Goal: Task Accomplishment & Management: Manage account settings

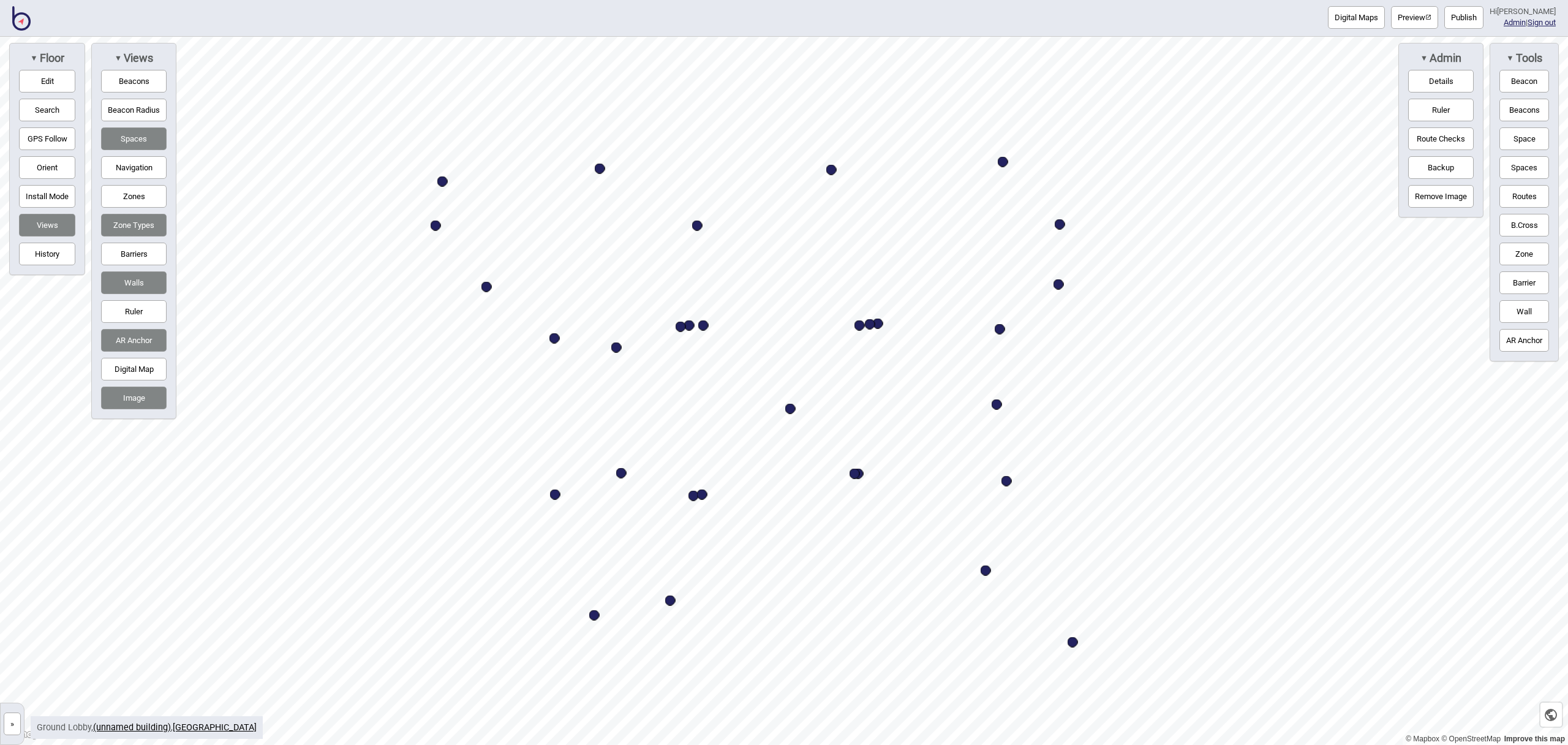
click at [22, 24] on img at bounding box center [21, 18] width 18 height 24
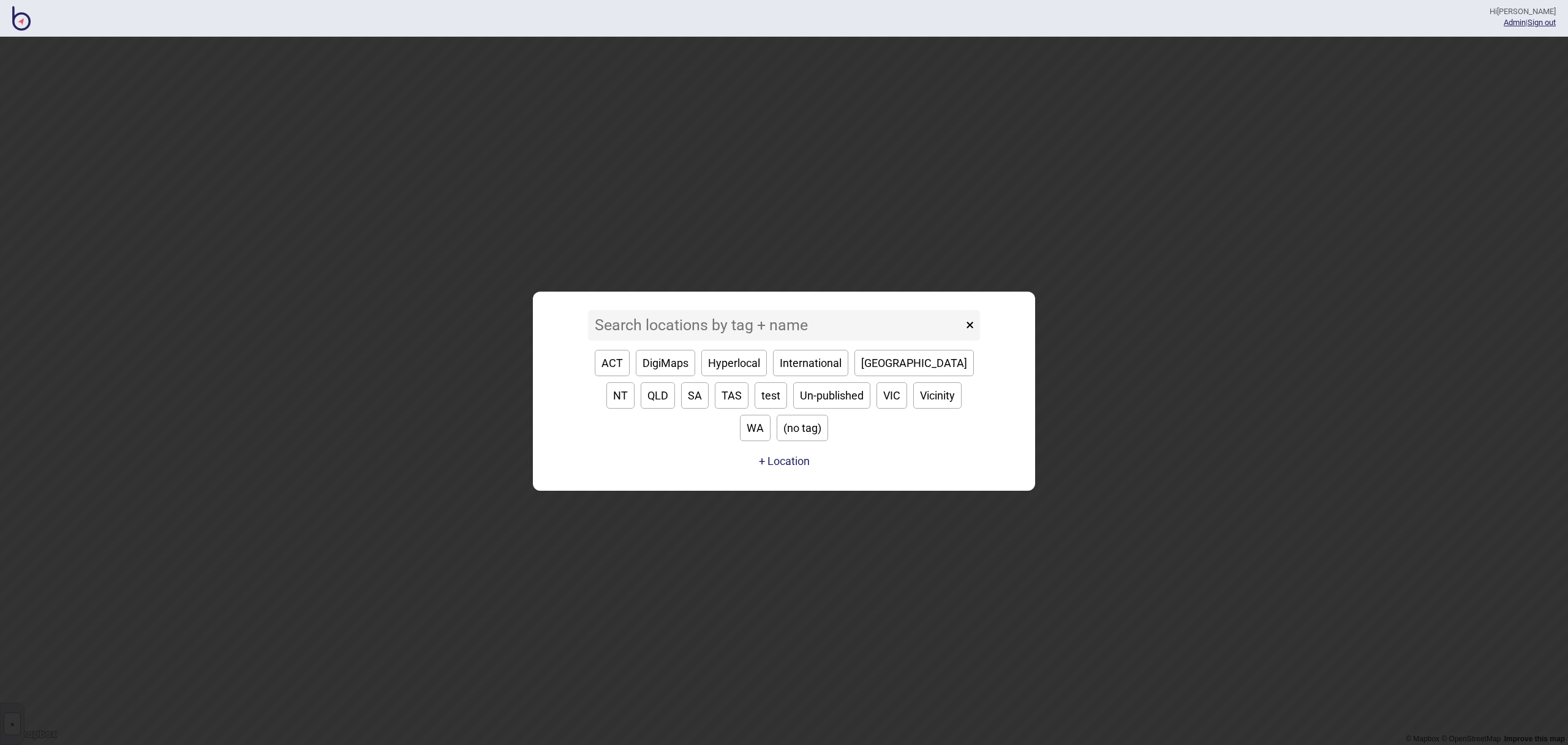
click at [681, 408] on button "SA" at bounding box center [695, 395] width 27 height 26
type input "SA"
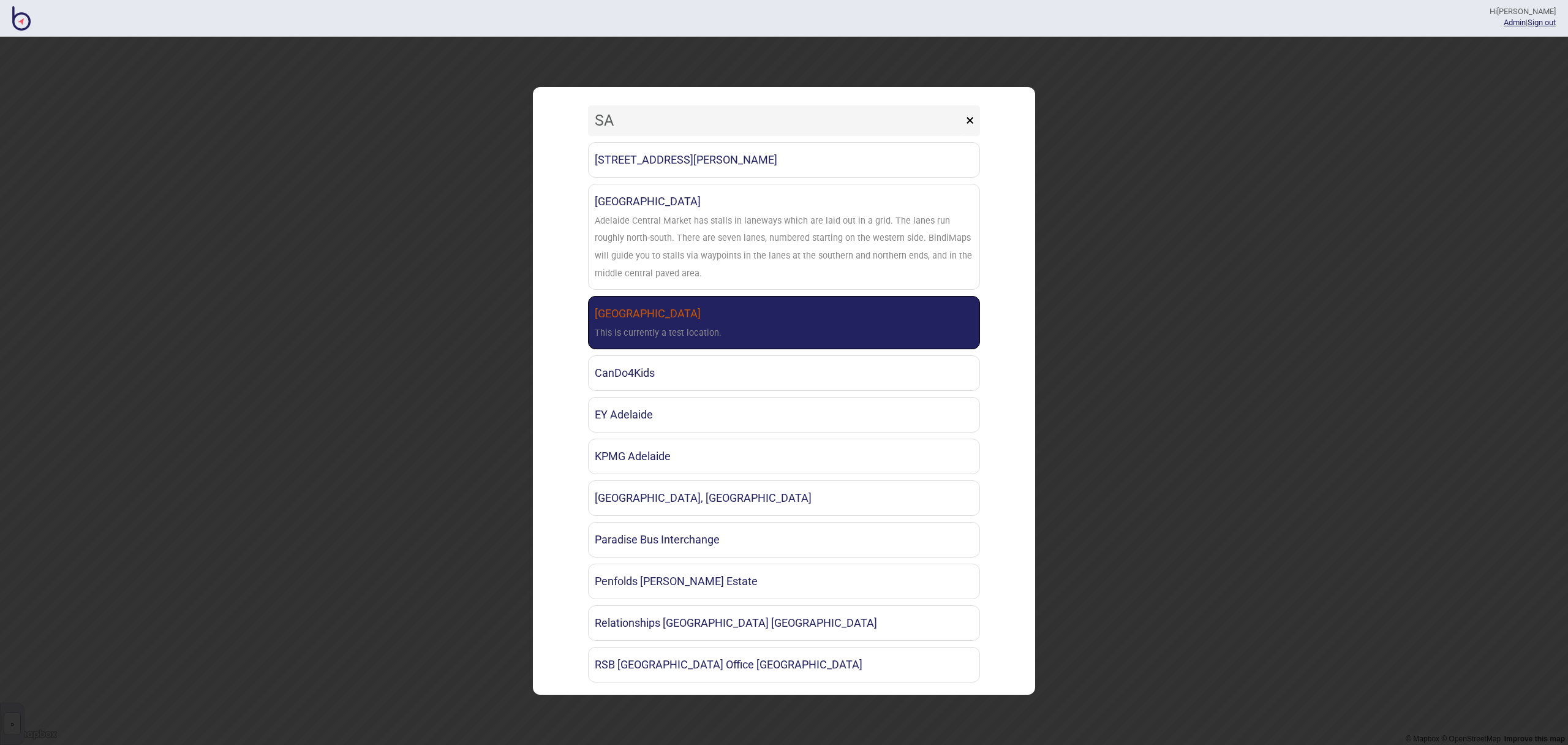
click at [674, 321] on link "[GEOGRAPHIC_DATA] This is currently a test location." at bounding box center [784, 322] width 392 height 53
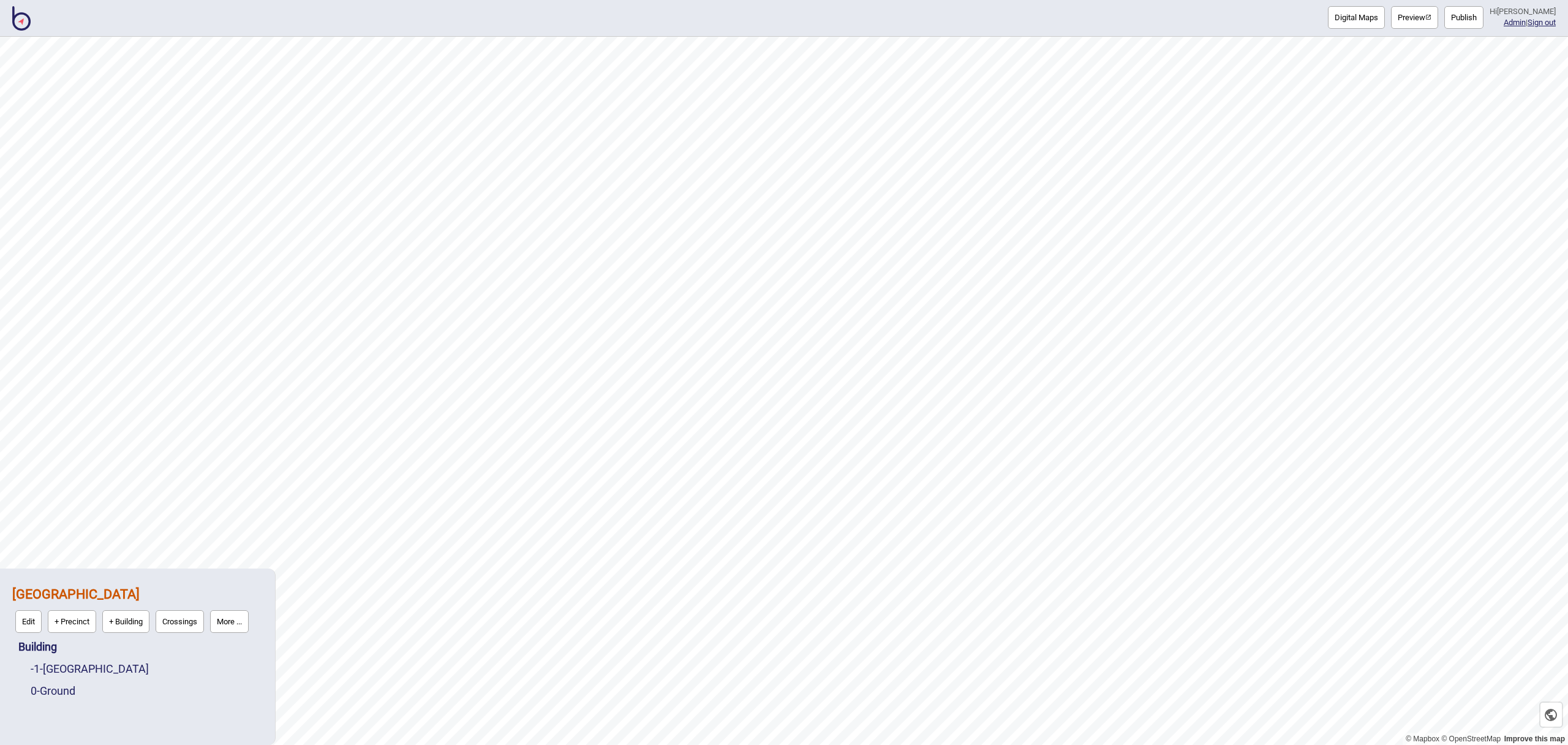
click at [1471, 19] on button "Publish" at bounding box center [1464, 17] width 39 height 23
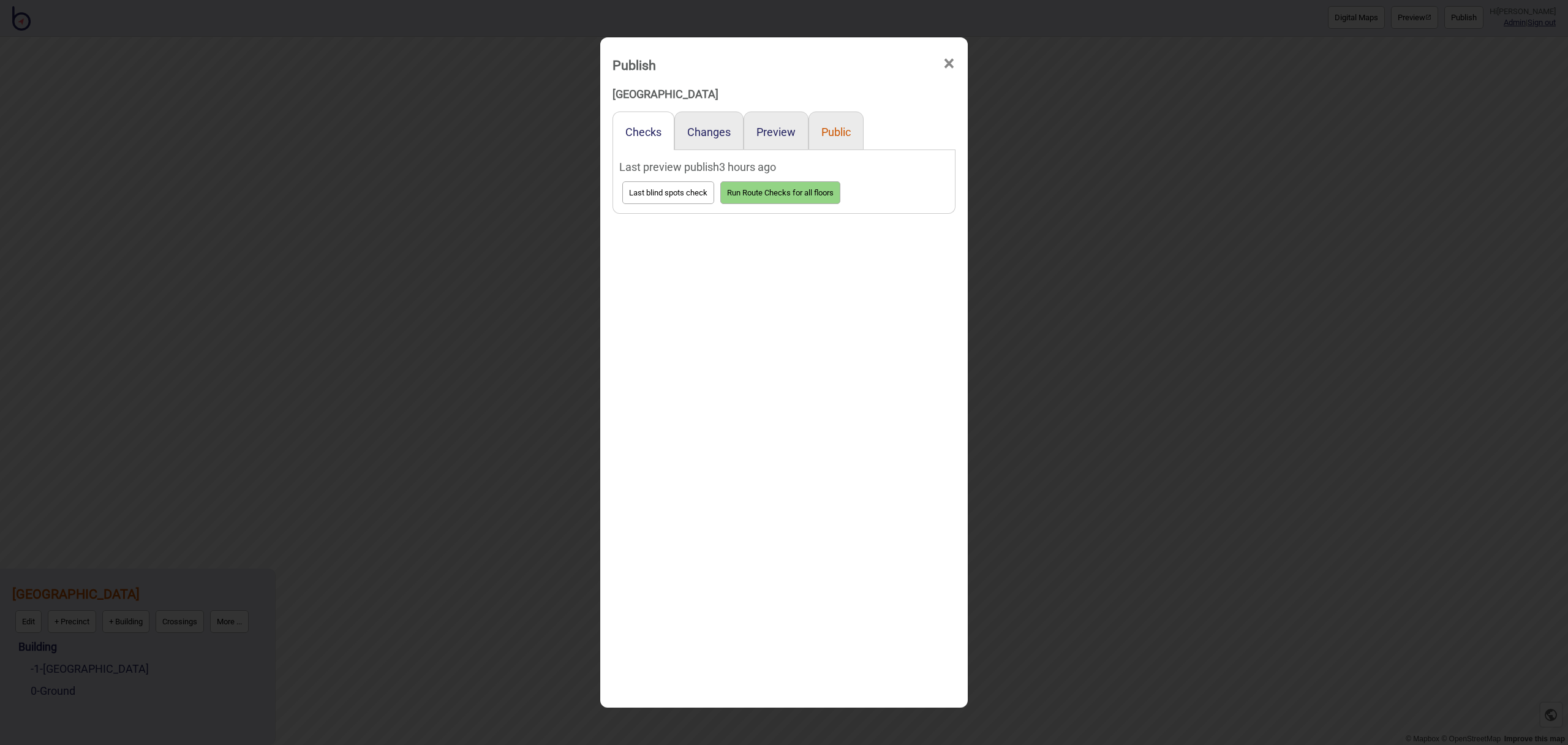
click at [846, 132] on button "Public" at bounding box center [835, 132] width 29 height 13
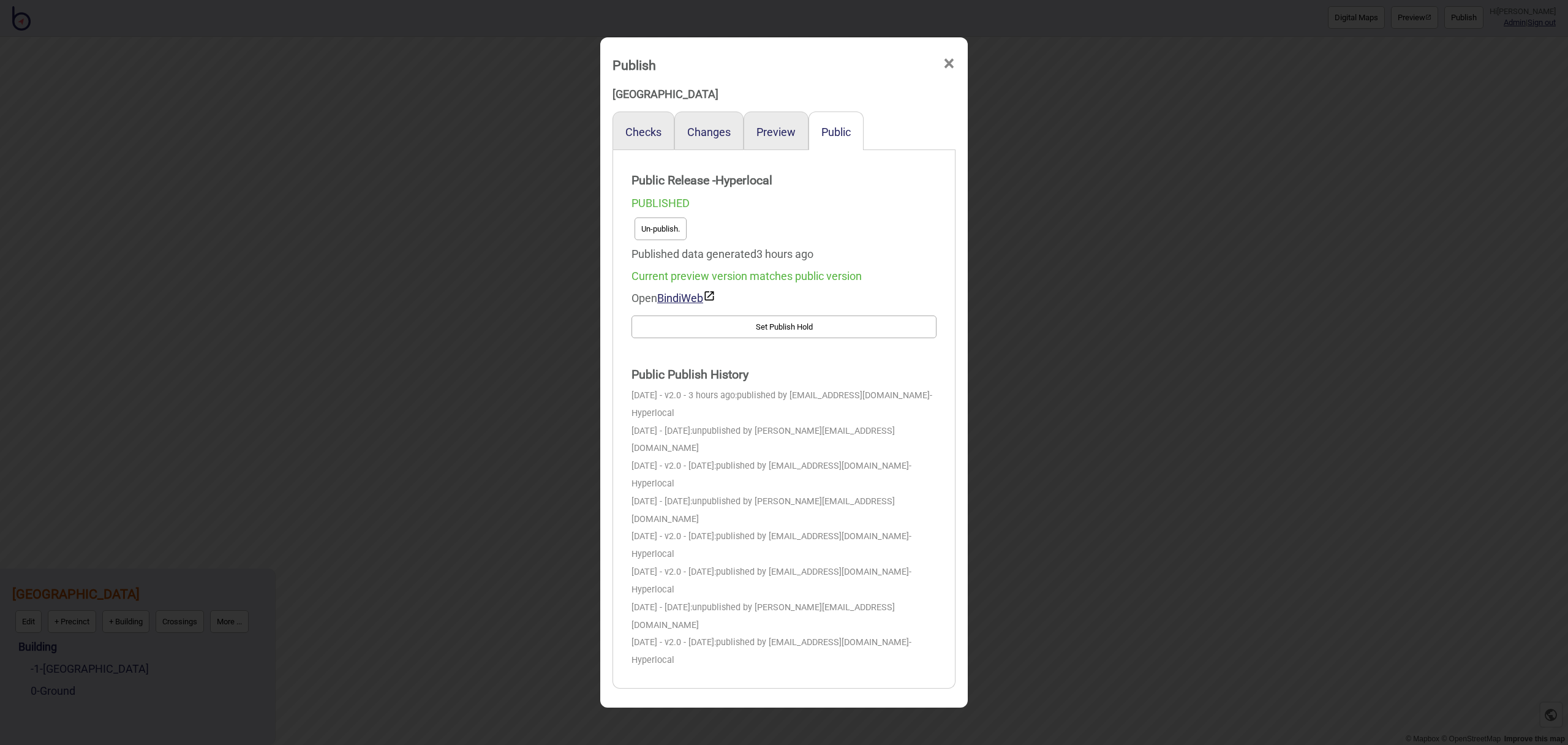
click at [950, 66] on span "×" at bounding box center [949, 64] width 13 height 40
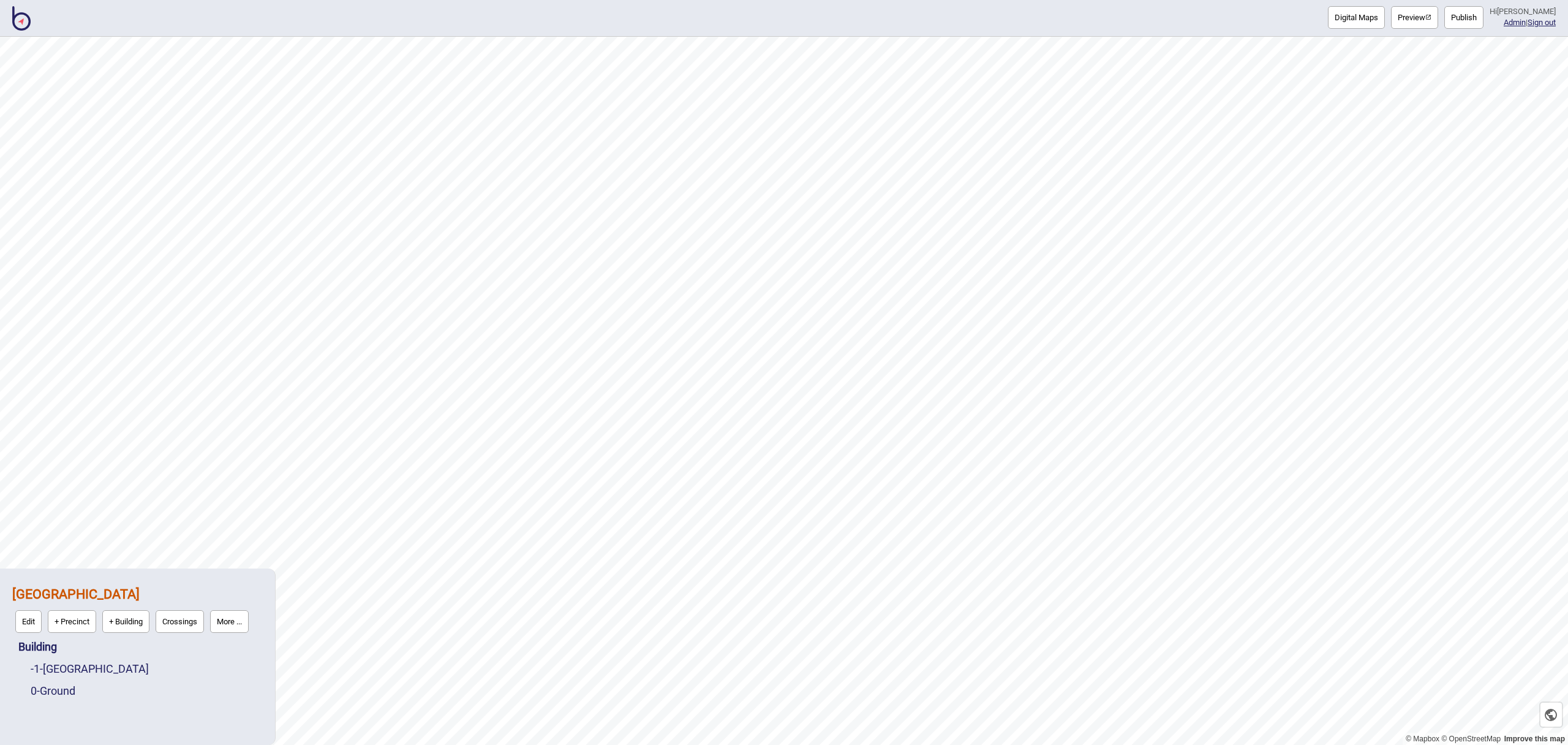
click at [23, 25] on img at bounding box center [21, 18] width 18 height 24
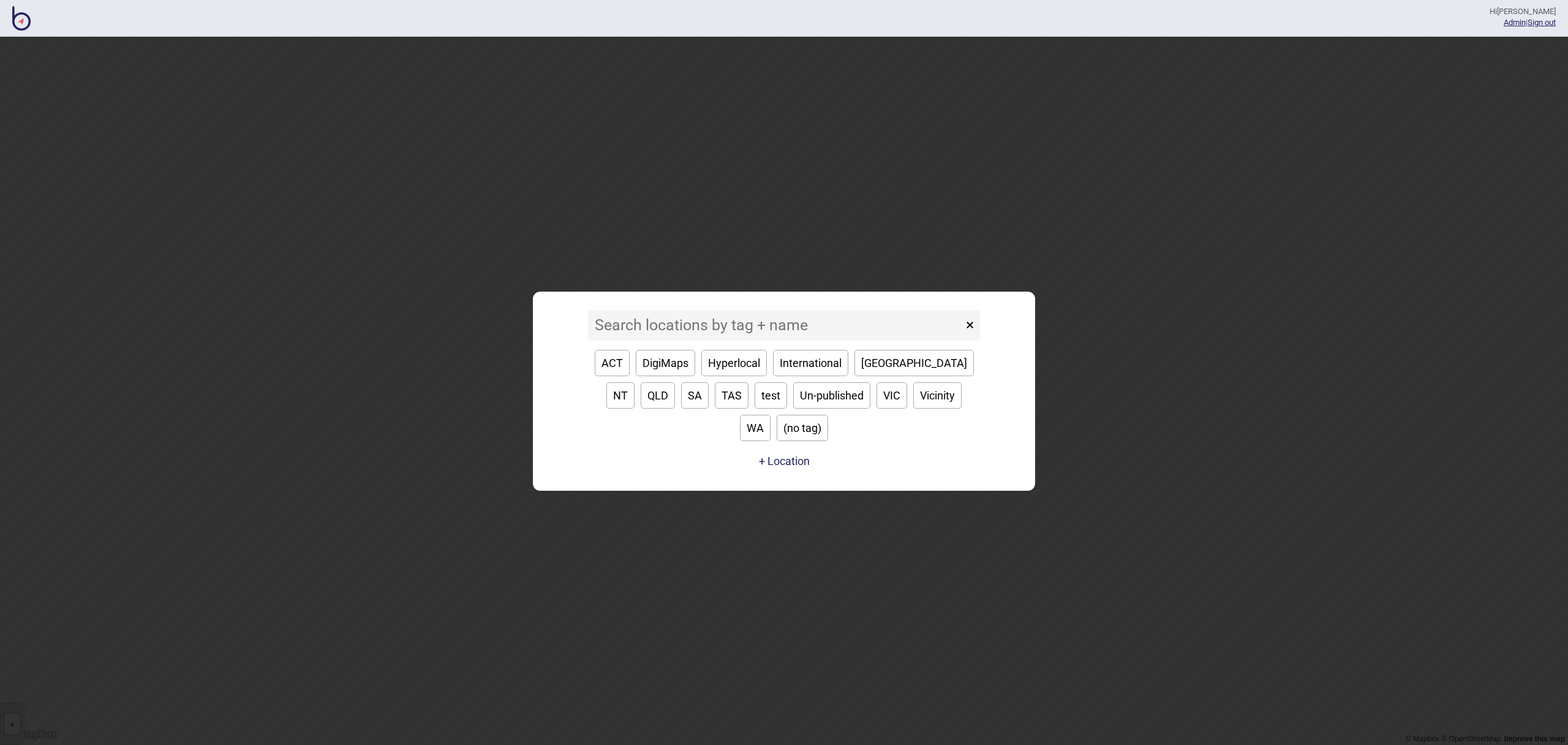
type input "g"
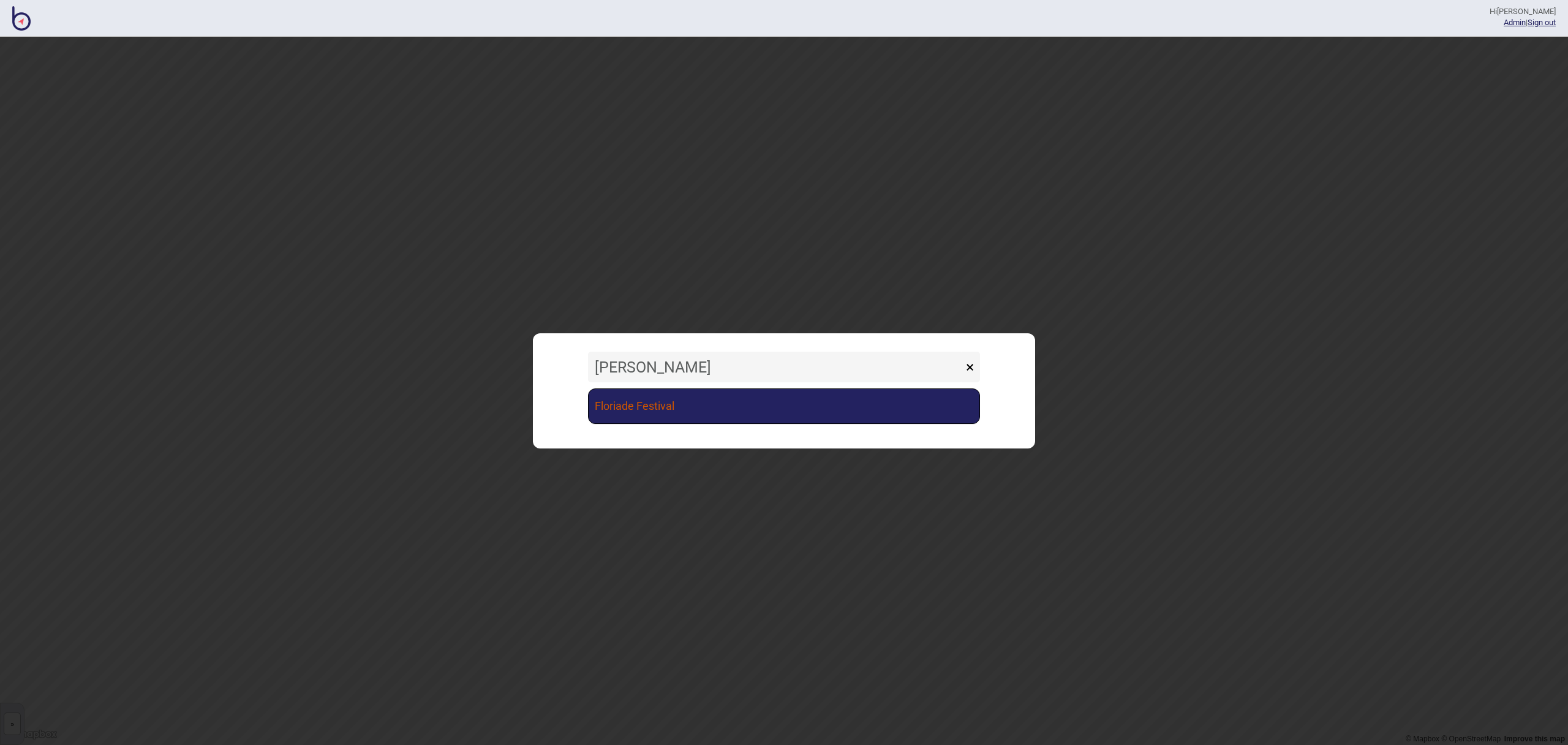
type input "[PERSON_NAME]"
click at [751, 405] on link "Floriade Festival" at bounding box center [784, 406] width 392 height 36
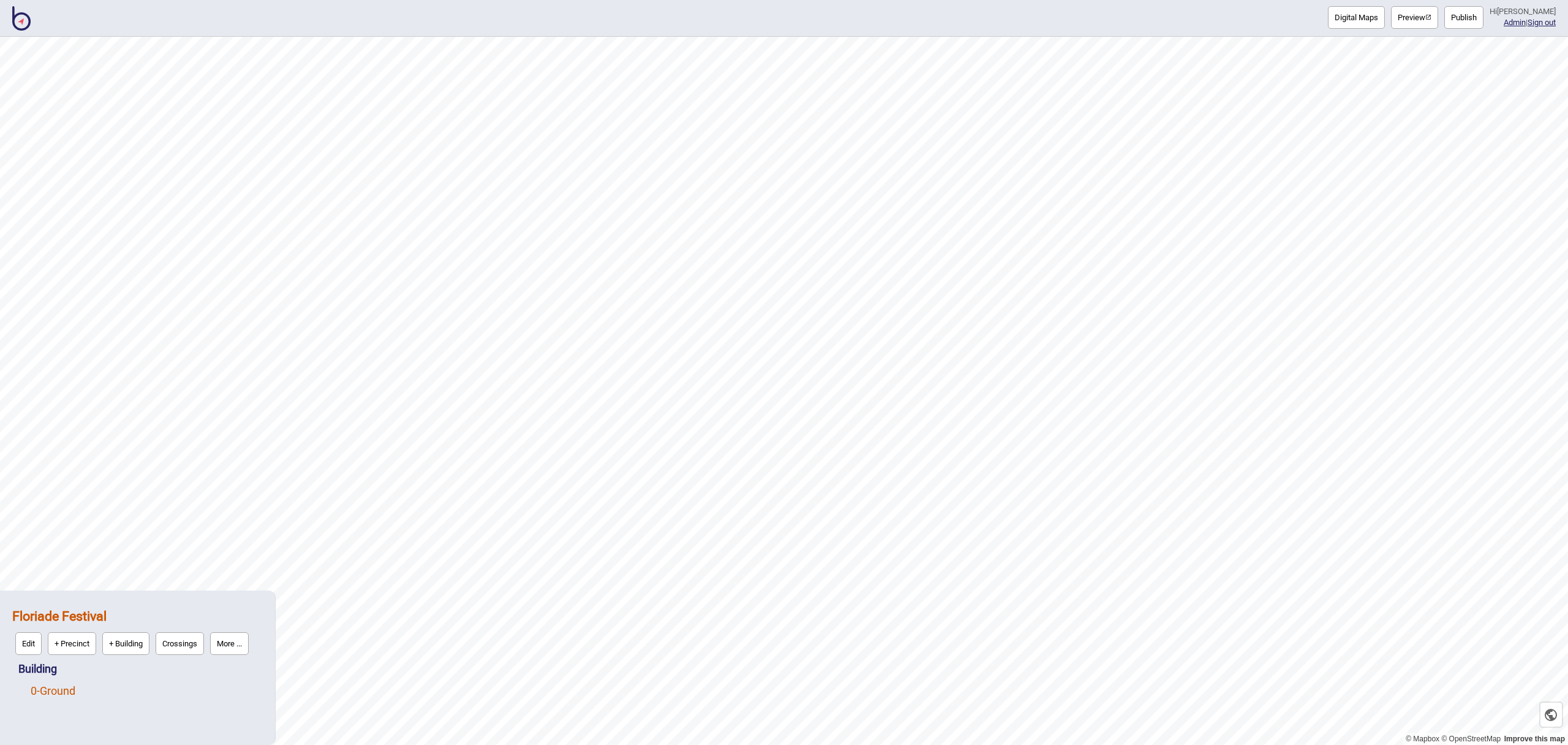
click at [73, 691] on link "0 - Ground" at bounding box center [53, 691] width 45 height 13
click at [48, 692] on button "Edit" at bounding box center [47, 688] width 26 height 23
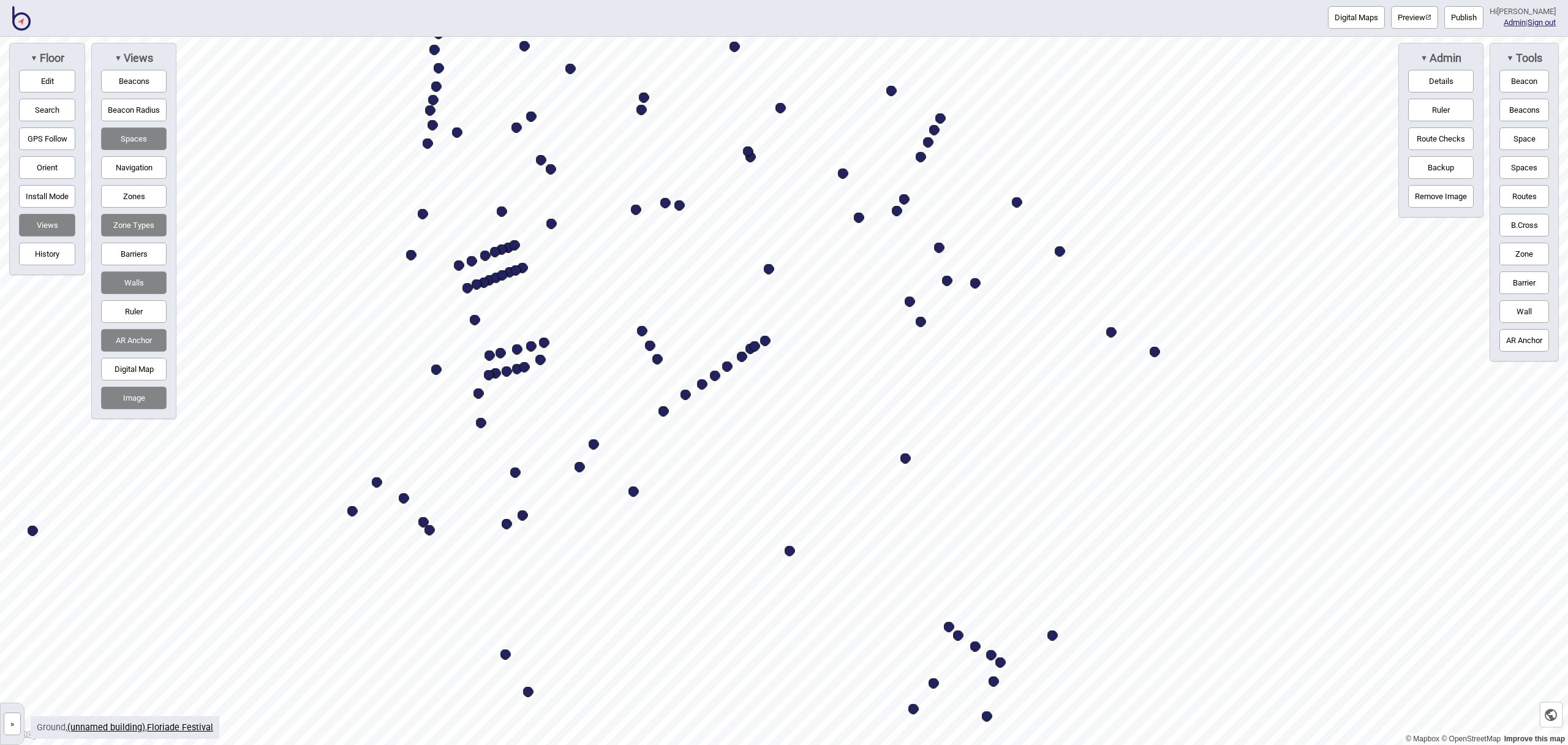
click at [60, 112] on button "Search" at bounding box center [47, 110] width 57 height 23
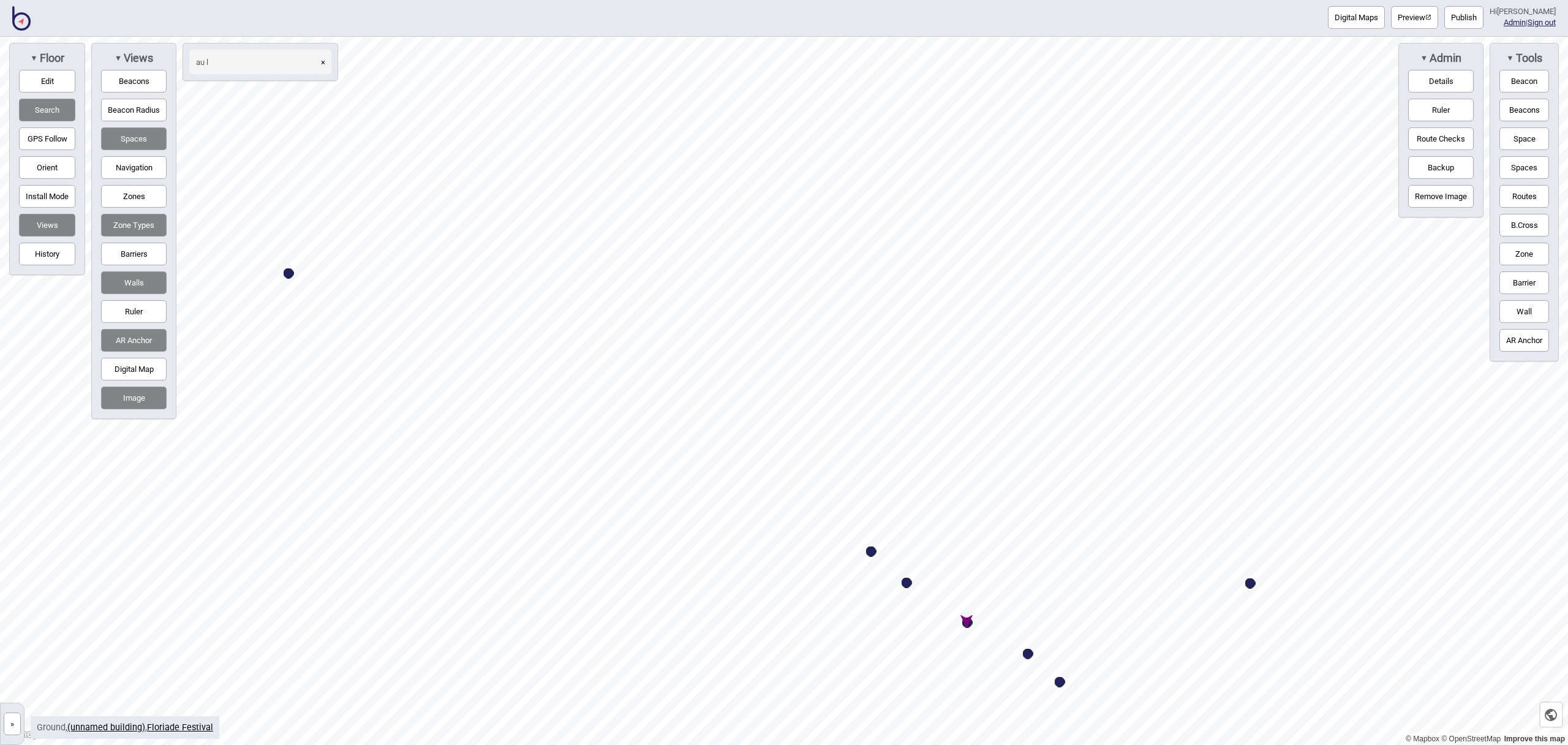
click at [969, 622] on div "Map marker" at bounding box center [968, 623] width 11 height 11
type input "au l"
select select "Food and Drink"
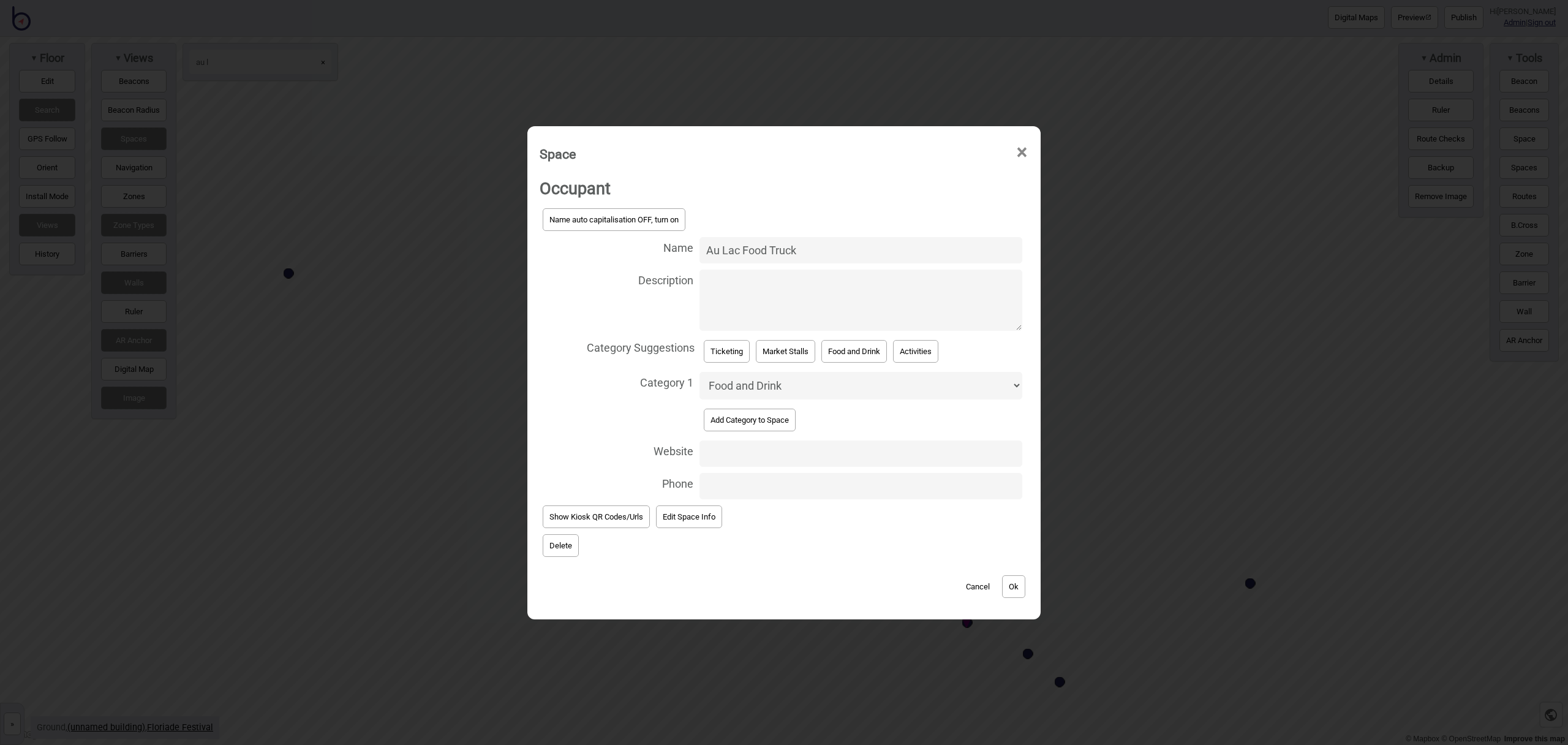
click at [574, 542] on button "Delete" at bounding box center [561, 545] width 36 height 23
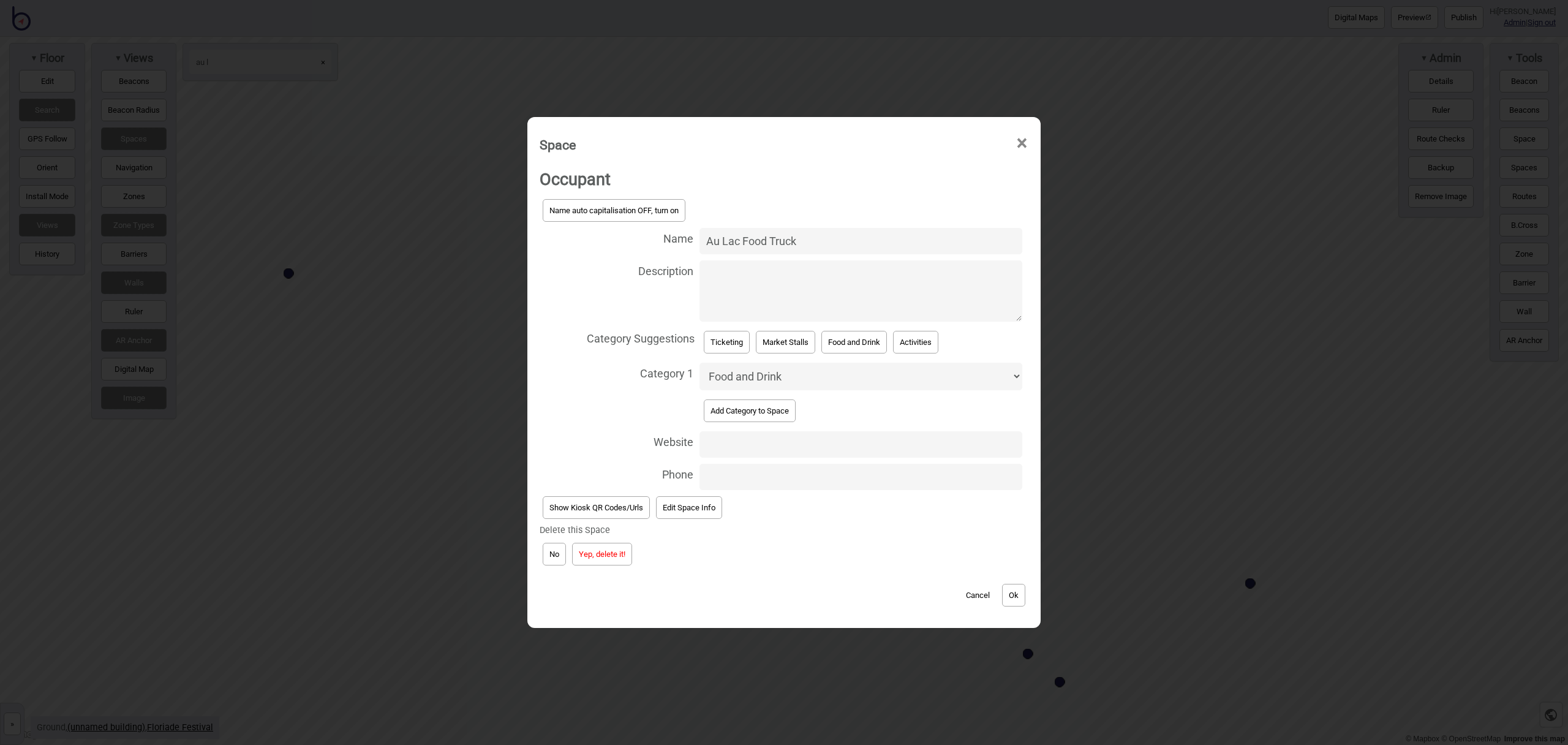
click at [596, 551] on button "Yep, delete it!" at bounding box center [602, 554] width 60 height 23
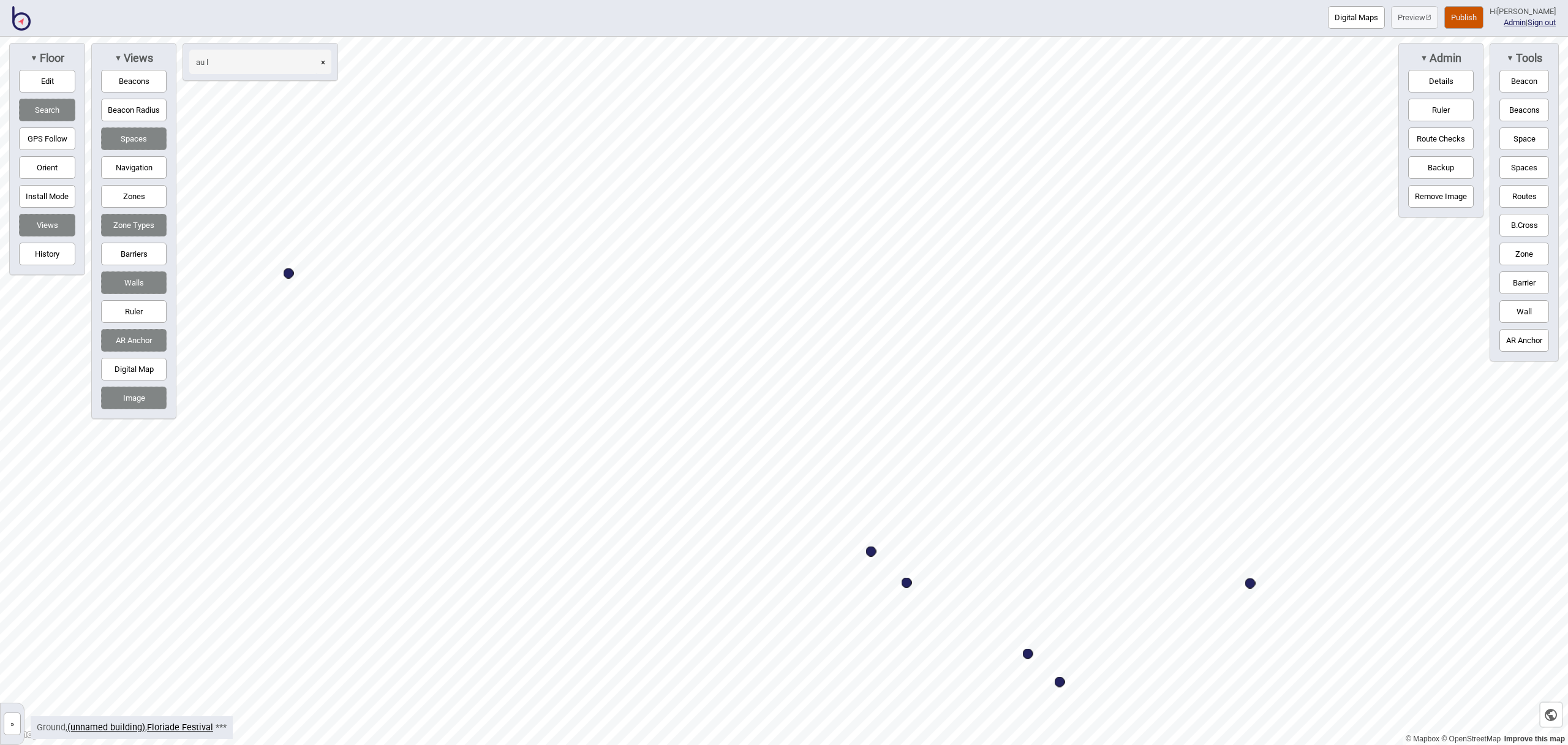
click at [1028, 653] on div "Map marker" at bounding box center [1028, 654] width 11 height 11
select select "Food and Drink"
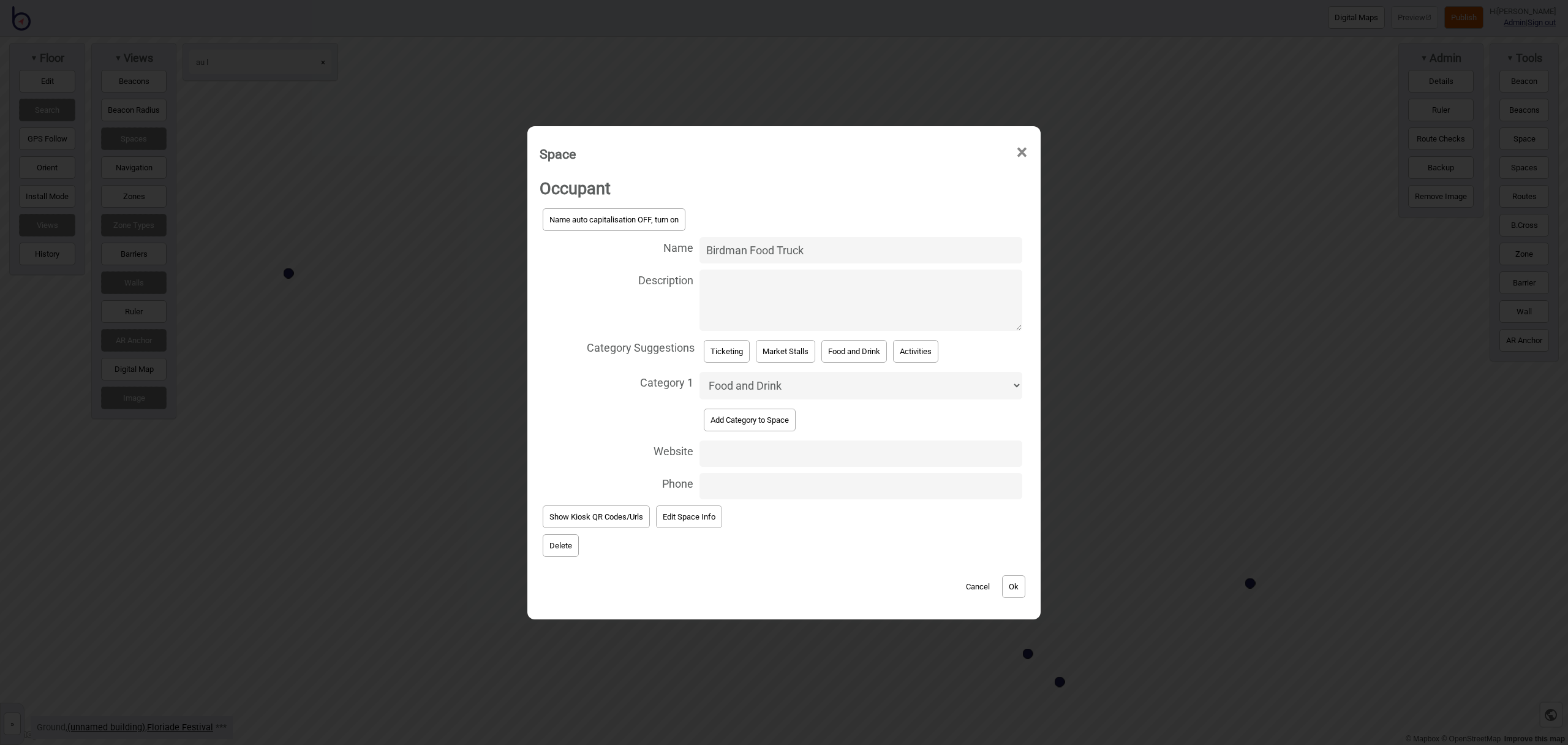
click at [556, 542] on button "Delete" at bounding box center [561, 545] width 36 height 23
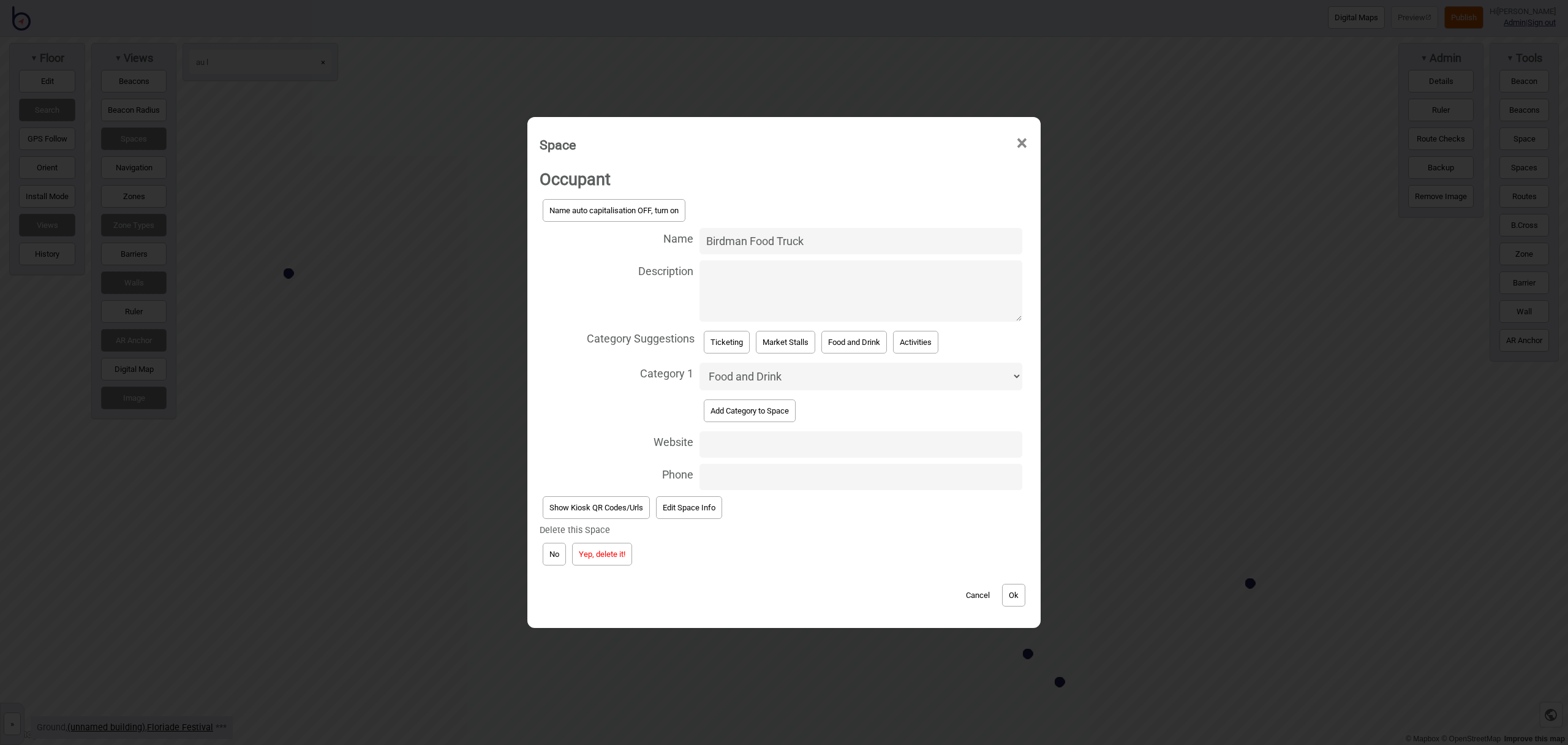
click at [612, 550] on button "Yep, delete it!" at bounding box center [602, 554] width 60 height 23
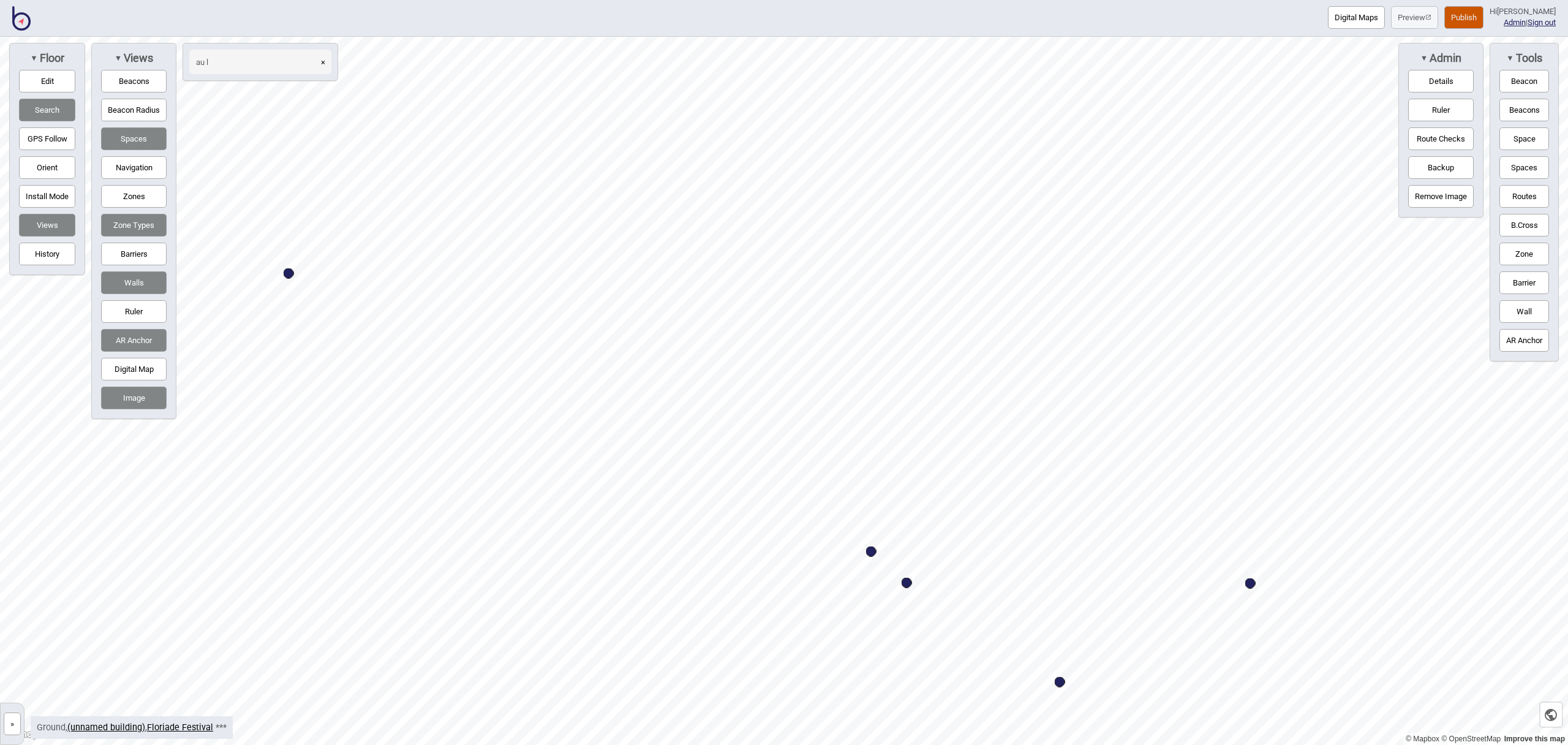
click at [909, 585] on div "Map marker" at bounding box center [906, 583] width 11 height 11
select select "Food and Drink"
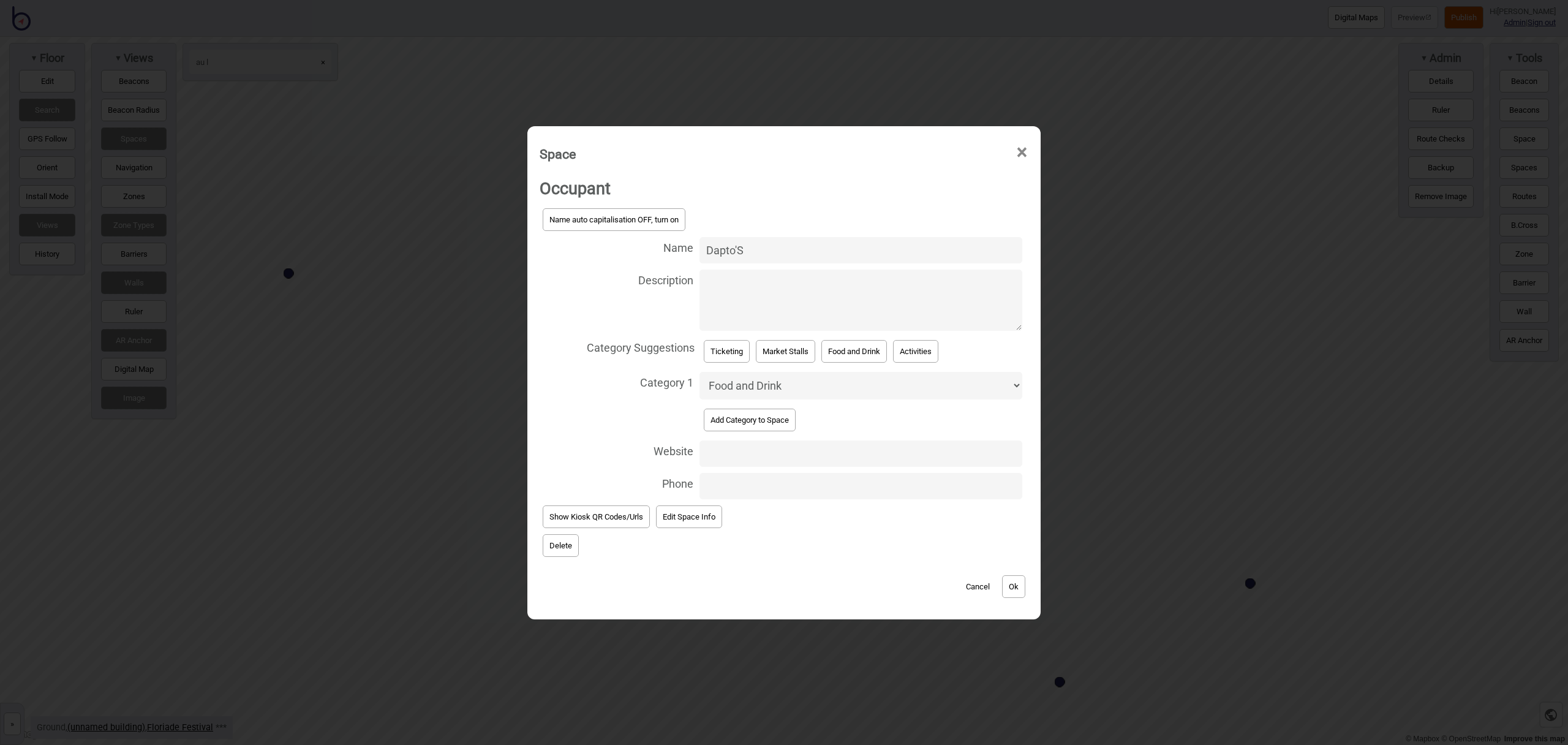
click at [564, 553] on button "Delete" at bounding box center [561, 545] width 36 height 23
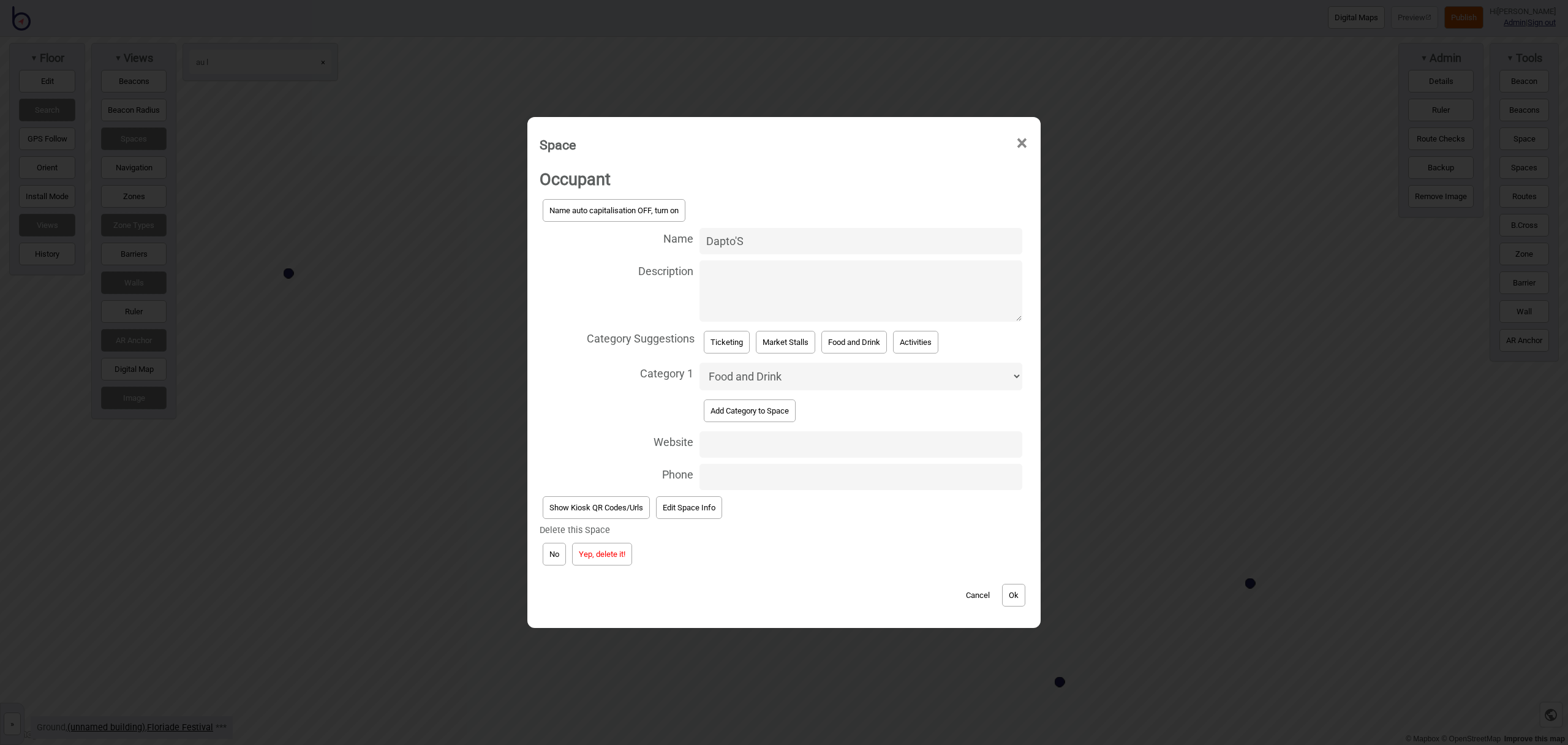
click at [603, 556] on button "Yep, delete it!" at bounding box center [602, 554] width 60 height 23
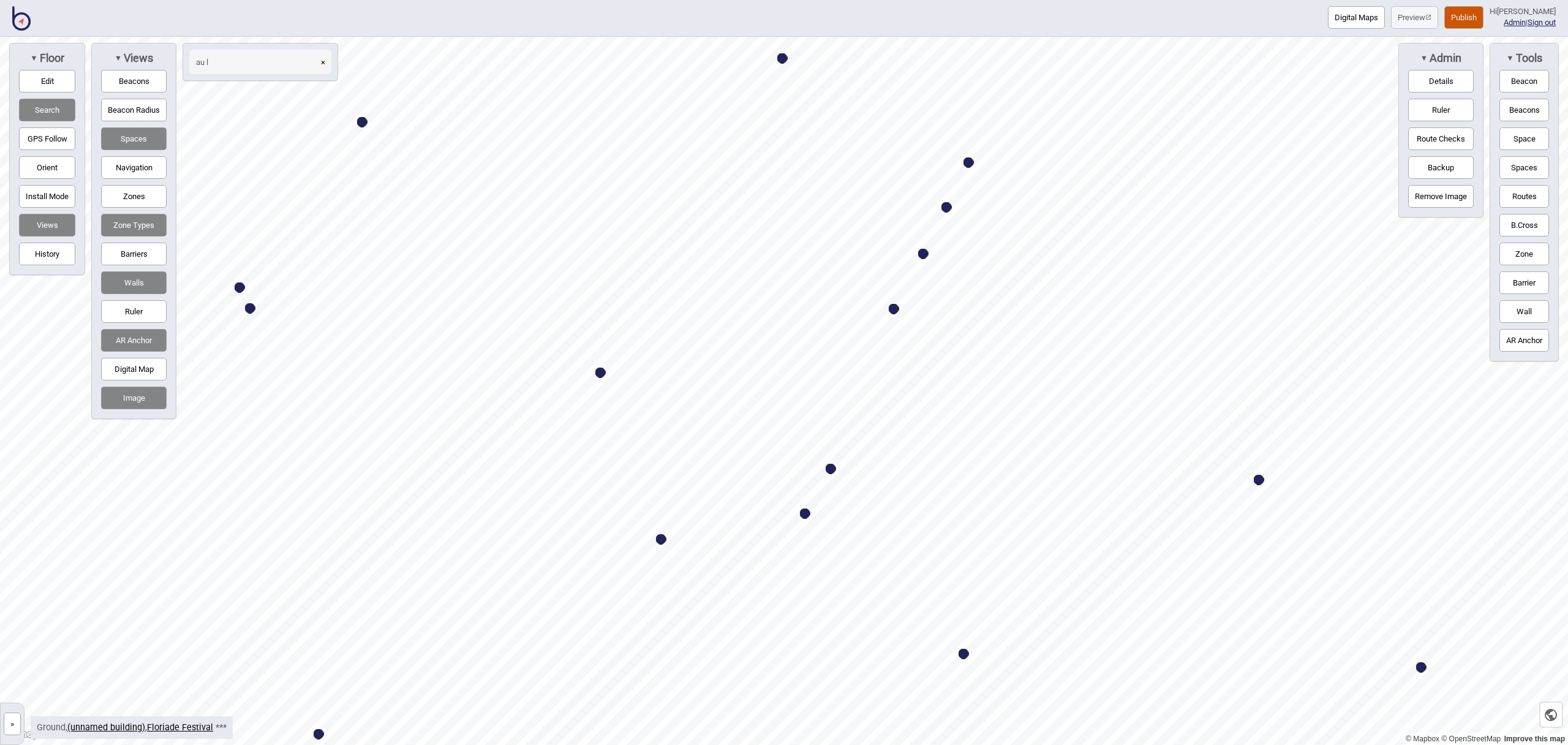
click at [971, 163] on div "Map marker" at bounding box center [968, 163] width 11 height 11
select select "Food and Drink"
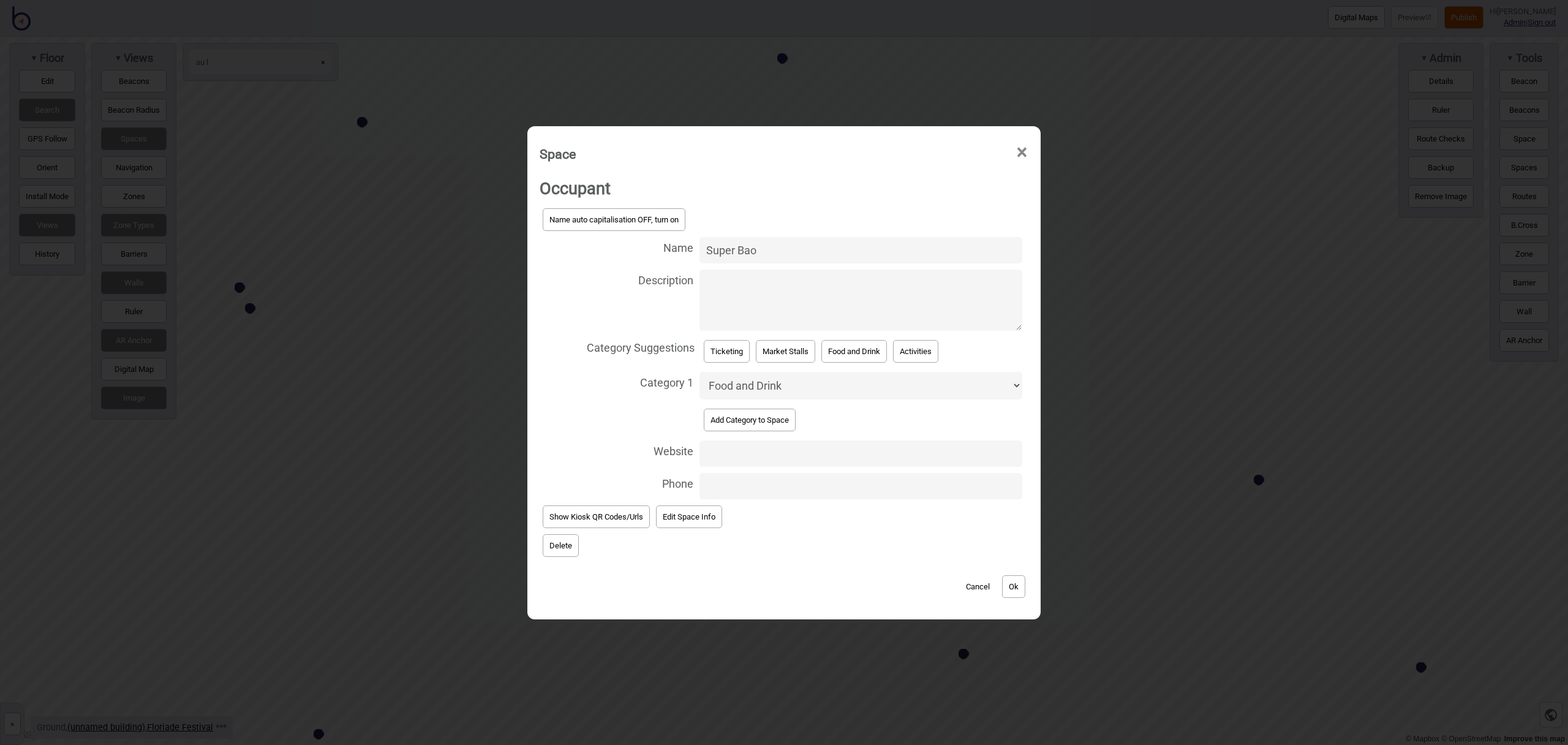
click at [564, 552] on button "Delete" at bounding box center [561, 545] width 36 height 23
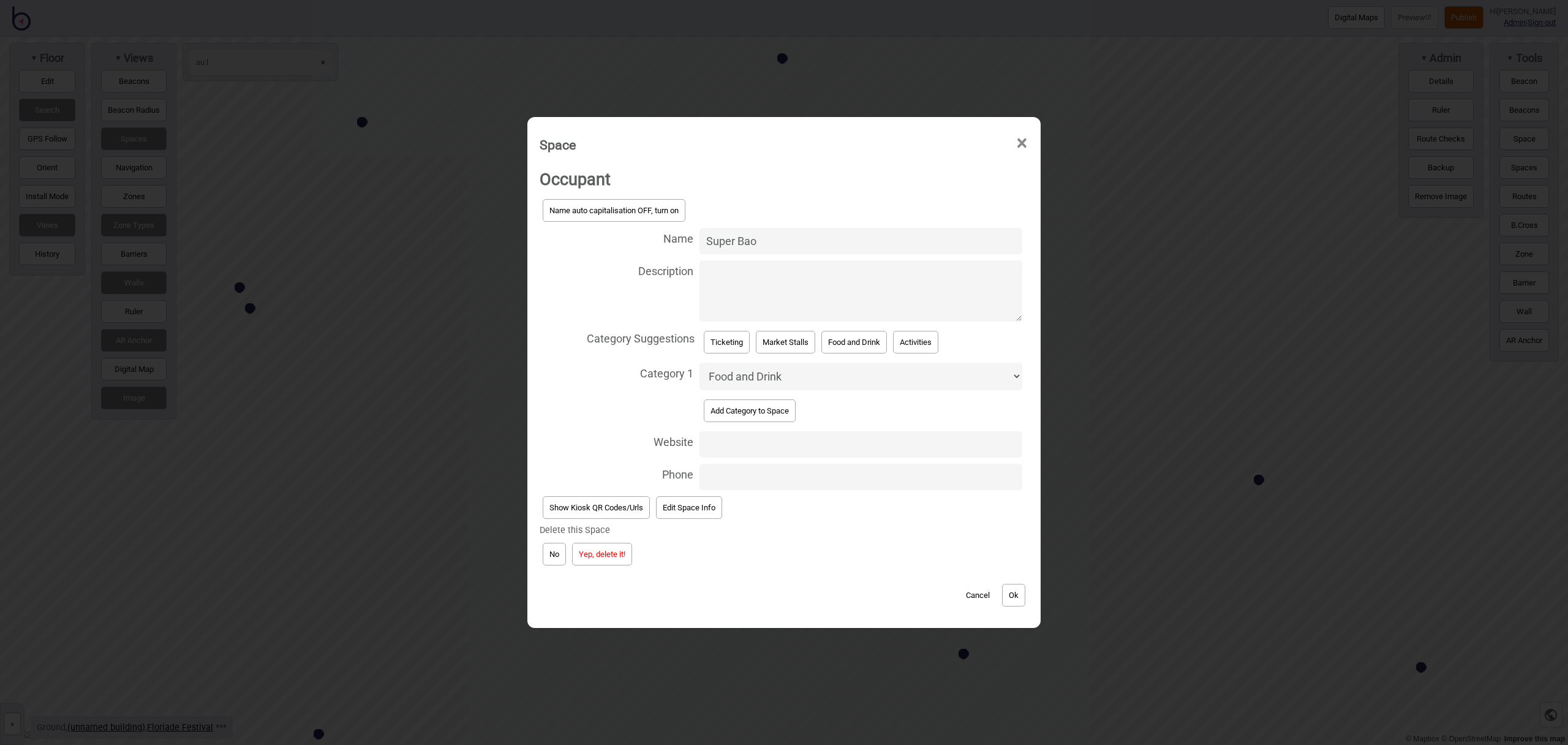
click at [596, 550] on button "Yep, delete it!" at bounding box center [602, 554] width 60 height 23
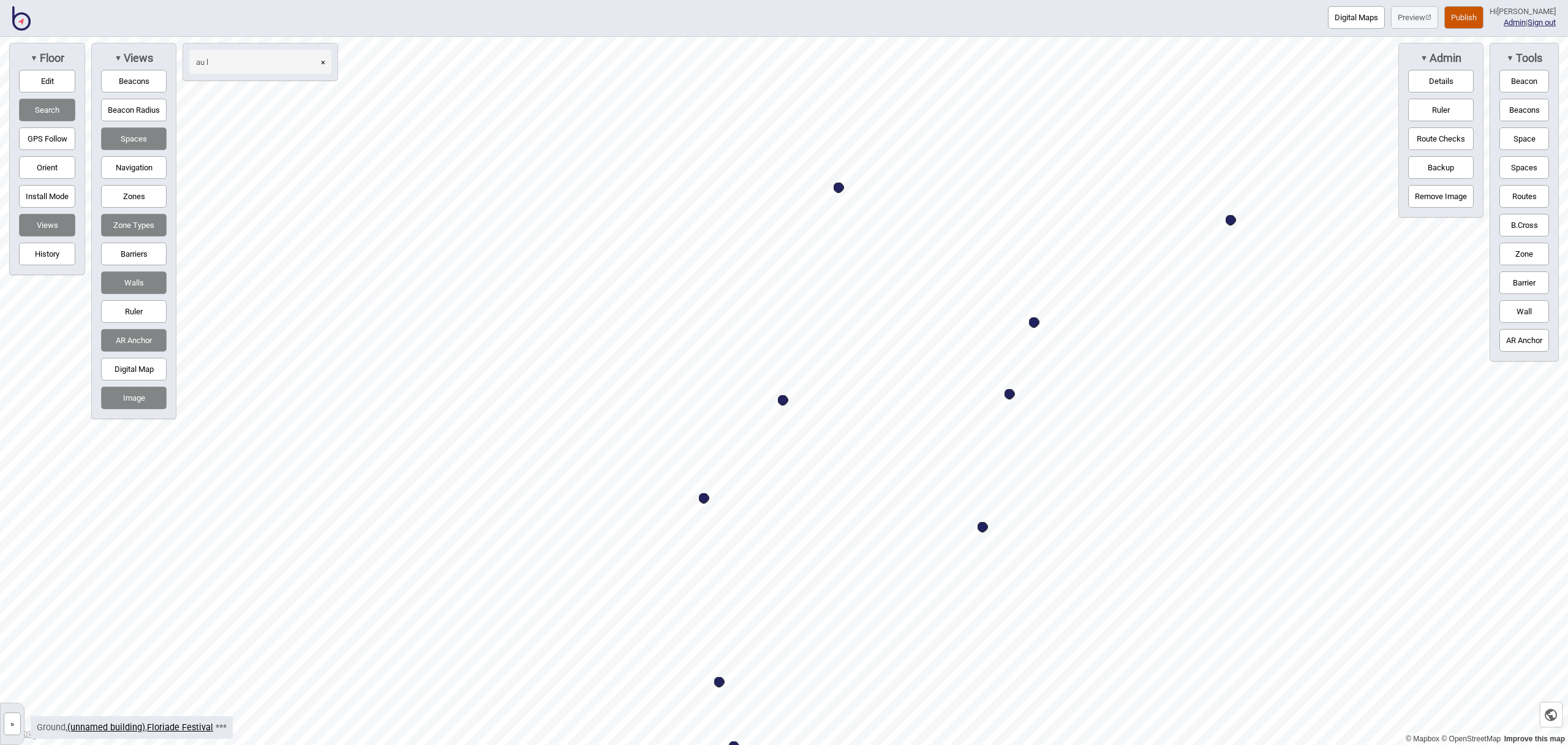
click at [838, 189] on div "Map marker" at bounding box center [838, 188] width 11 height 11
select select "Food and Drink"
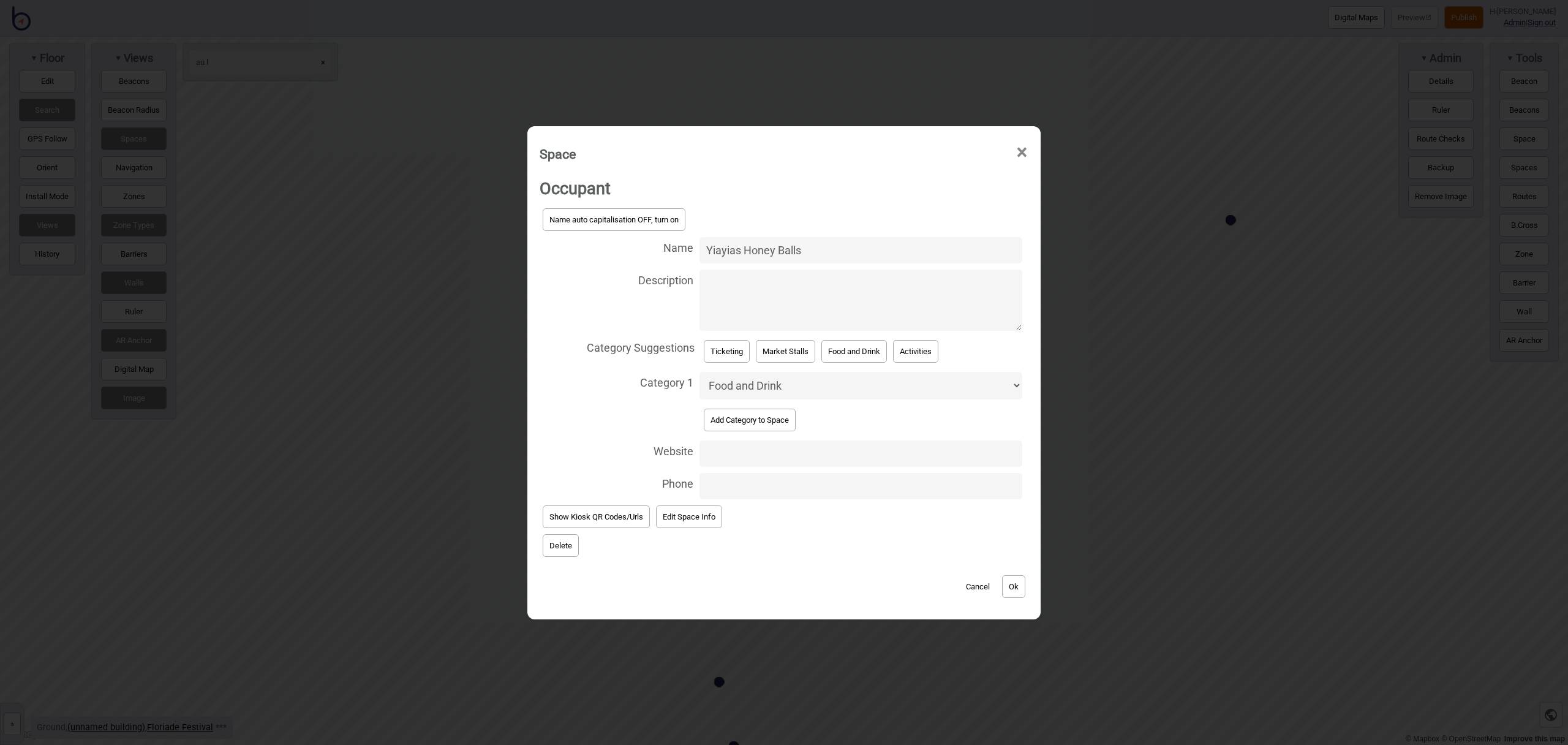
click at [564, 543] on button "Delete" at bounding box center [561, 545] width 36 height 23
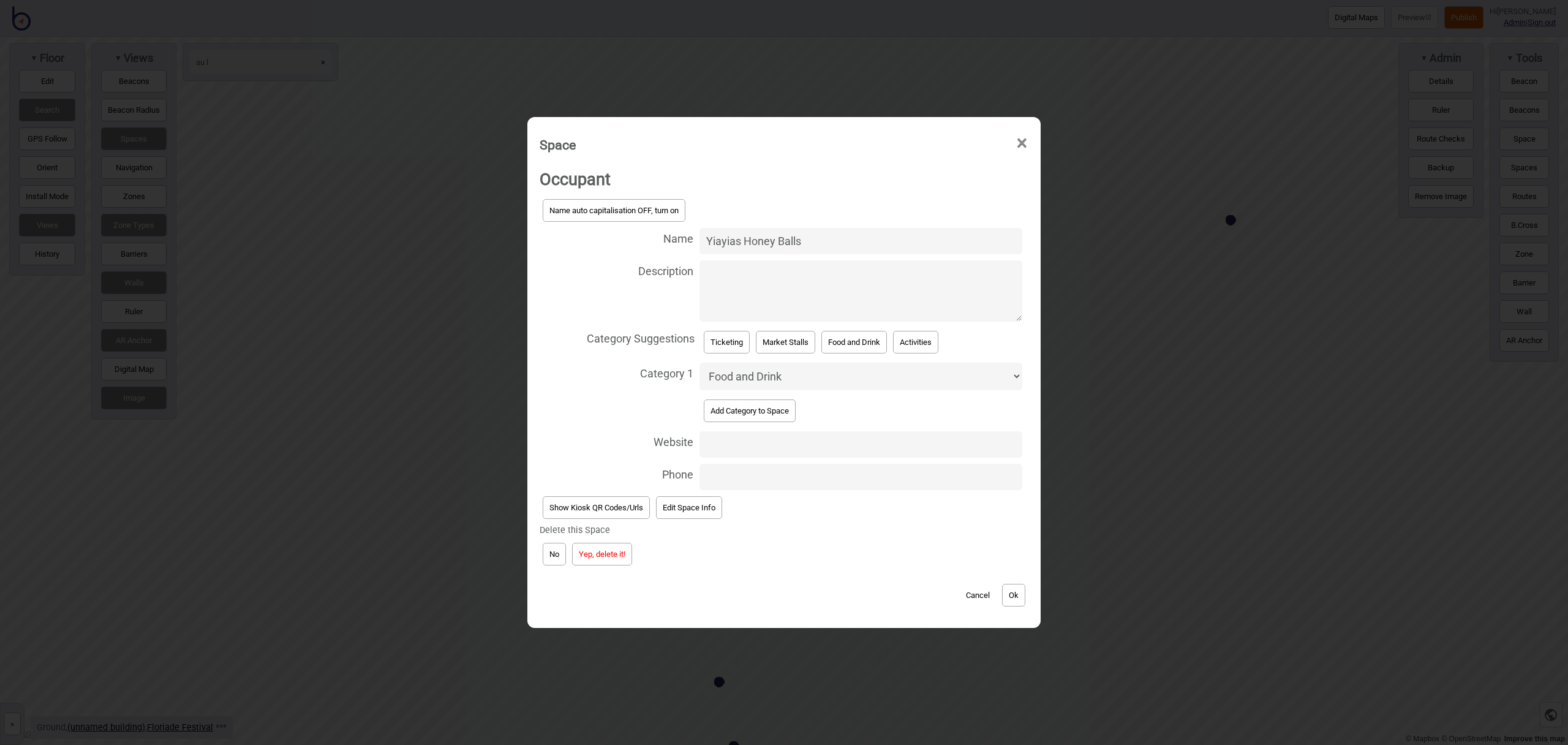
click at [600, 547] on button "Yep, delete it!" at bounding box center [602, 554] width 60 height 23
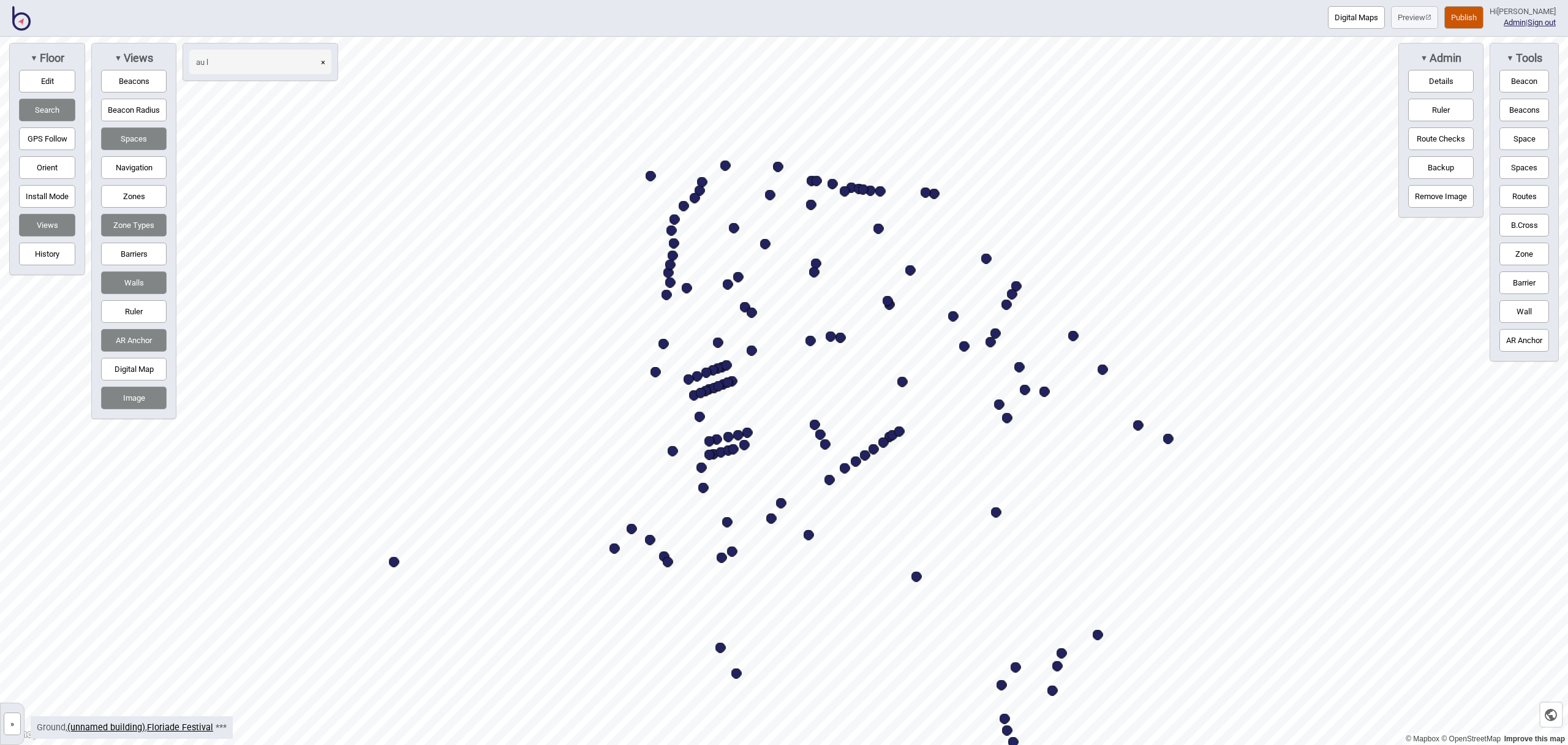
click at [237, 56] on input "au l" at bounding box center [253, 62] width 129 height 24
click at [237, 60] on input "au l" at bounding box center [253, 62] width 129 height 24
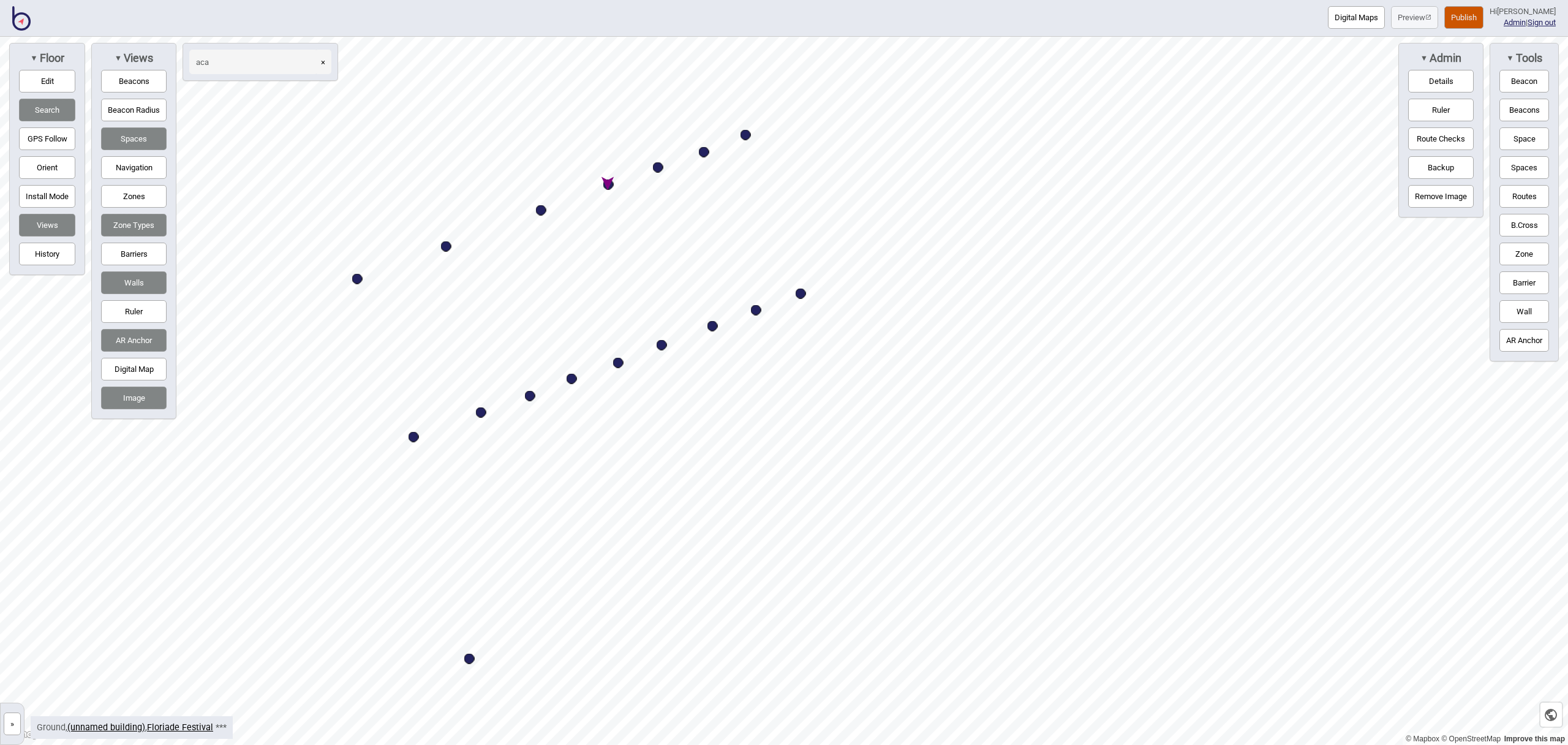
click at [609, 185] on div "Map marker" at bounding box center [609, 185] width 11 height 11
type input "aca"
select select "Market Stalls"
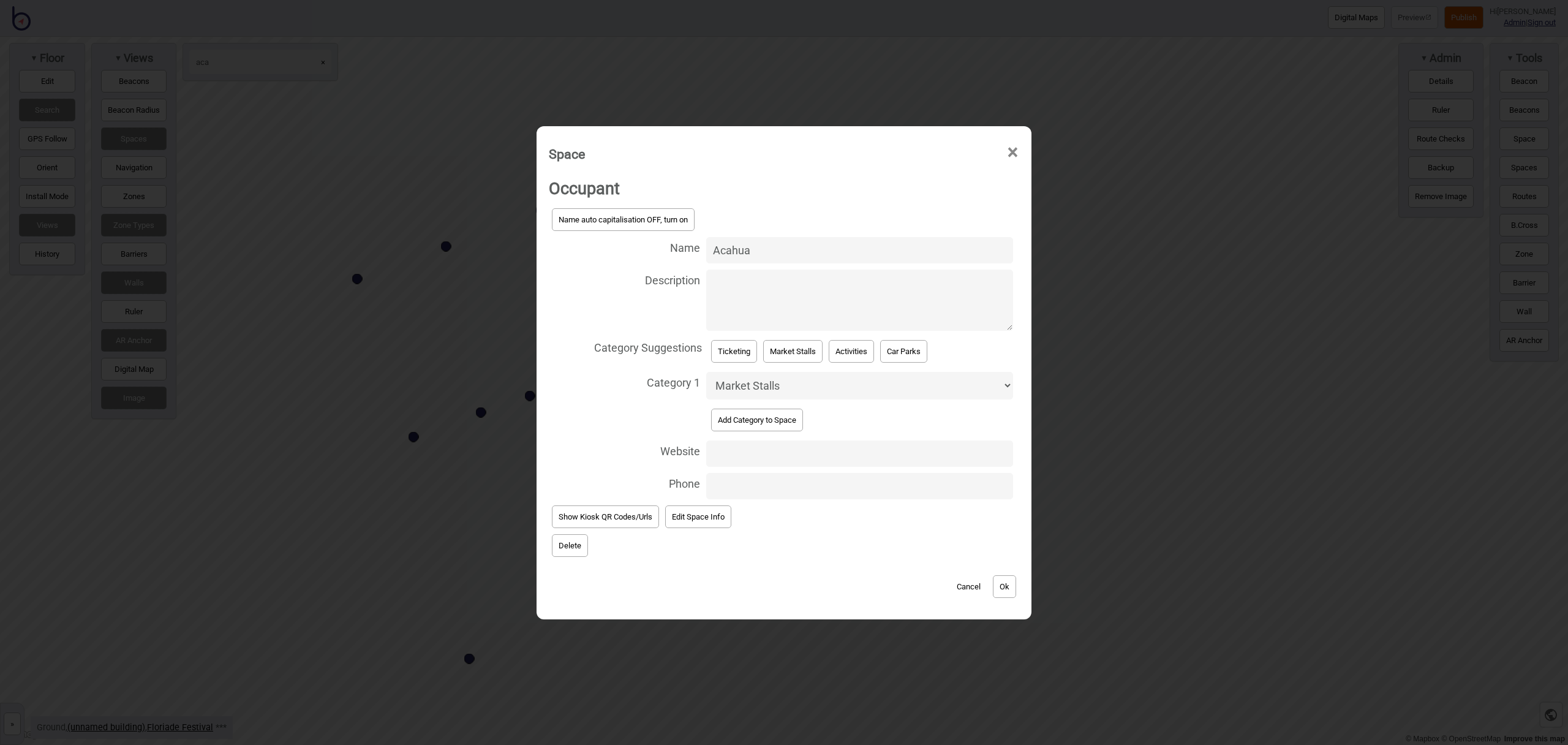
click at [566, 549] on button "Delete" at bounding box center [570, 545] width 36 height 23
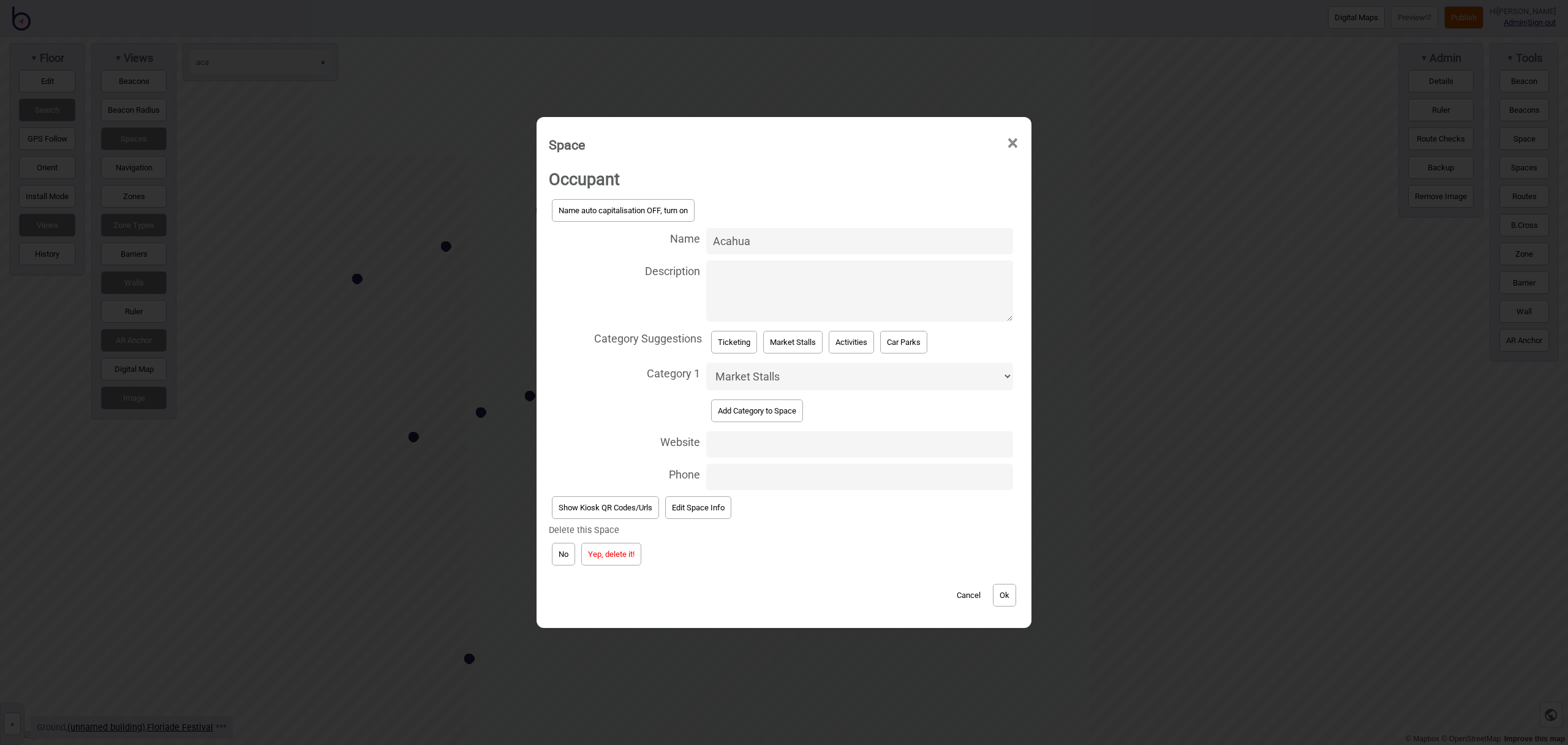
click at [637, 551] on button "Yep, delete it!" at bounding box center [611, 554] width 60 height 23
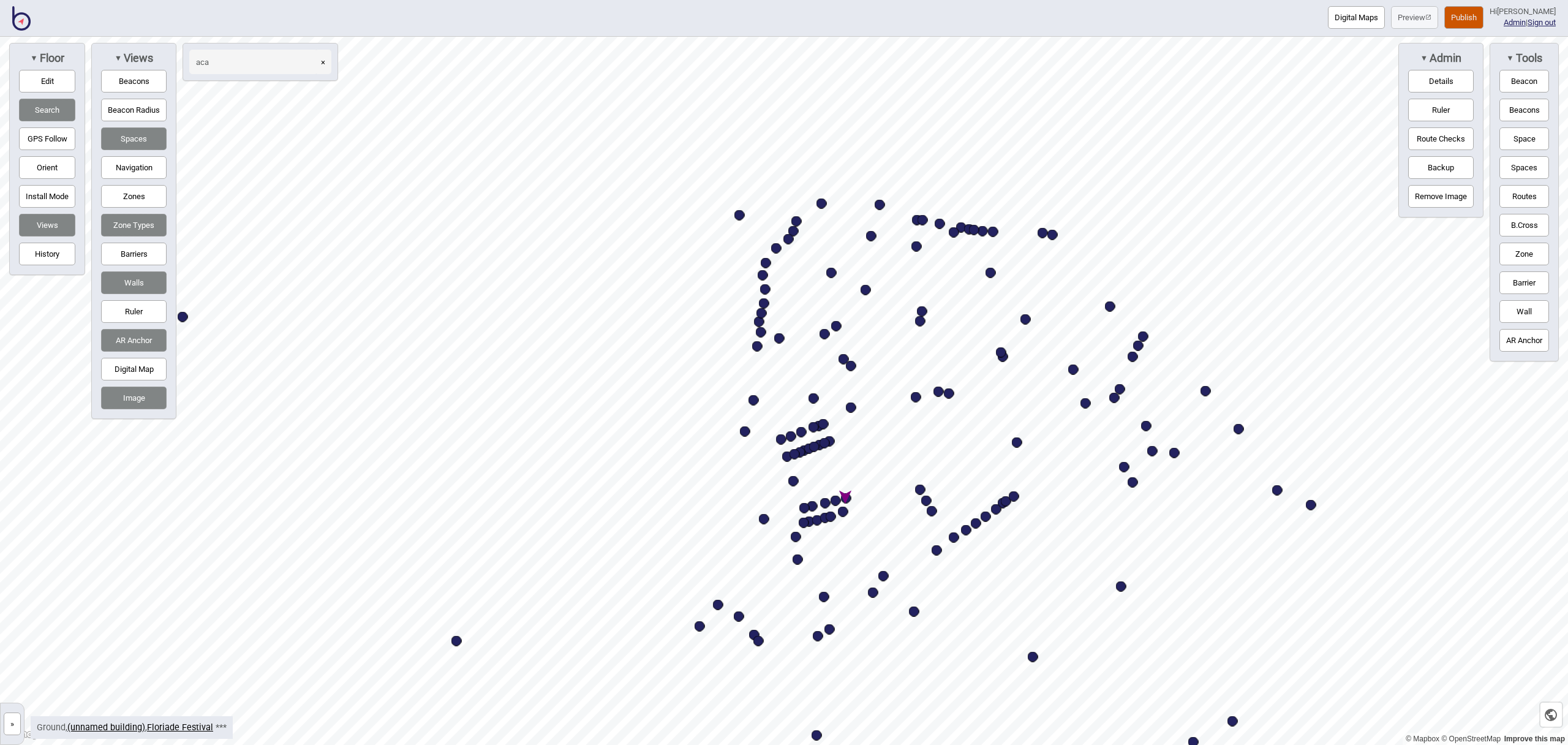
click at [217, 62] on input "aca" at bounding box center [253, 62] width 129 height 24
type input "ahh"
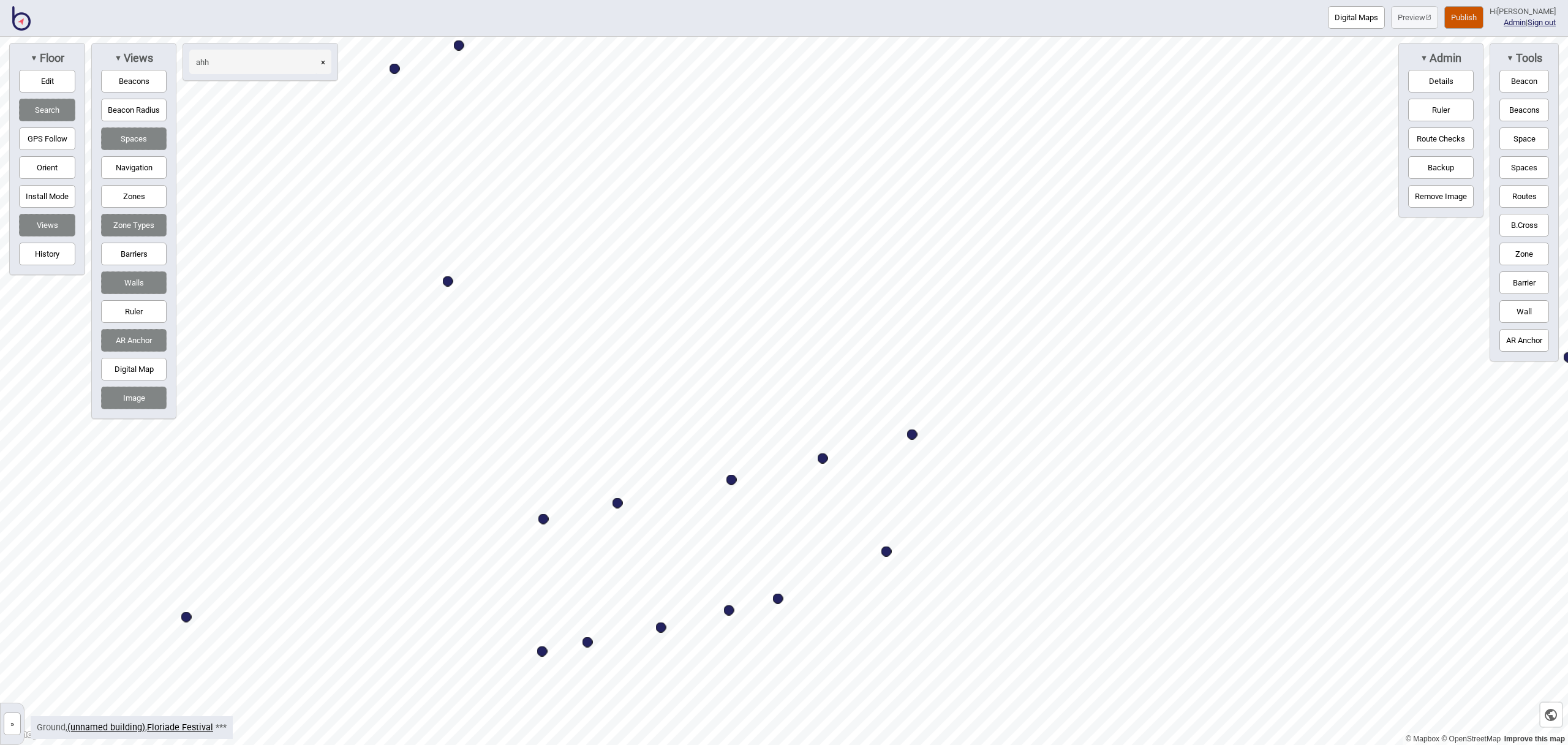
click at [913, 433] on div "Map marker" at bounding box center [913, 435] width 11 height 11
select select "Market Stalls"
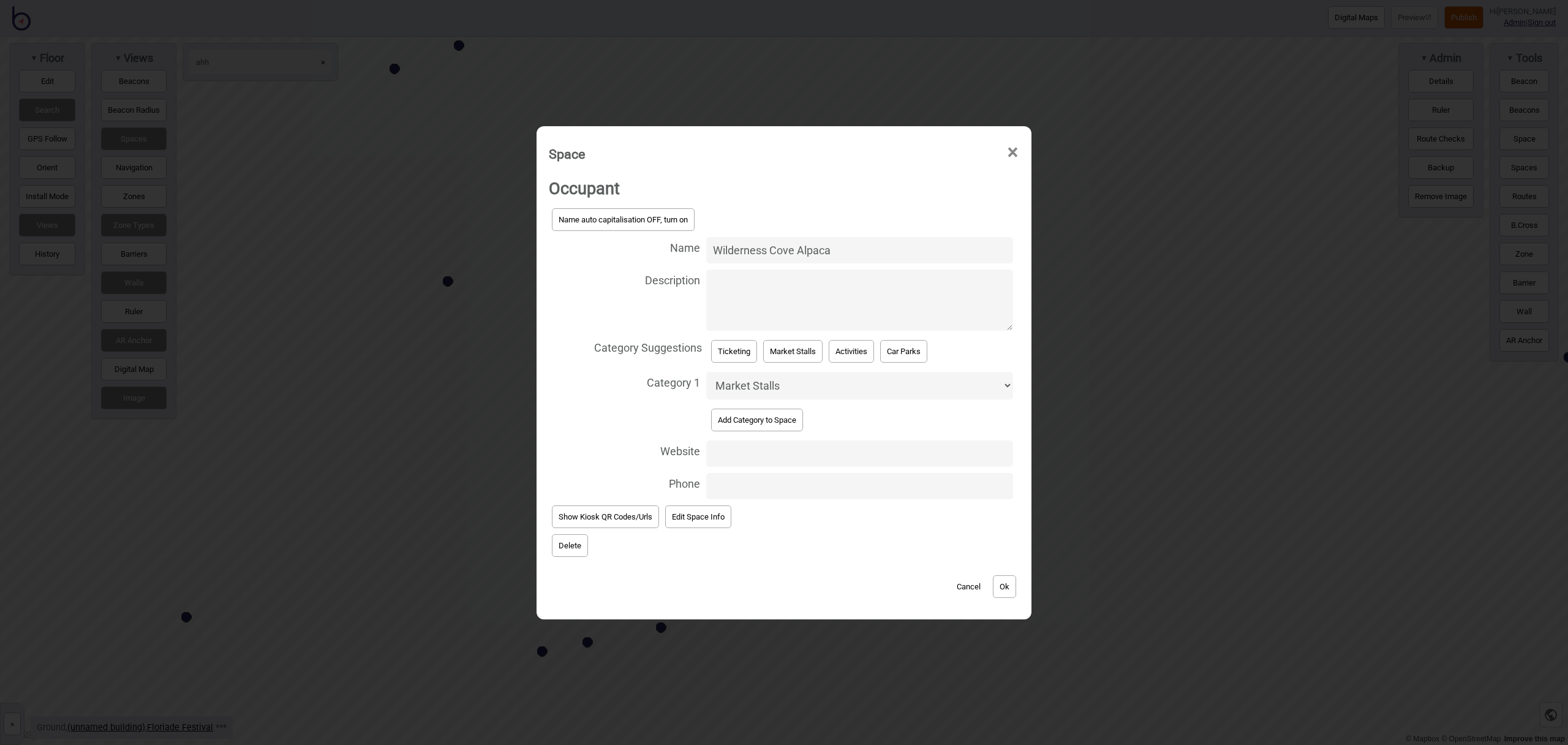
drag, startPoint x: 838, startPoint y: 249, endPoint x: 684, endPoint y: 247, distance: 154.0
click at [684, 247] on label "Name Wilderness Cove Alpaca" at bounding box center [784, 250] width 470 height 33
click at [808, 252] on input "AHHA - Waterproog Jewelry" at bounding box center [860, 250] width 307 height 26
type input "AHHA - Waterproof Jewelry"
click at [1009, 593] on button "Ok" at bounding box center [1004, 587] width 23 height 23
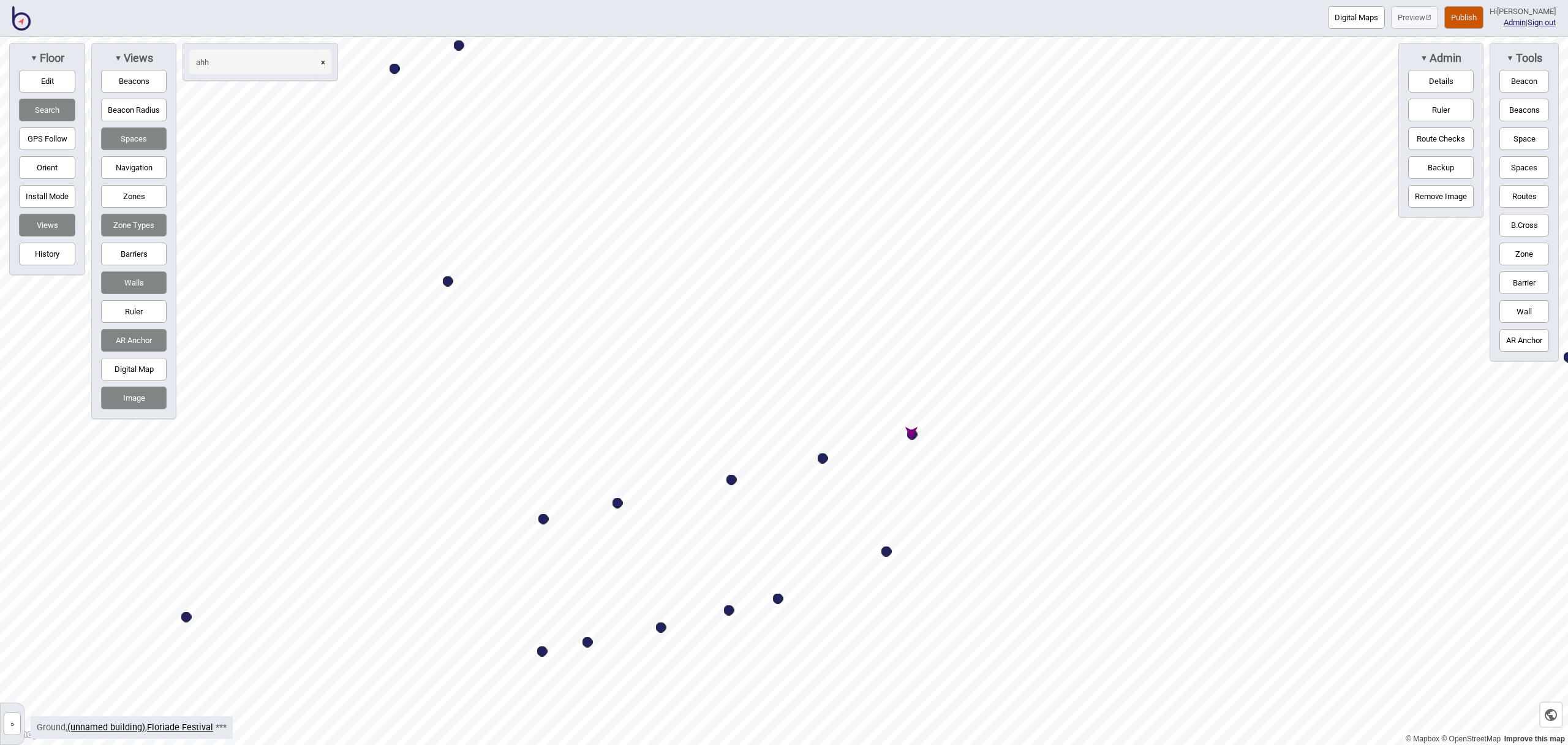
click at [49, 82] on button "Edit" at bounding box center [47, 81] width 57 height 23
click at [57, 85] on button "Edit" at bounding box center [47, 81] width 57 height 23
click at [327, 63] on button "×" at bounding box center [323, 62] width 17 height 24
click at [325, 63] on button "×" at bounding box center [323, 62] width 17 height 24
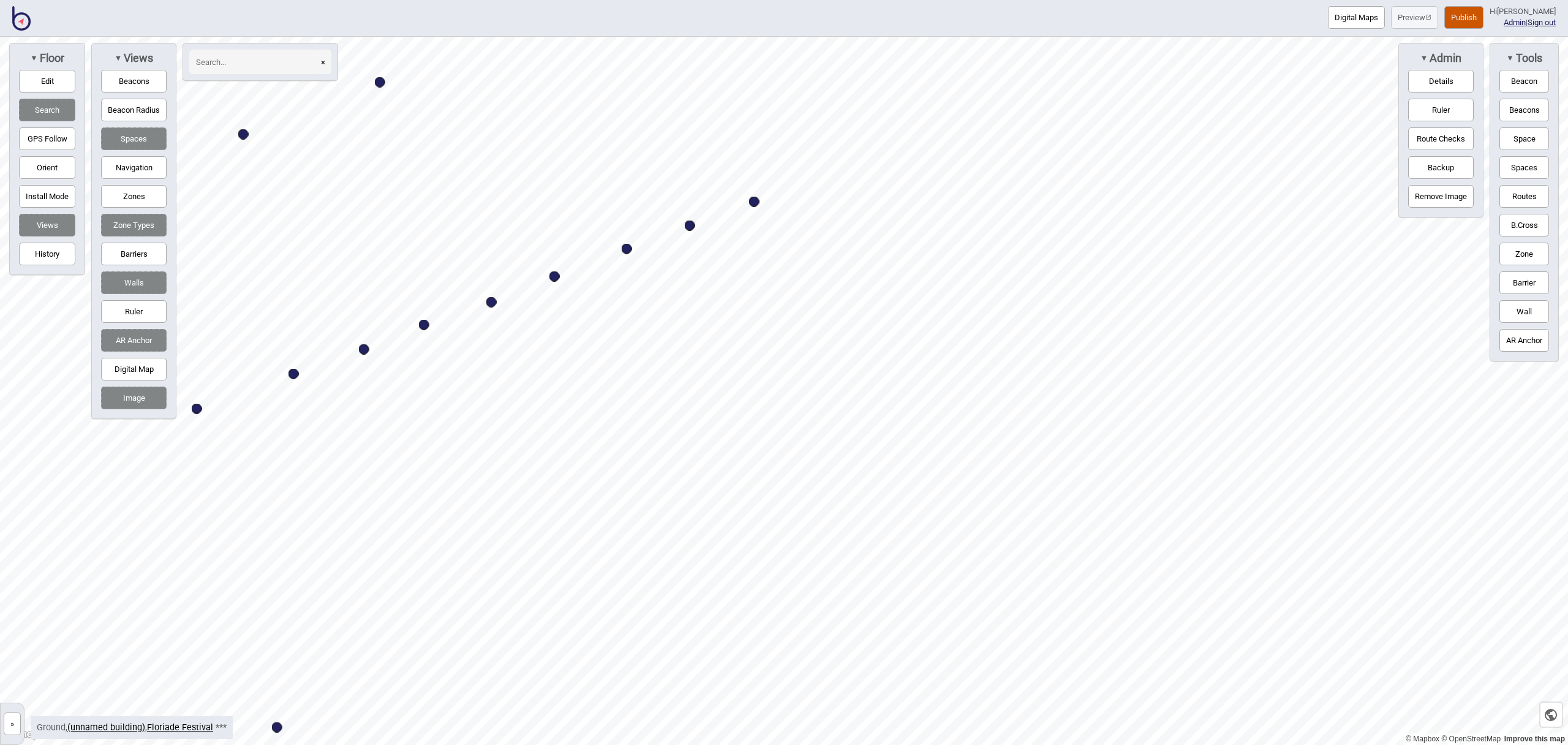
click at [755, 201] on div "Map marker" at bounding box center [755, 202] width 11 height 11
select select "Market Stalls"
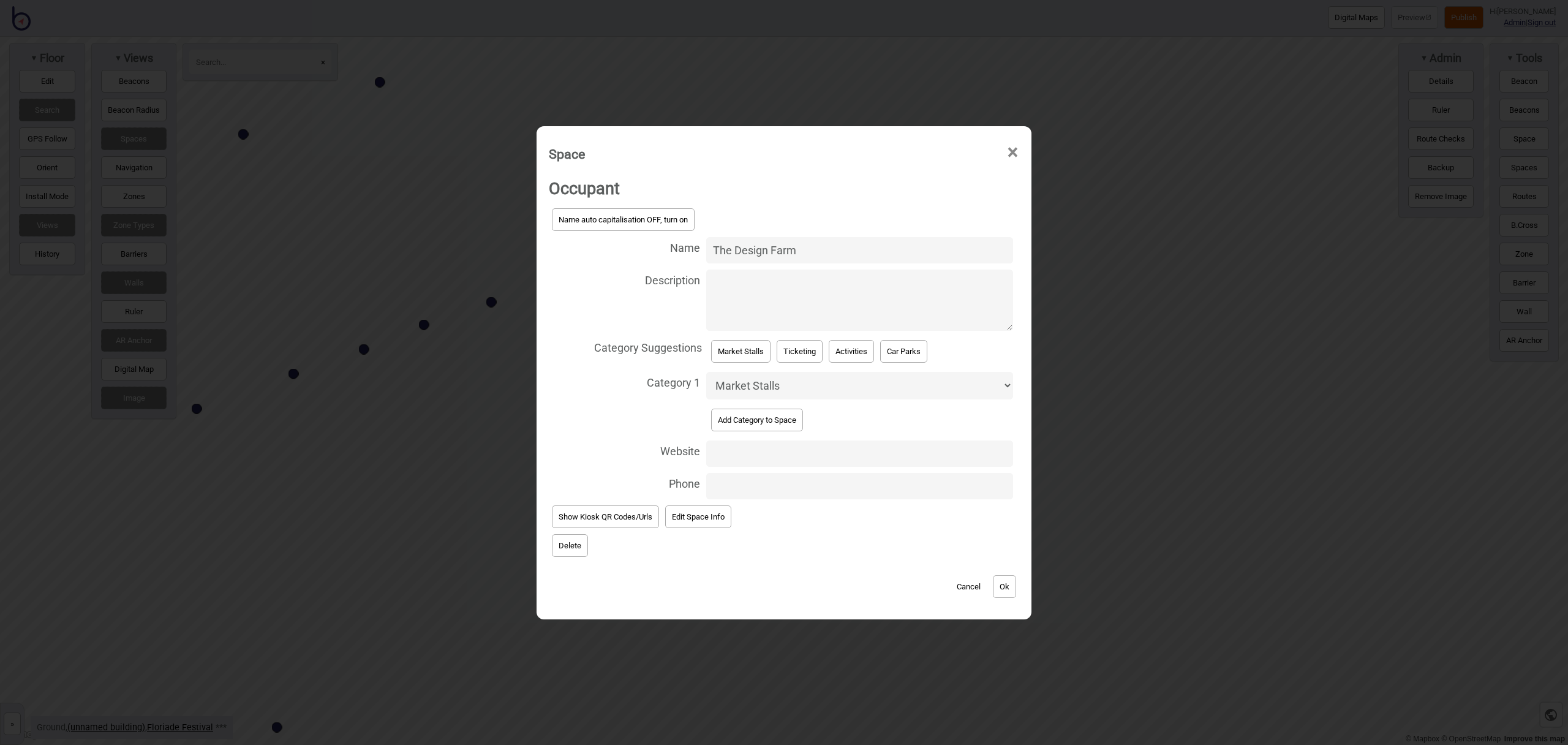
drag, startPoint x: 795, startPoint y: 250, endPoint x: 695, endPoint y: 250, distance: 100.0
click at [695, 250] on label "Name The Design Farm" at bounding box center [784, 250] width 470 height 33
type input "Cozyosko"
click at [1010, 588] on button "Ok" at bounding box center [1004, 587] width 23 height 23
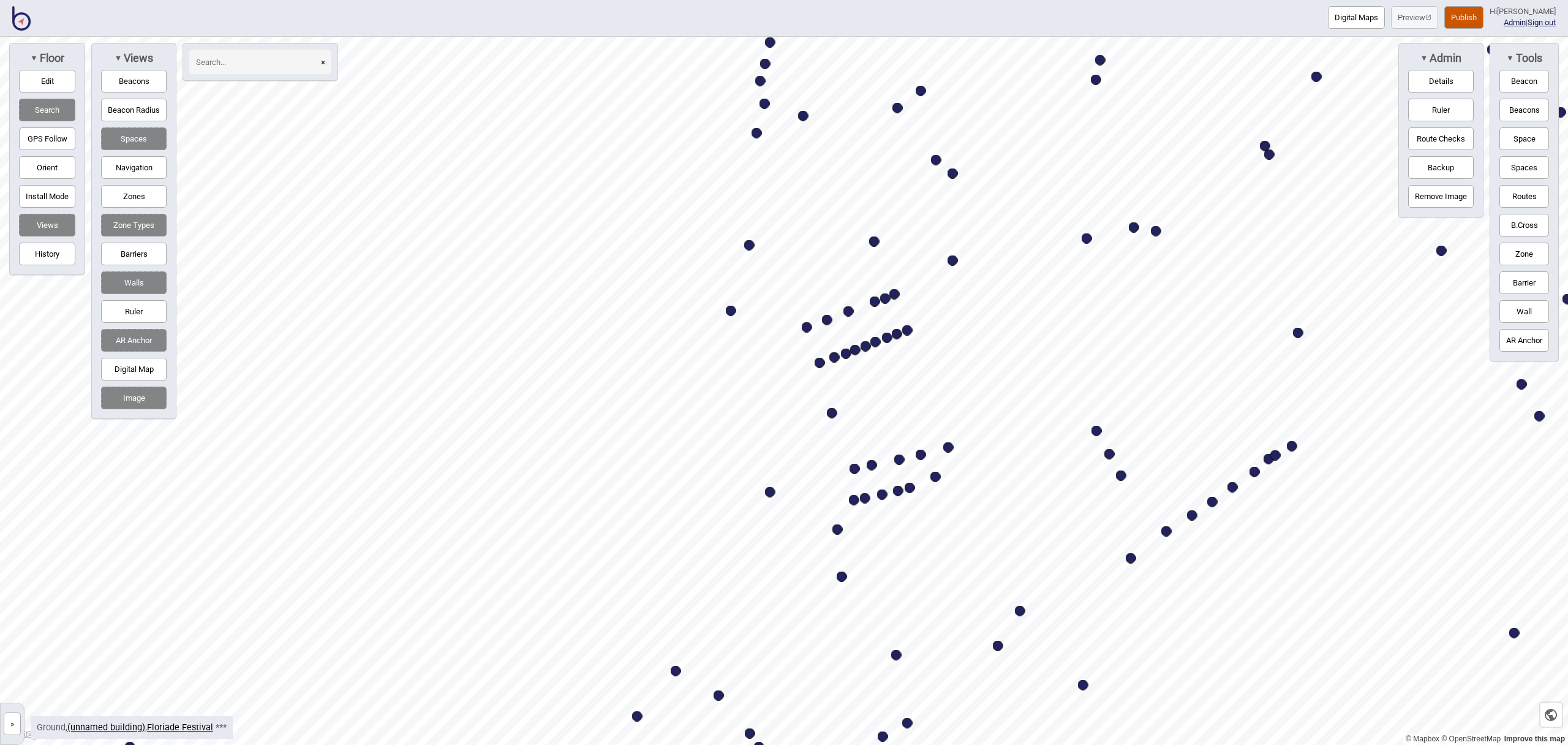
click at [214, 66] on input at bounding box center [253, 62] width 129 height 24
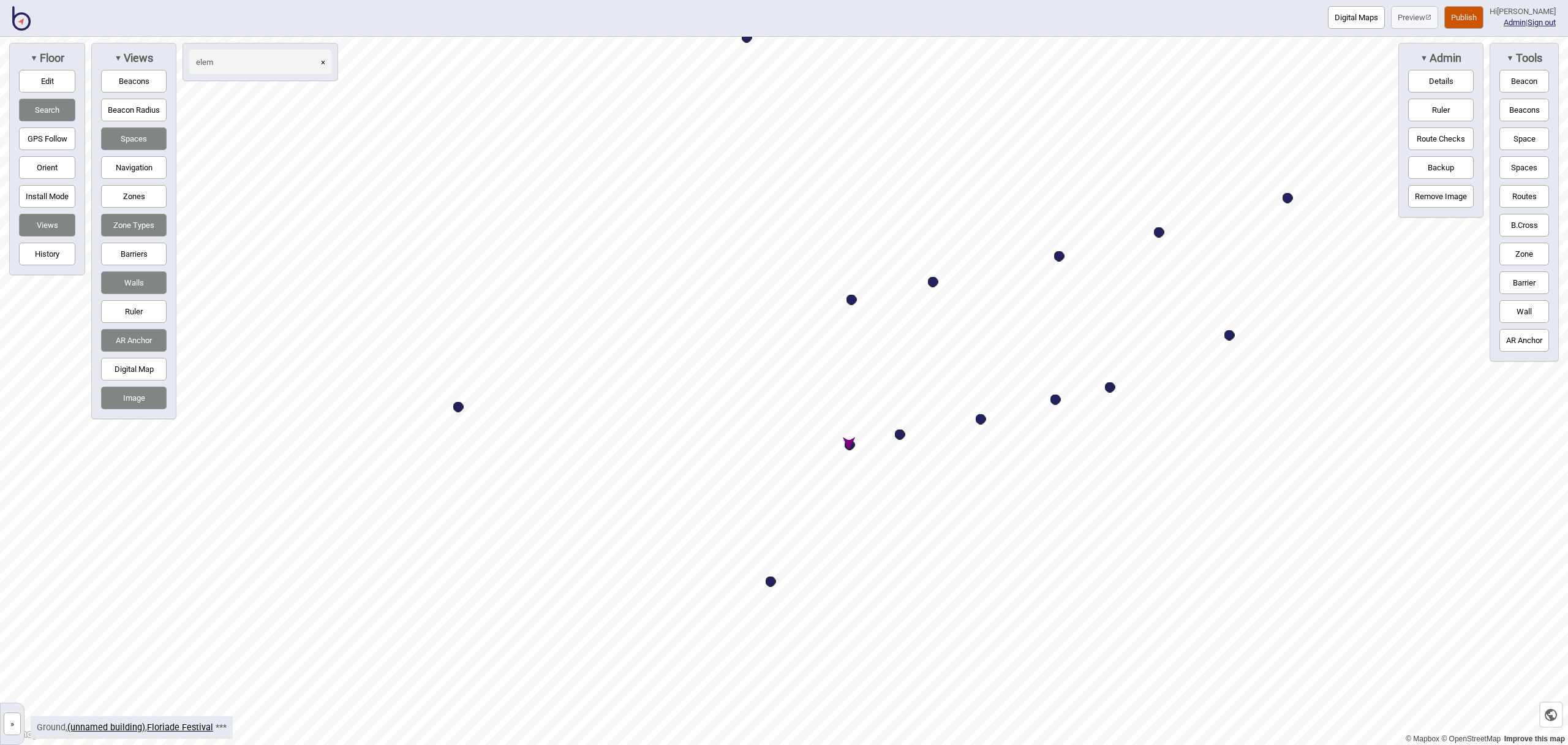
click at [850, 446] on div "Map marker" at bounding box center [850, 445] width 11 height 11
type input "elem"
select select "Market Stalls"
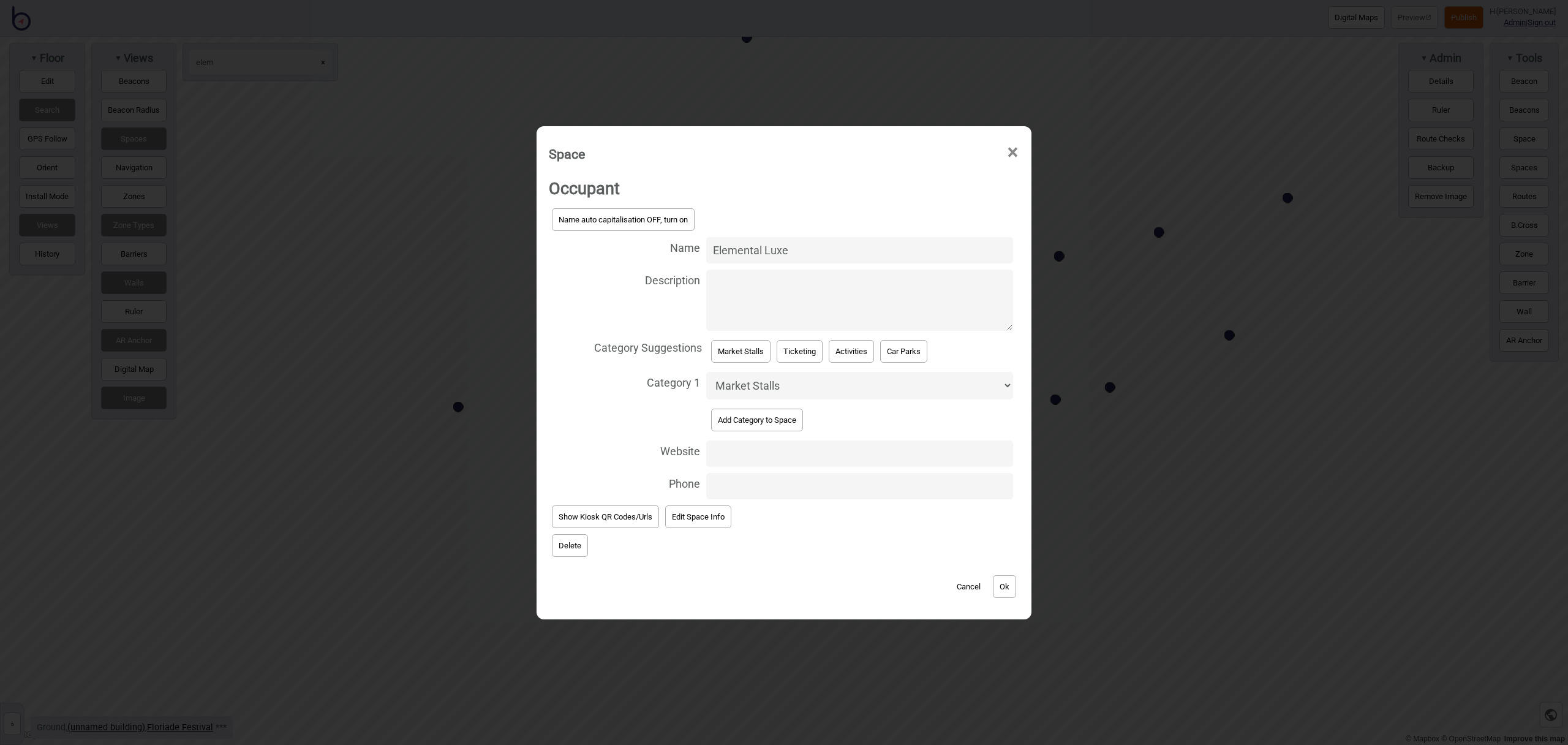
click at [573, 540] on button "Delete" at bounding box center [570, 545] width 36 height 23
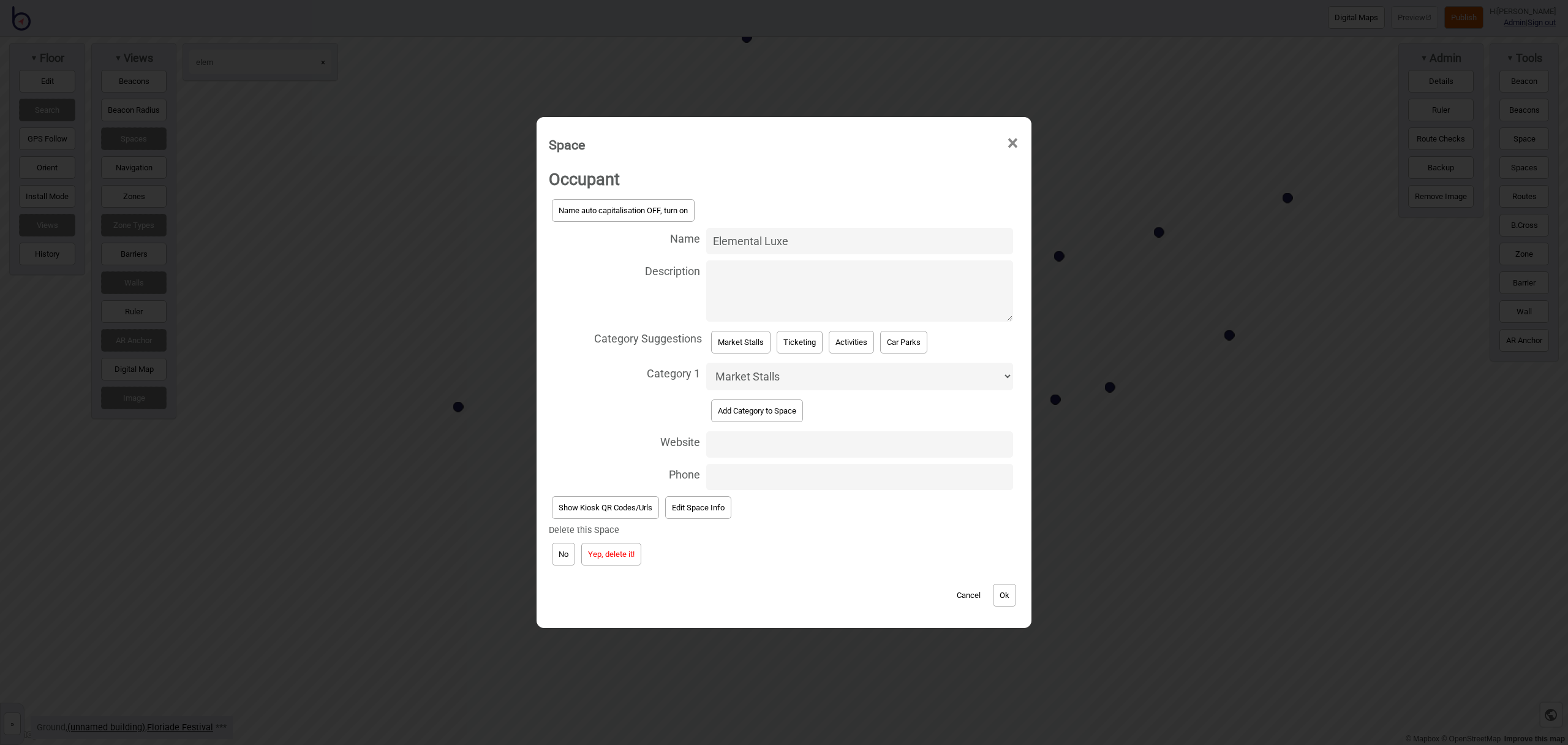
click at [615, 552] on button "Yep, delete it!" at bounding box center [611, 554] width 60 height 23
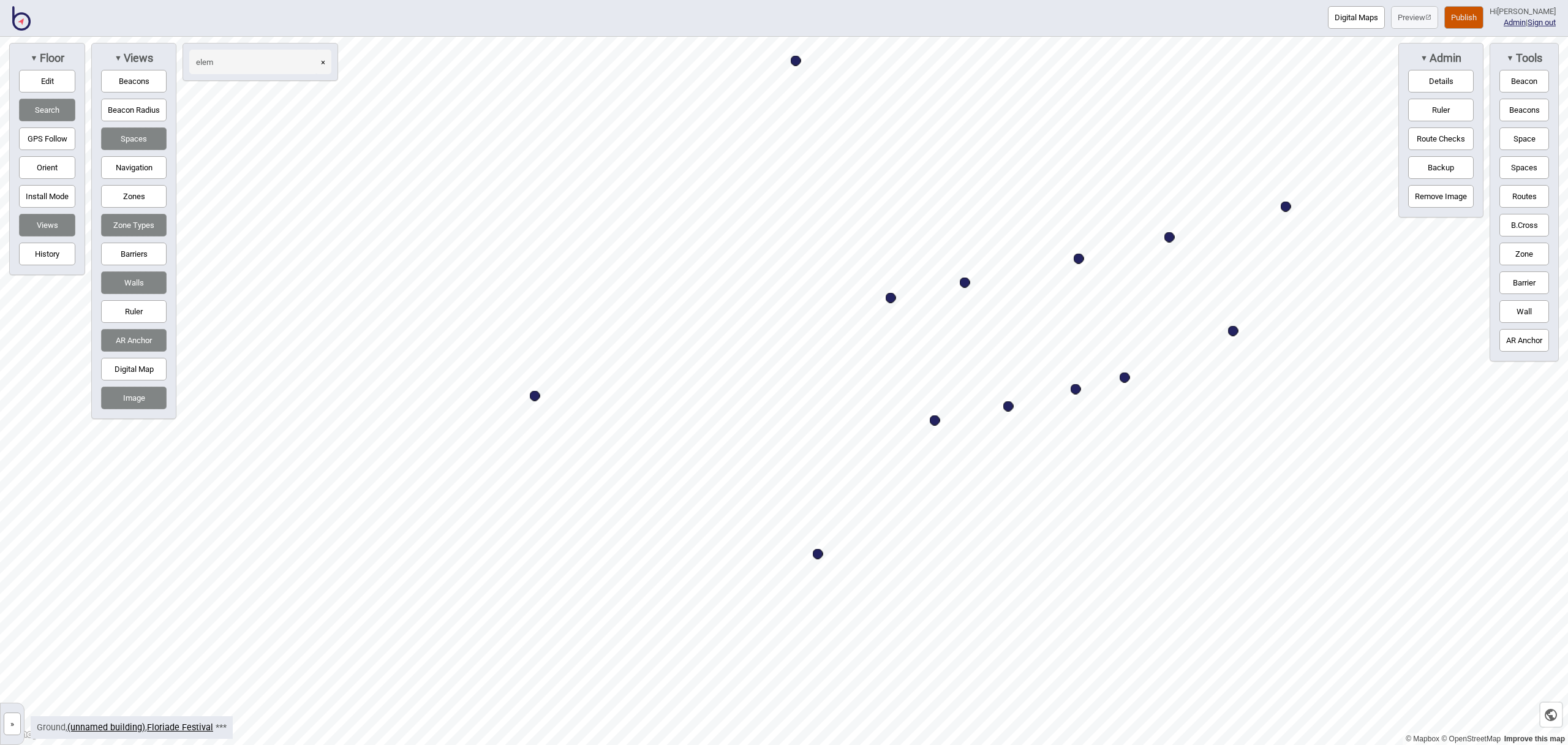
click at [1513, 137] on button "Space" at bounding box center [1524, 138] width 50 height 23
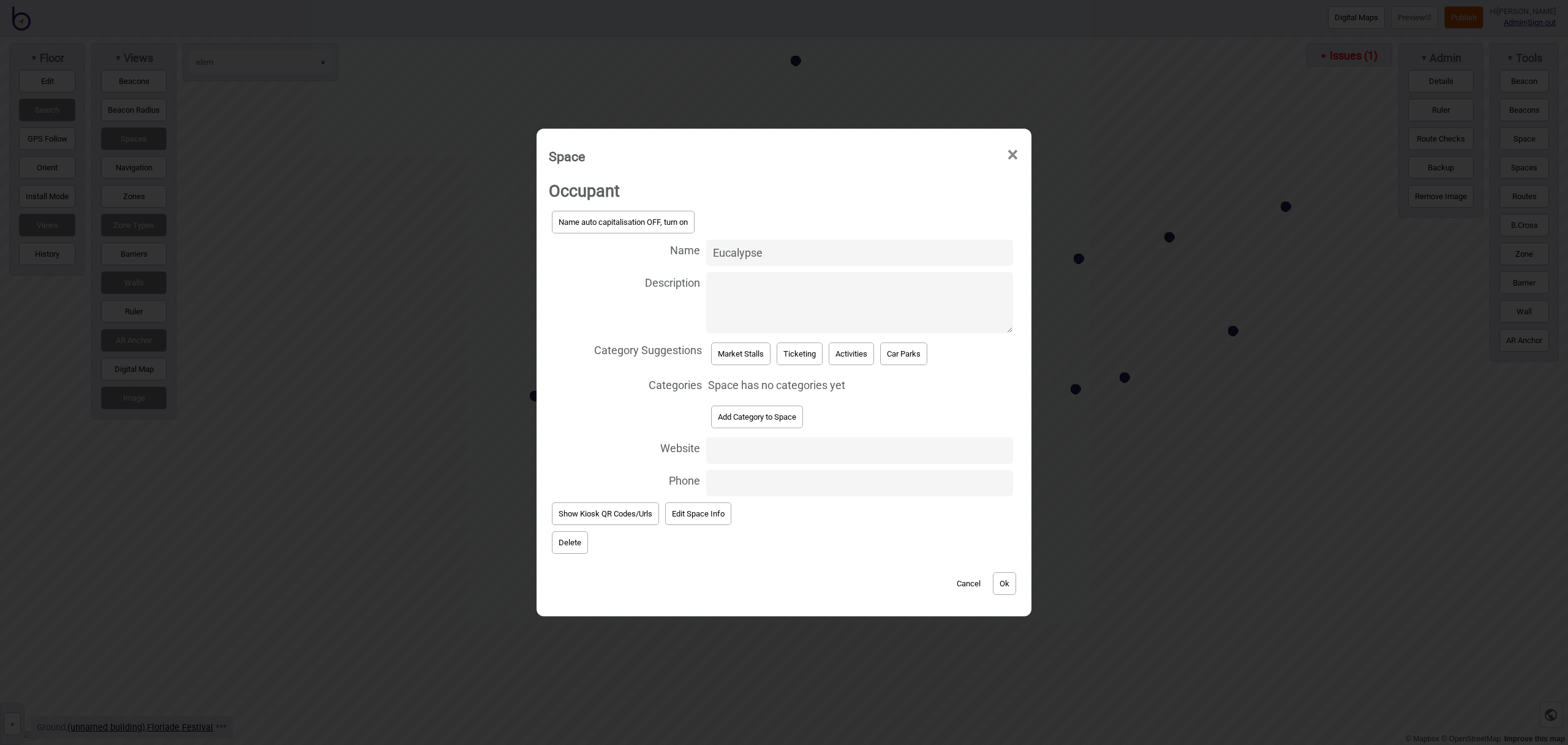
type input "Eucalypse"
click at [744, 350] on button "Market Stalls" at bounding box center [740, 354] width 60 height 23
select select "Market Stalls"
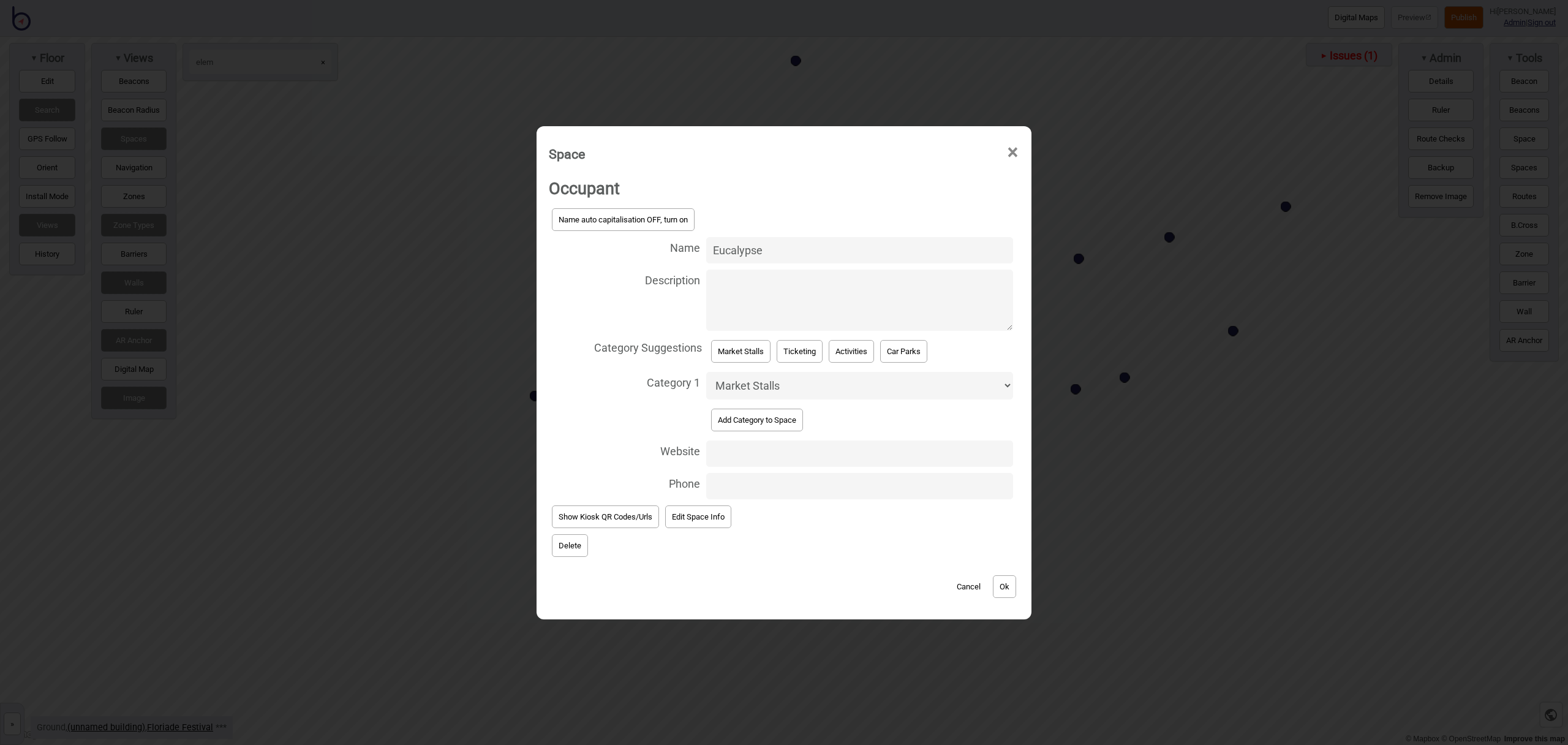
click at [1005, 584] on button "Ok" at bounding box center [1004, 587] width 23 height 23
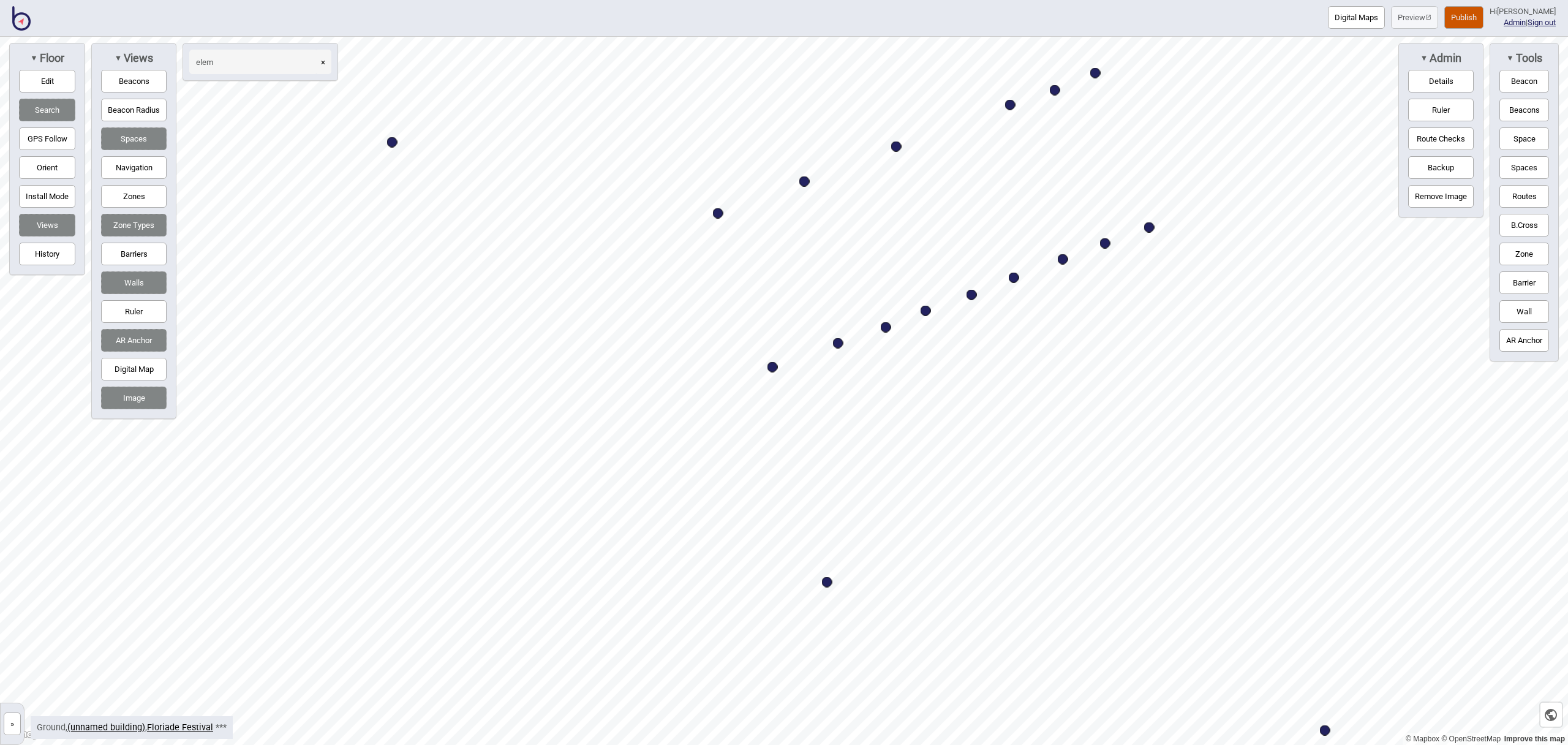
click at [1054, 88] on div "Map marker" at bounding box center [1055, 91] width 11 height 11
select select "Market Stalls"
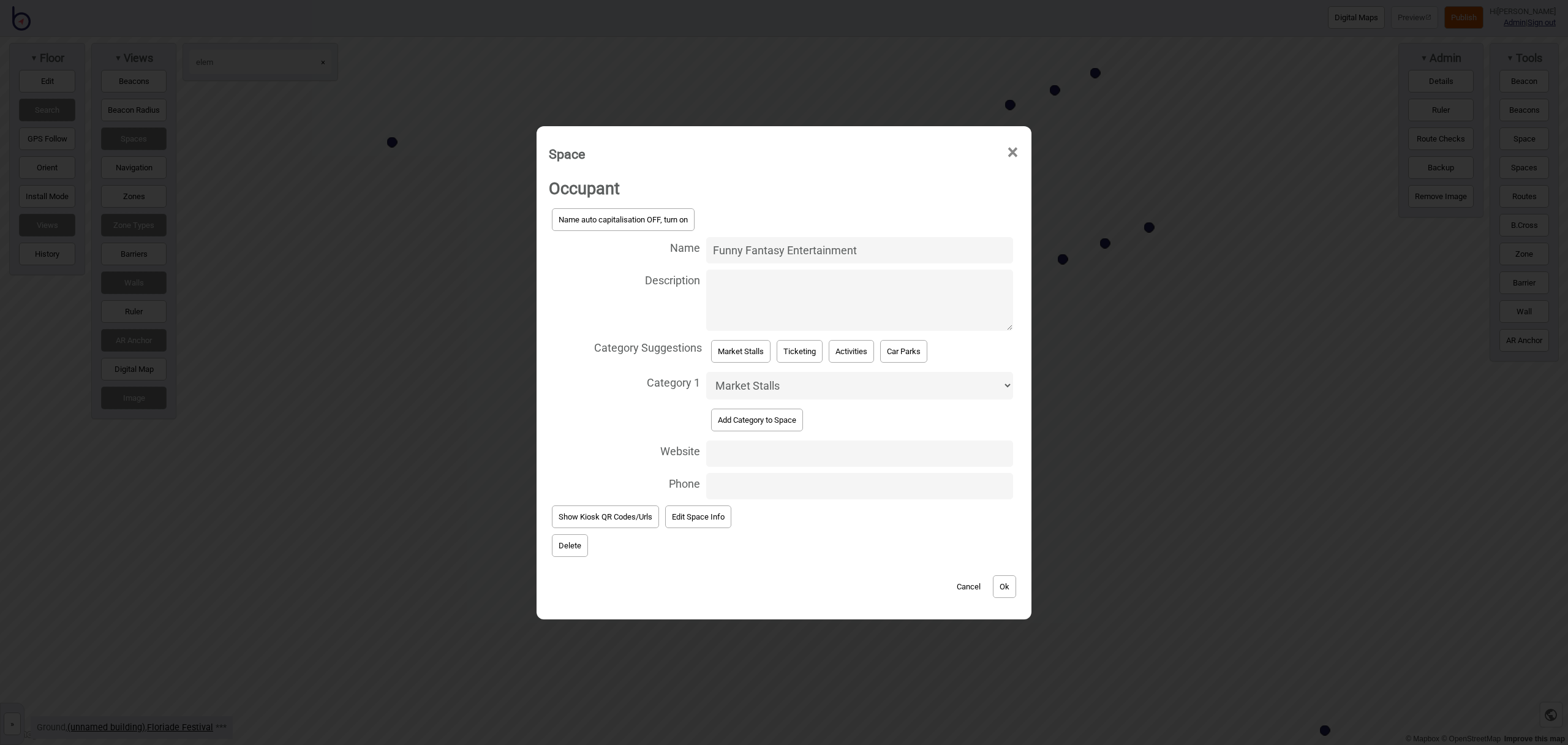
click at [572, 547] on button "Delete" at bounding box center [570, 545] width 36 height 23
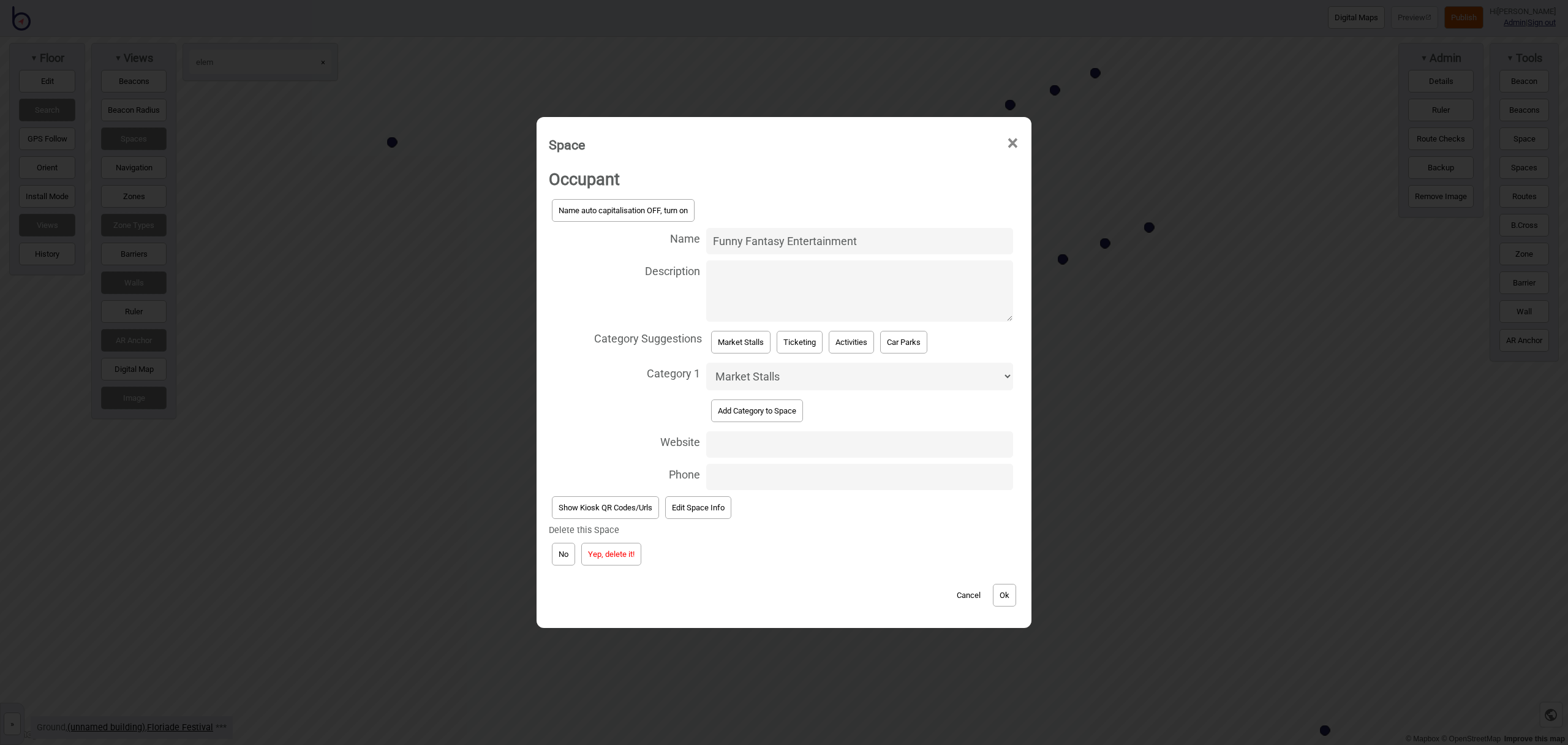
click at [612, 557] on button "Yep, delete it!" at bounding box center [611, 554] width 60 height 23
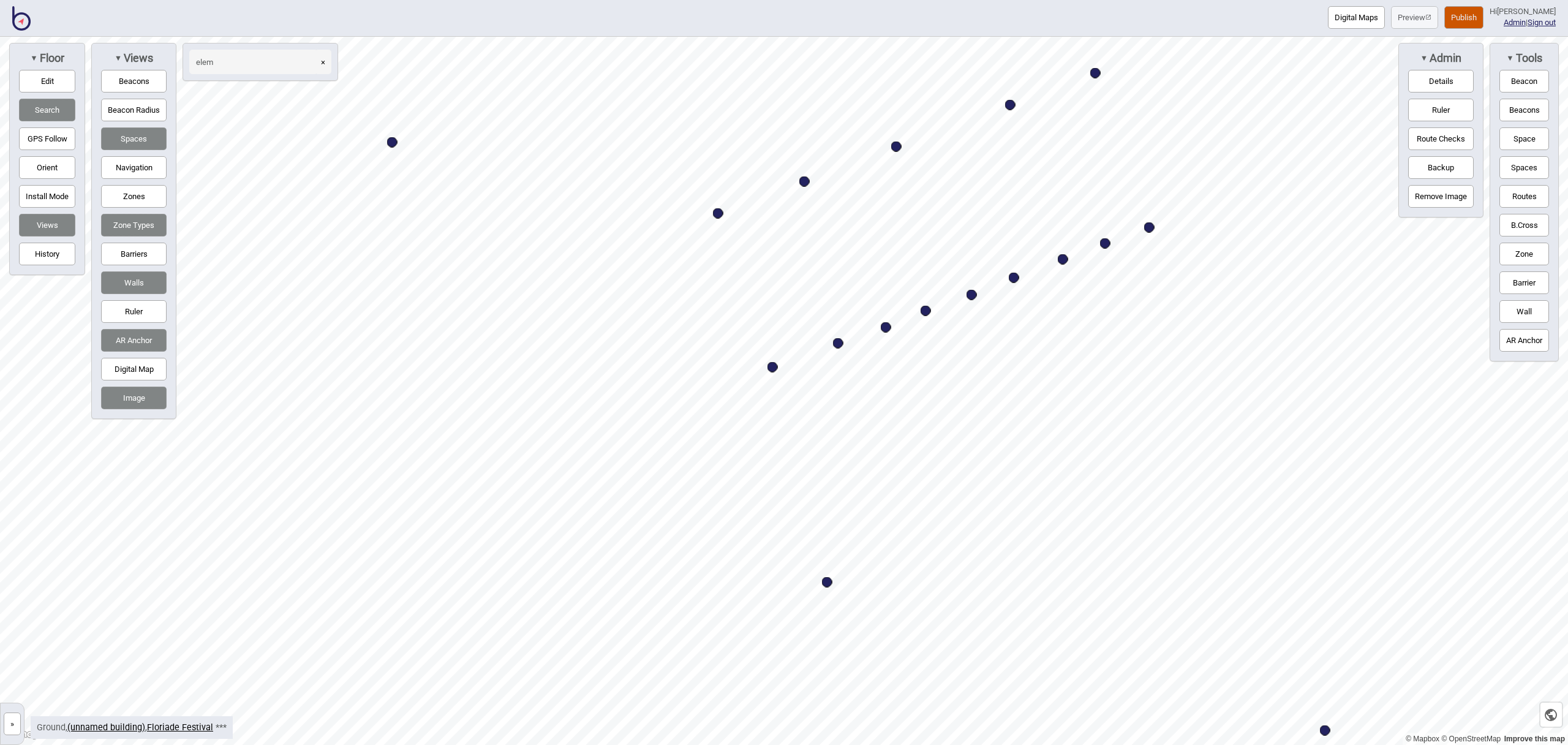
click at [1064, 259] on div "Map marker" at bounding box center [1063, 259] width 11 height 11
select select "Market Stalls"
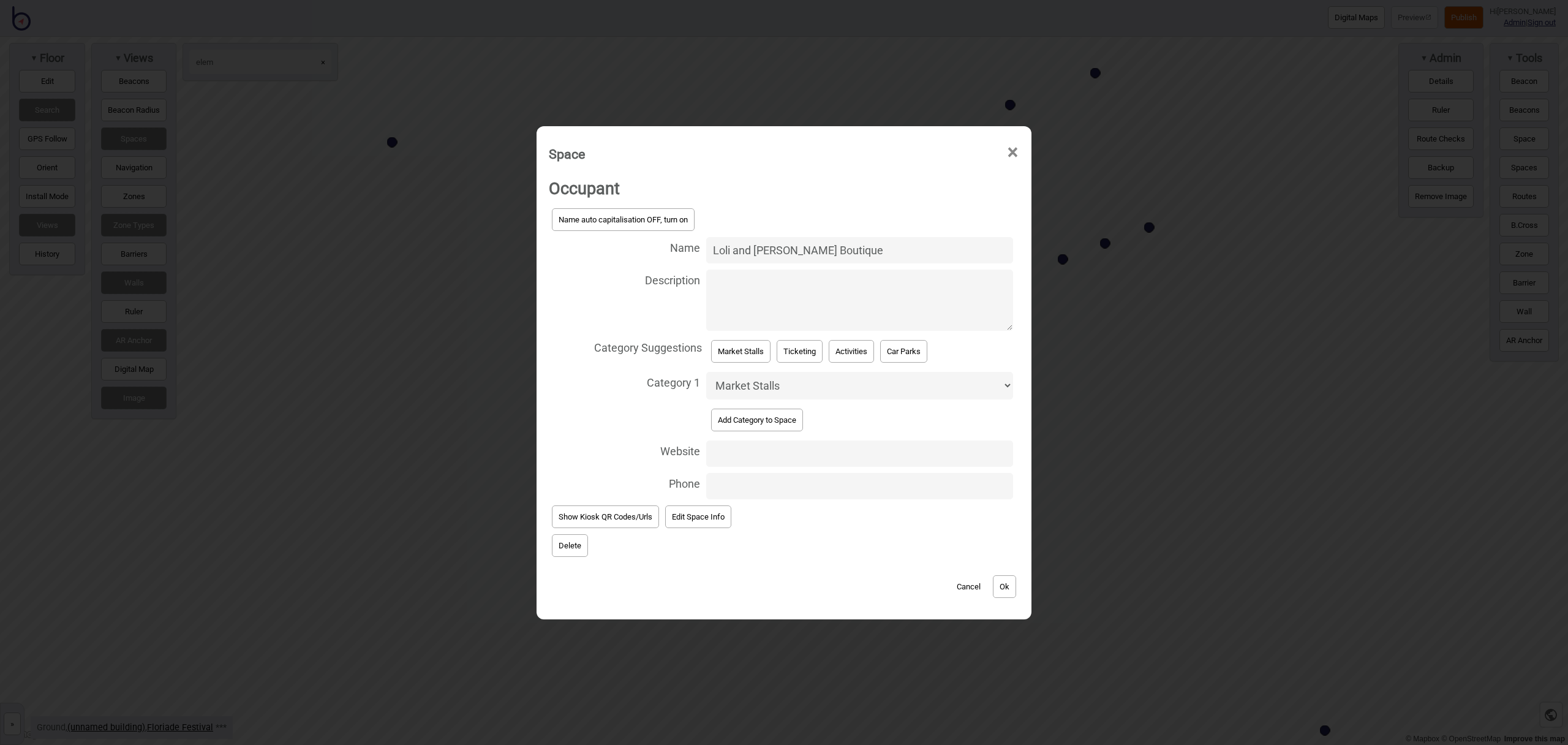
click at [566, 553] on button "Delete" at bounding box center [570, 545] width 36 height 23
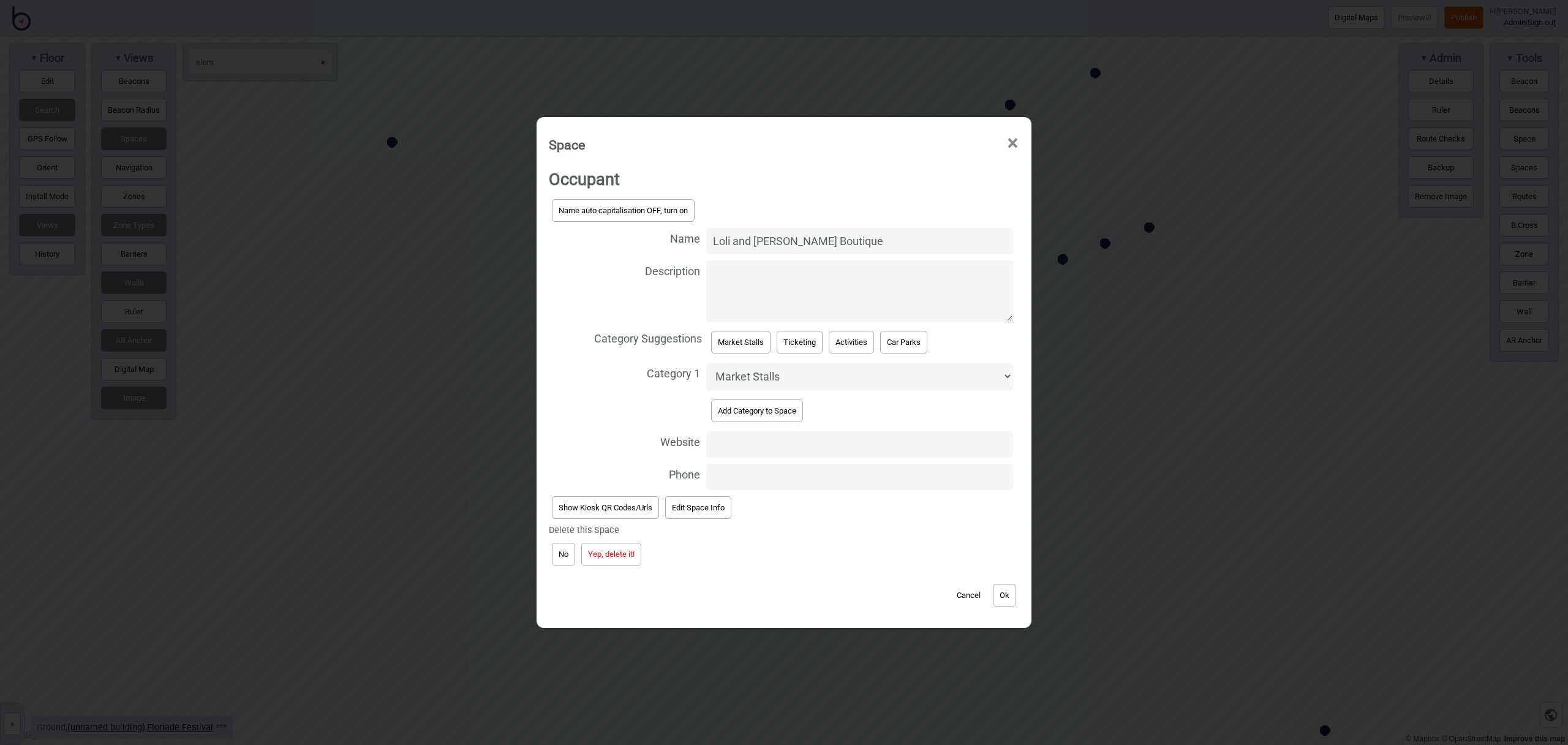
click at [624, 548] on button "Yep, delete it!" at bounding box center [611, 554] width 60 height 23
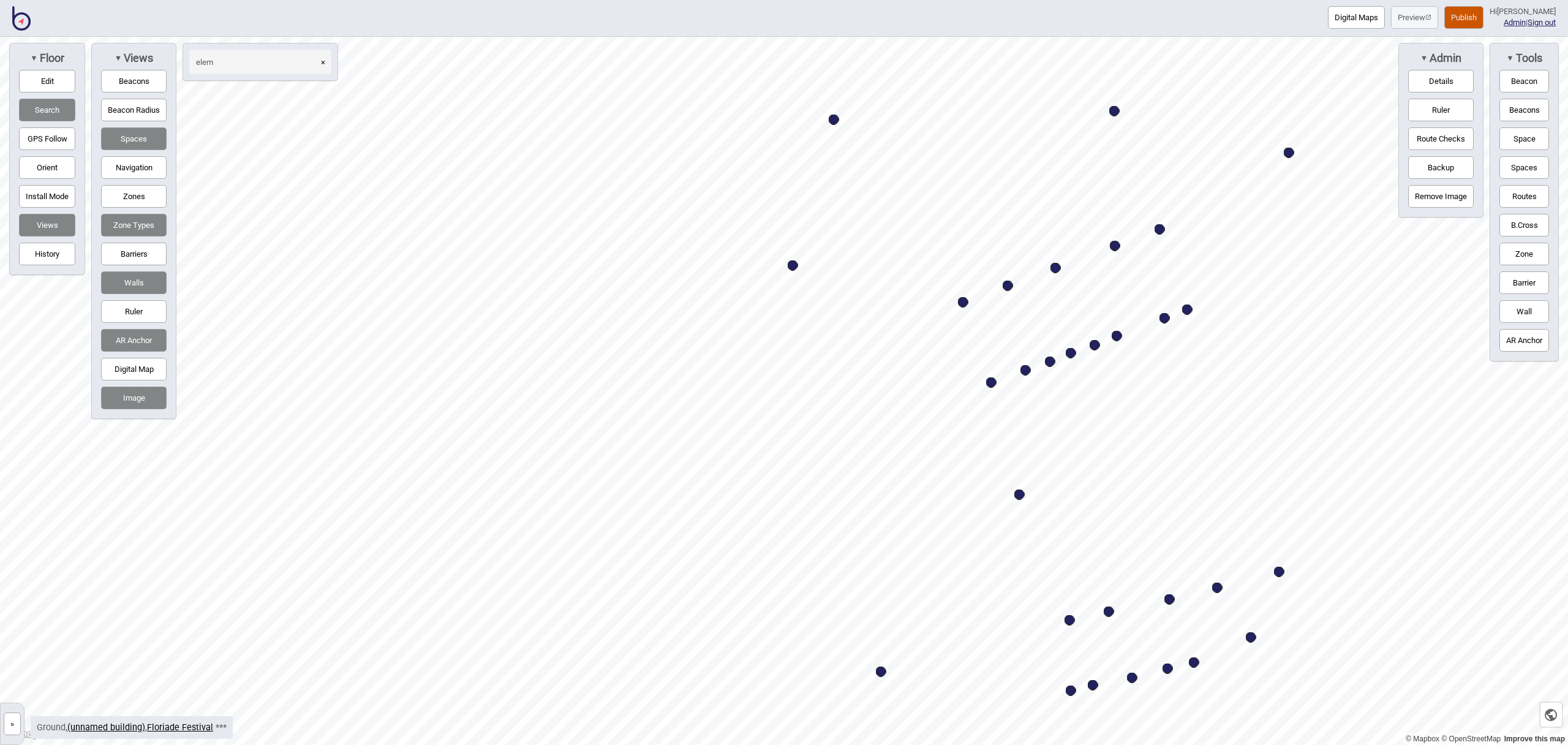
click at [1109, 614] on div "Map marker" at bounding box center [1109, 612] width 11 height 11
select select "Market Stalls"
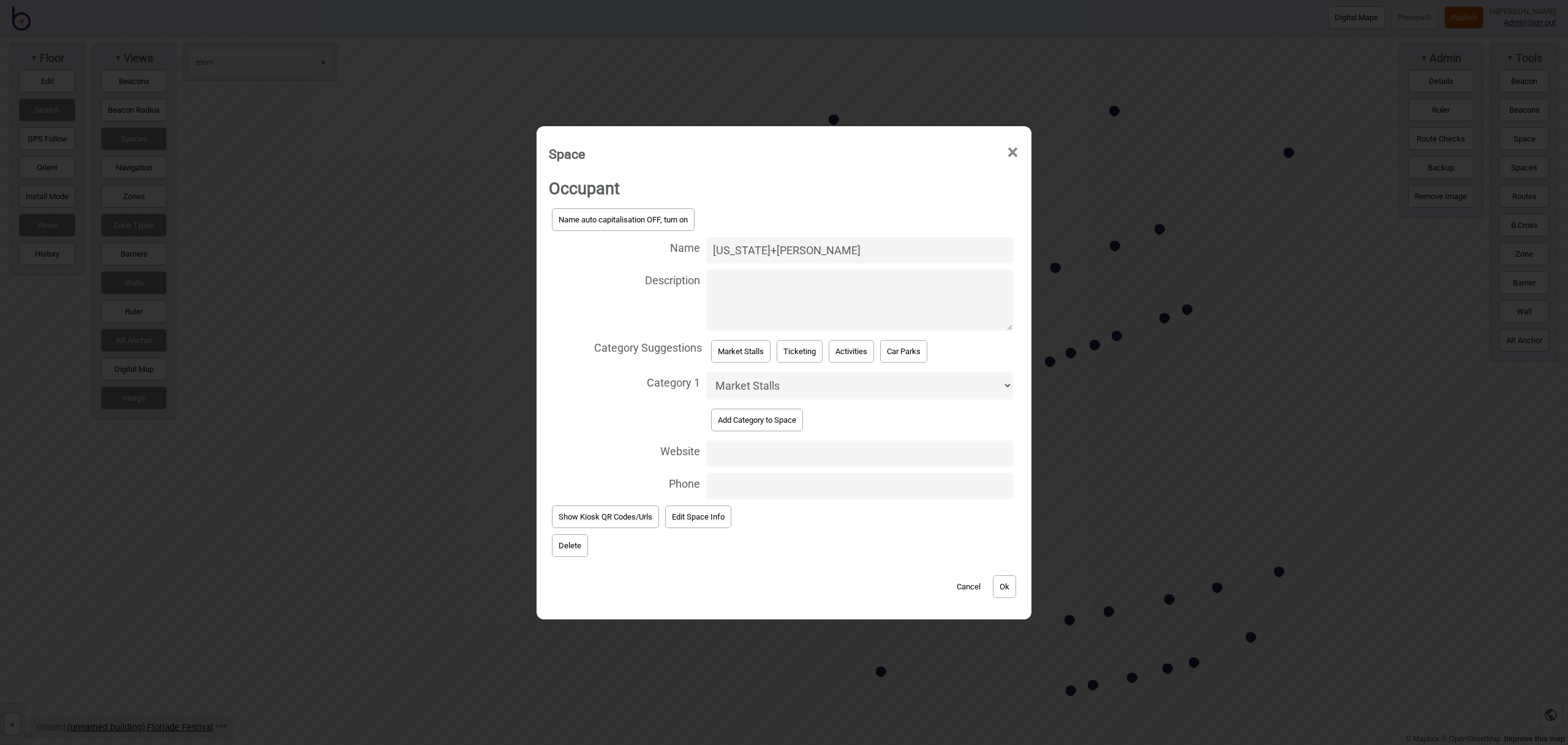
click at [575, 551] on button "Delete" at bounding box center [570, 545] width 36 height 23
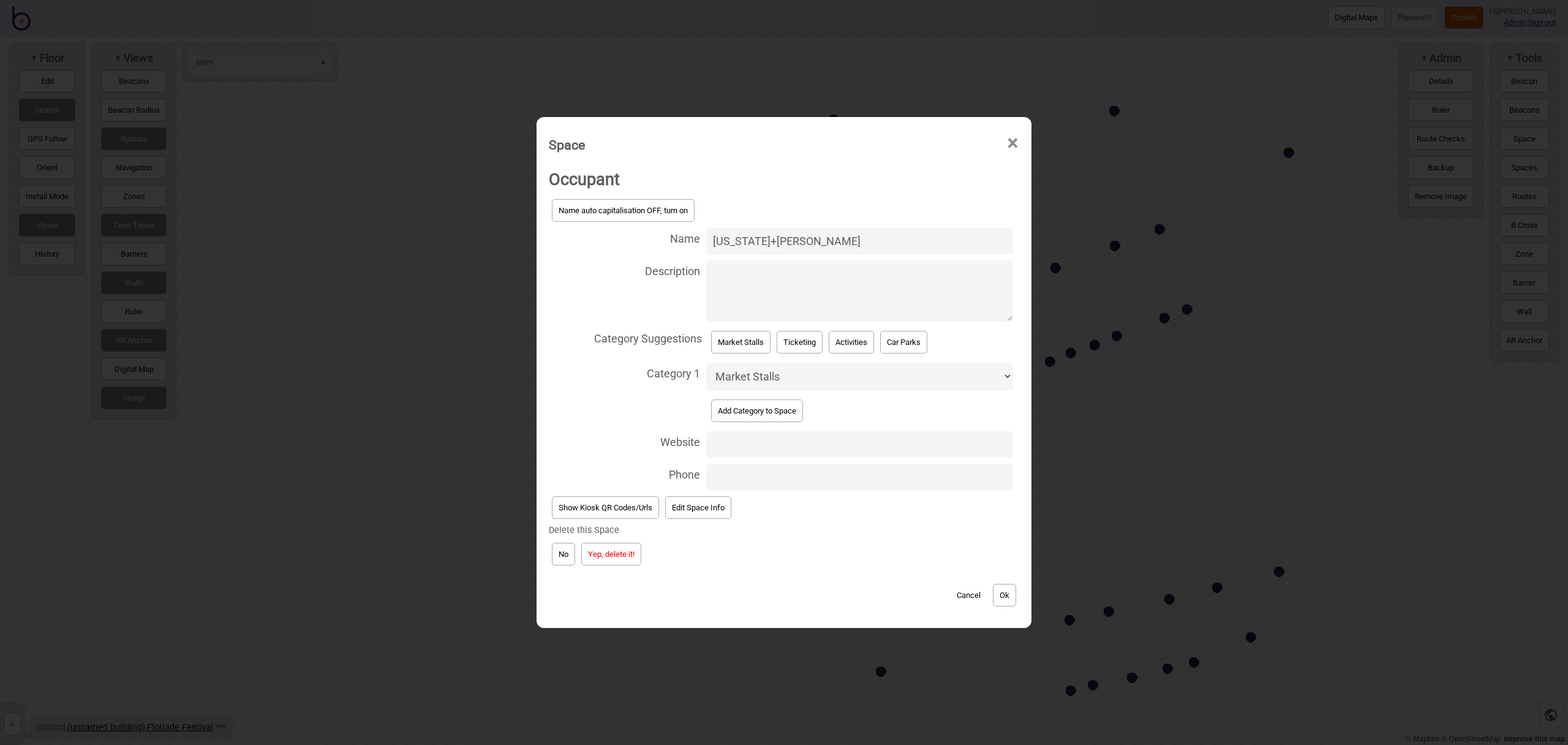
click at [633, 552] on button "Yep, delete it!" at bounding box center [611, 554] width 60 height 23
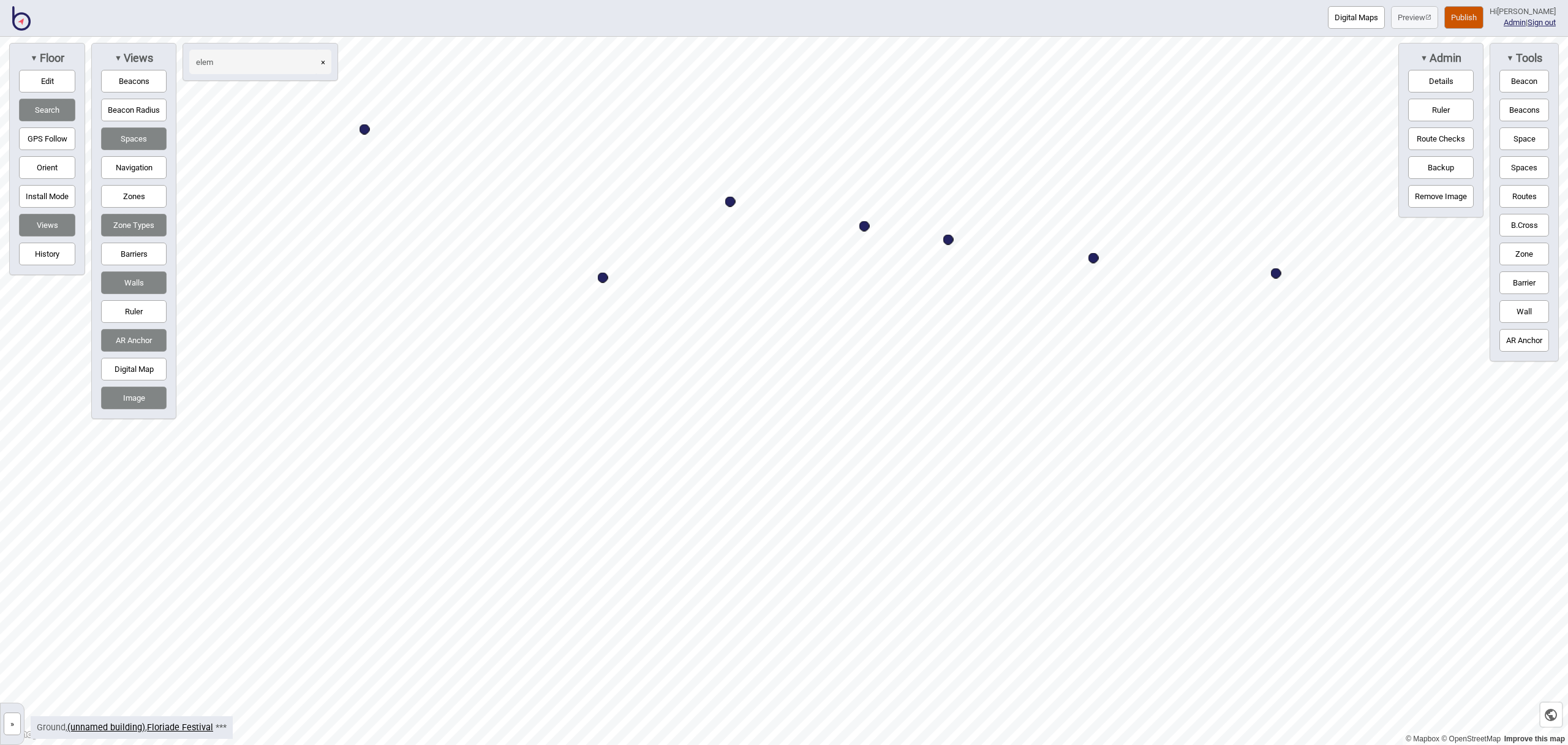
click at [1275, 275] on div "Map marker" at bounding box center [1276, 274] width 11 height 11
select select "Market Stalls"
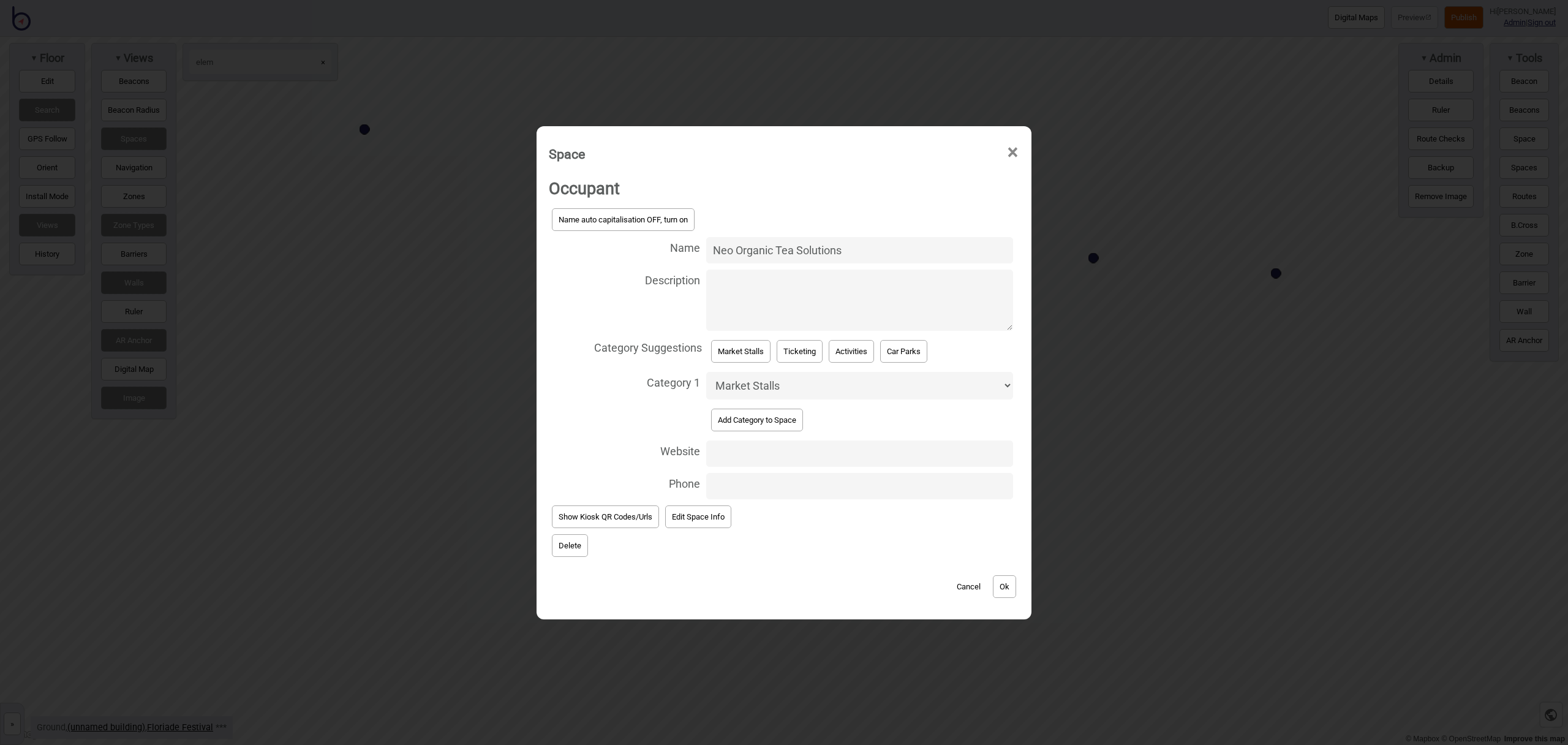
click at [582, 545] on button "Delete" at bounding box center [570, 545] width 36 height 23
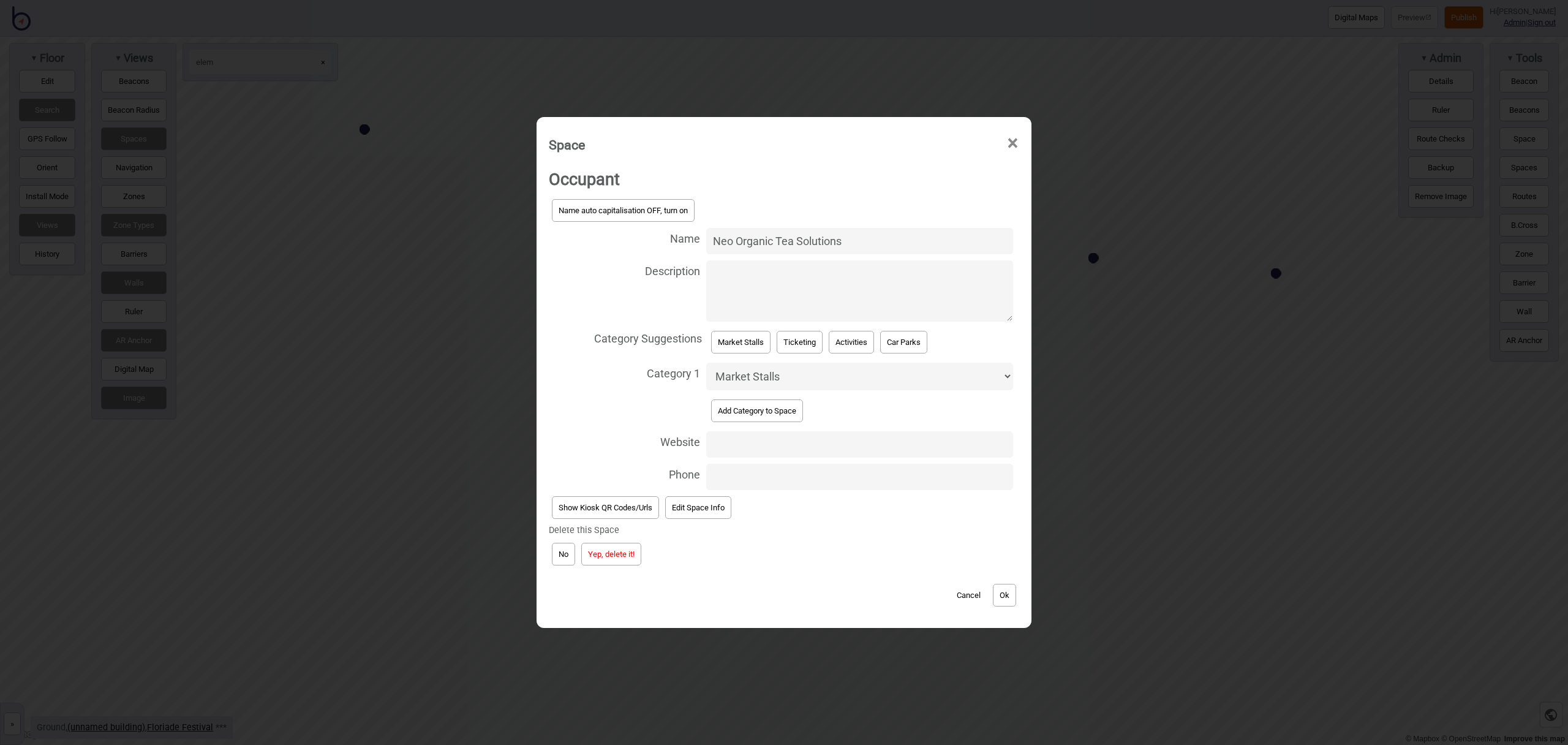
click at [628, 552] on button "Yep, delete it!" at bounding box center [611, 554] width 60 height 23
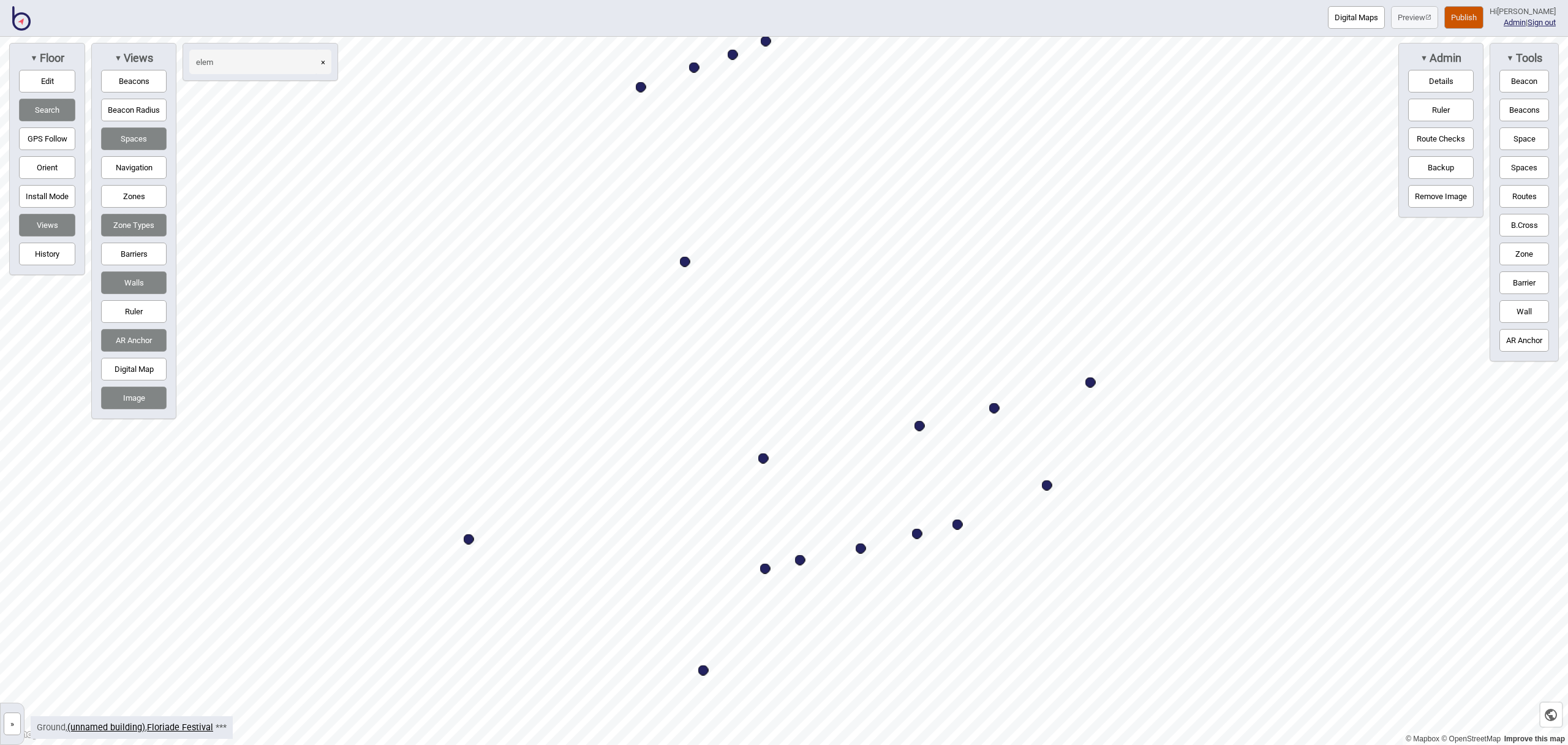
click at [860, 548] on div "Map marker" at bounding box center [861, 548] width 11 height 11
select select "Market Stalls"
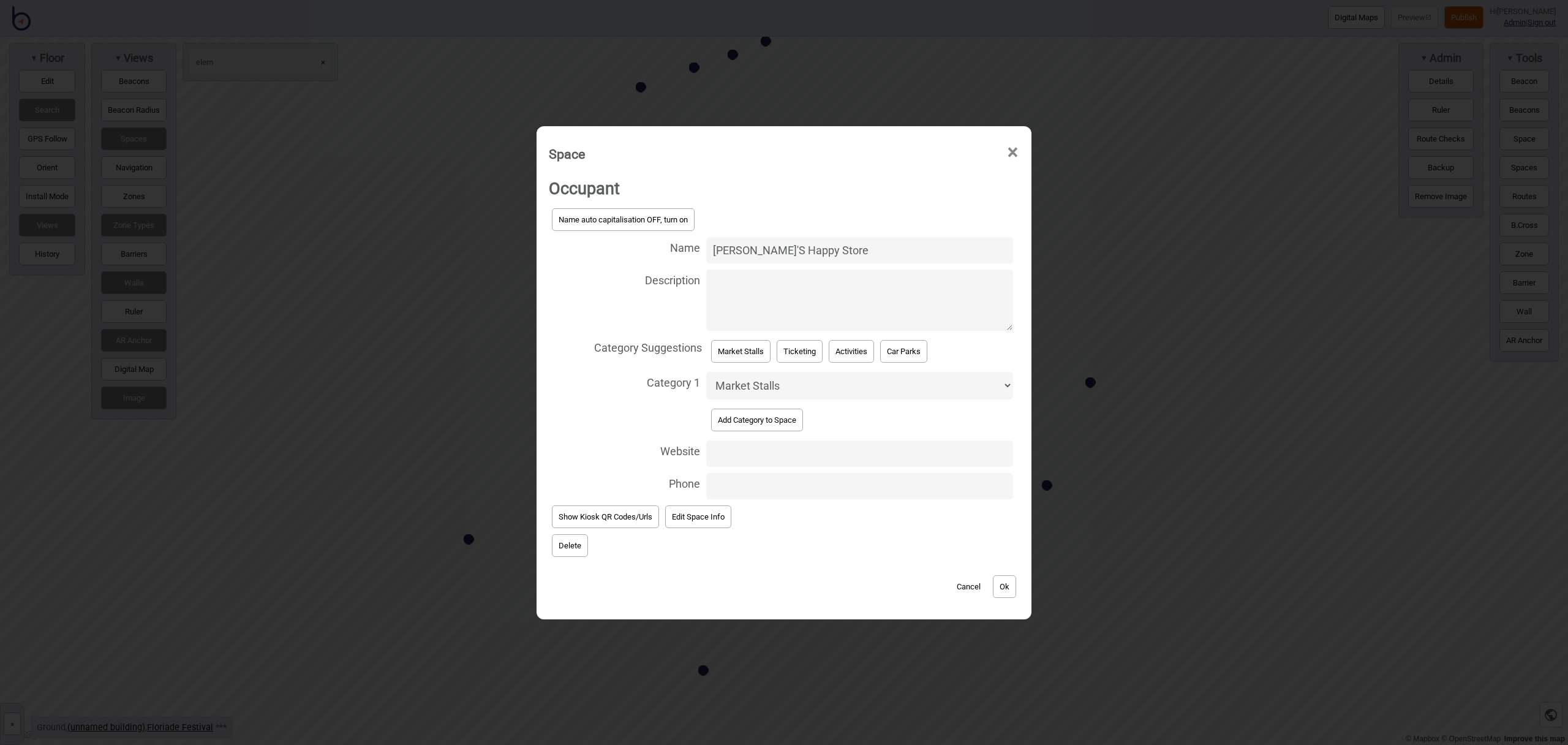
click at [576, 545] on button "Delete" at bounding box center [570, 545] width 36 height 23
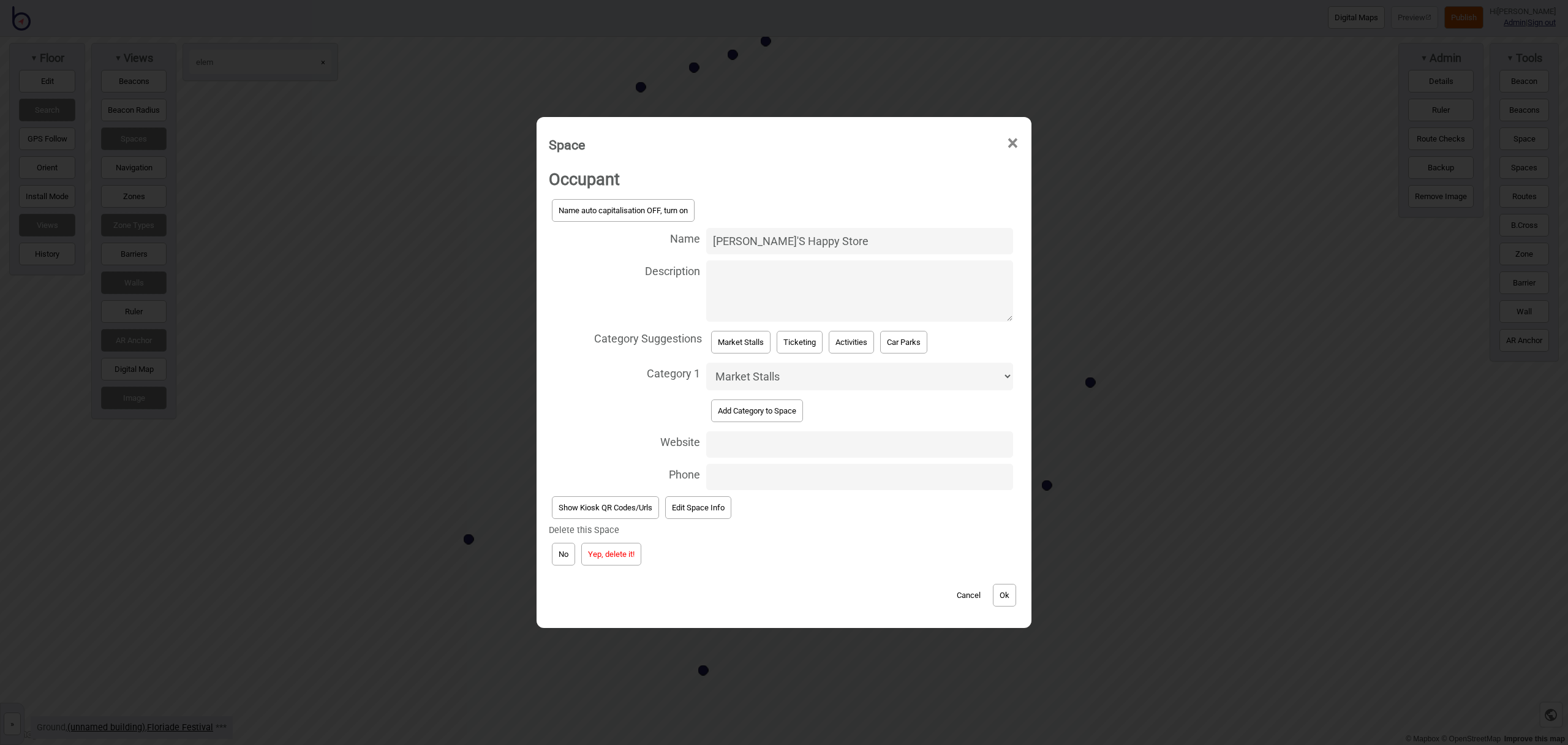
click at [610, 551] on button "Yep, delete it!" at bounding box center [611, 554] width 60 height 23
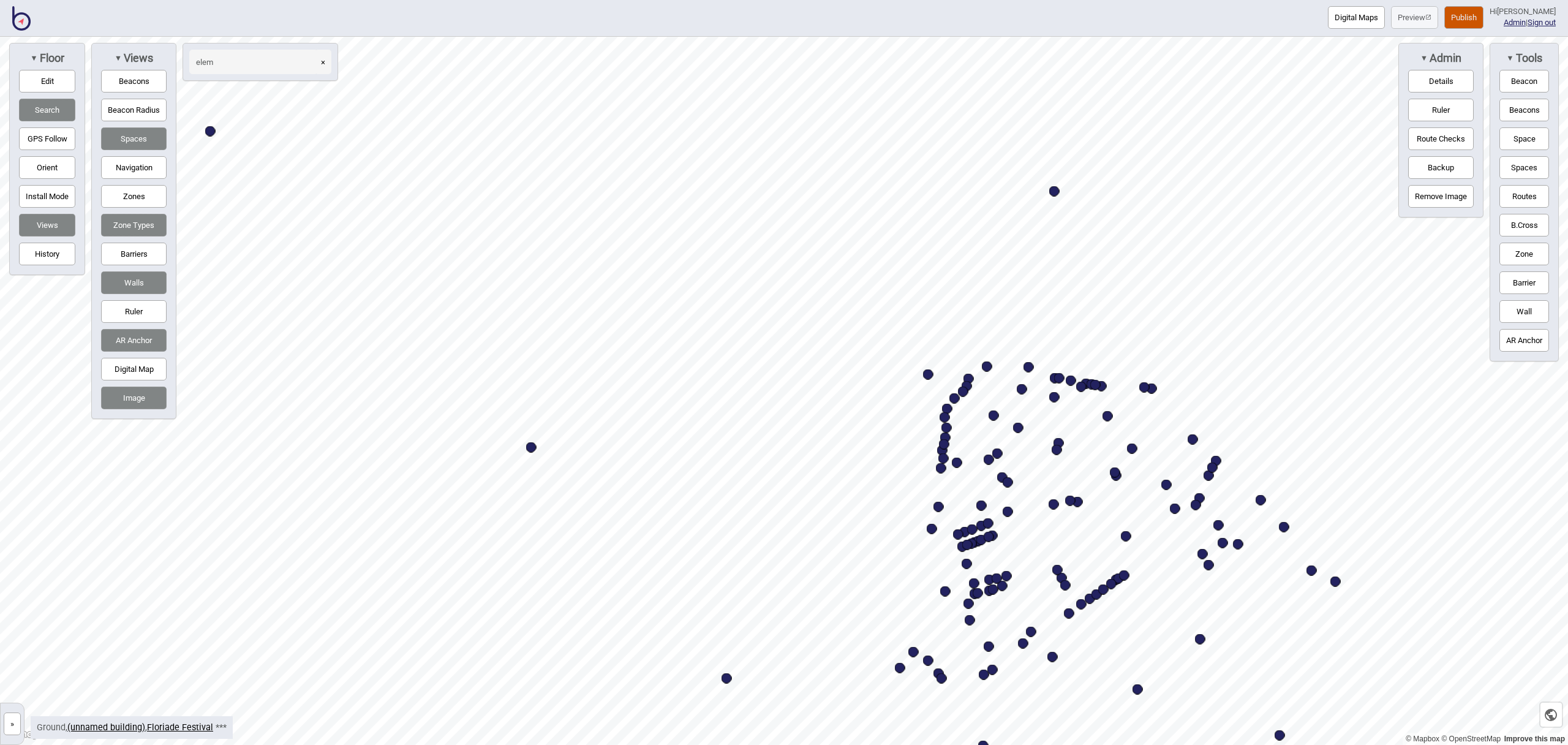
click at [234, 62] on input "elem" at bounding box center [253, 62] width 129 height 24
type input "e"
type input "sunl"
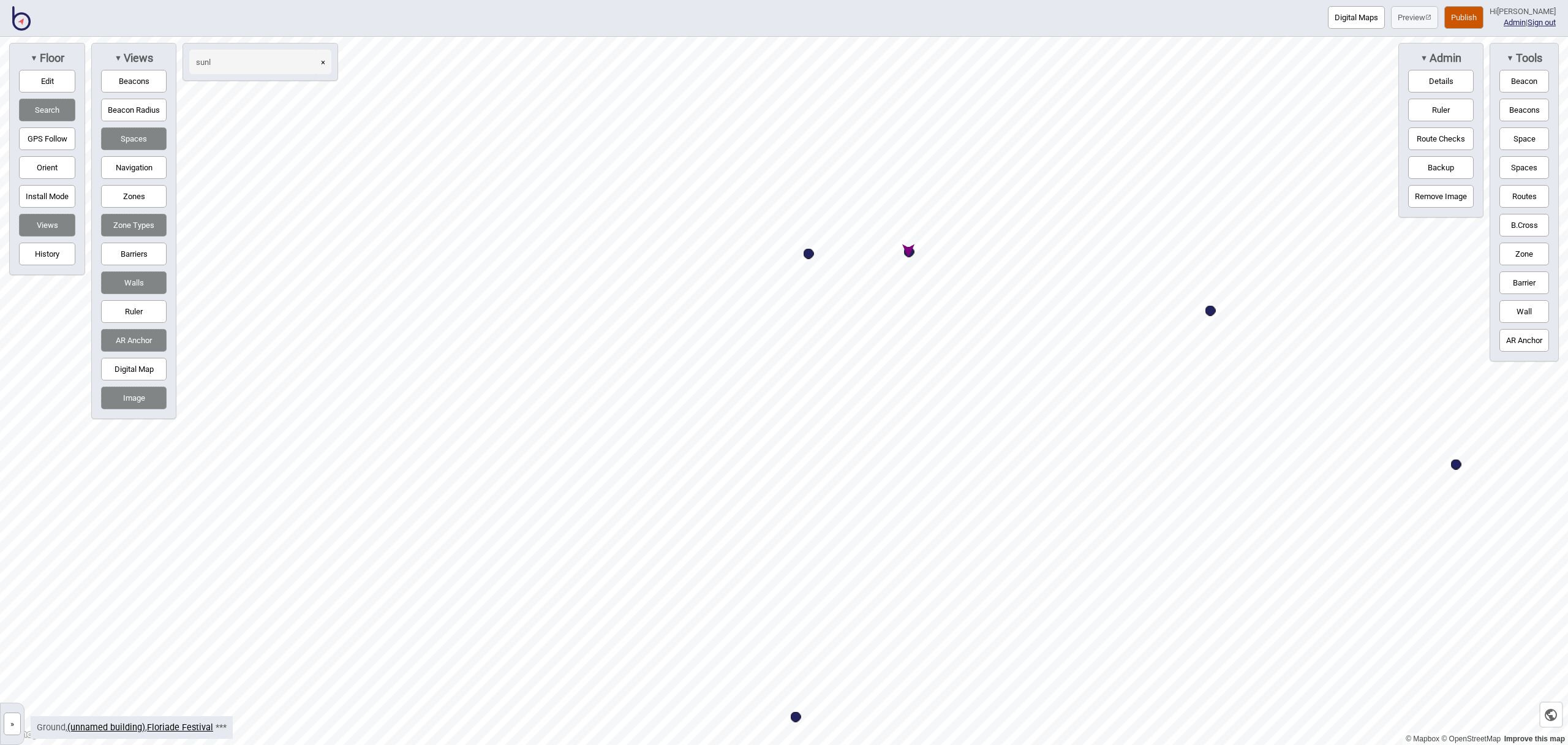
click at [913, 253] on div "Map marker" at bounding box center [910, 252] width 11 height 11
select select "Market Stalls"
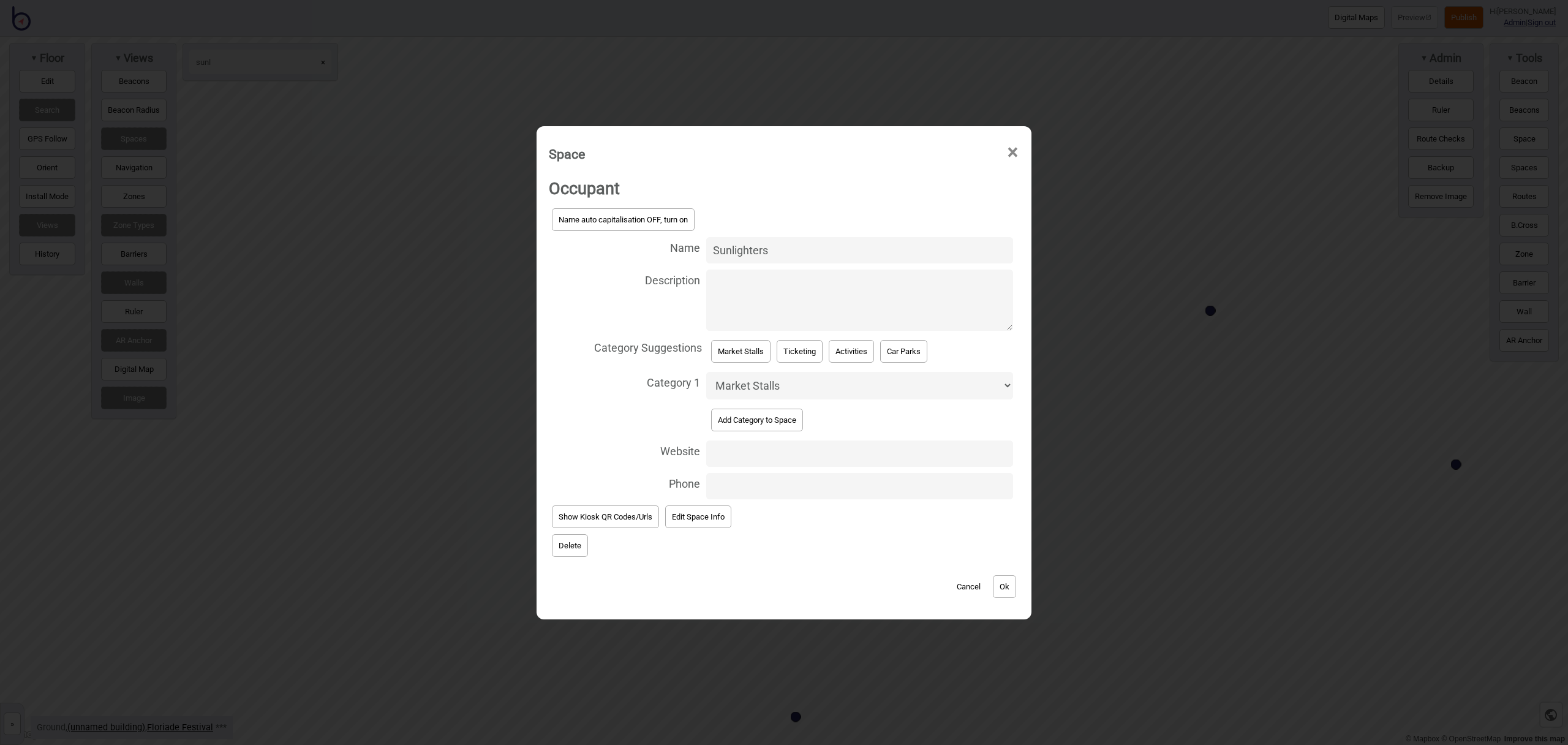
click at [566, 542] on button "Delete" at bounding box center [570, 545] width 36 height 23
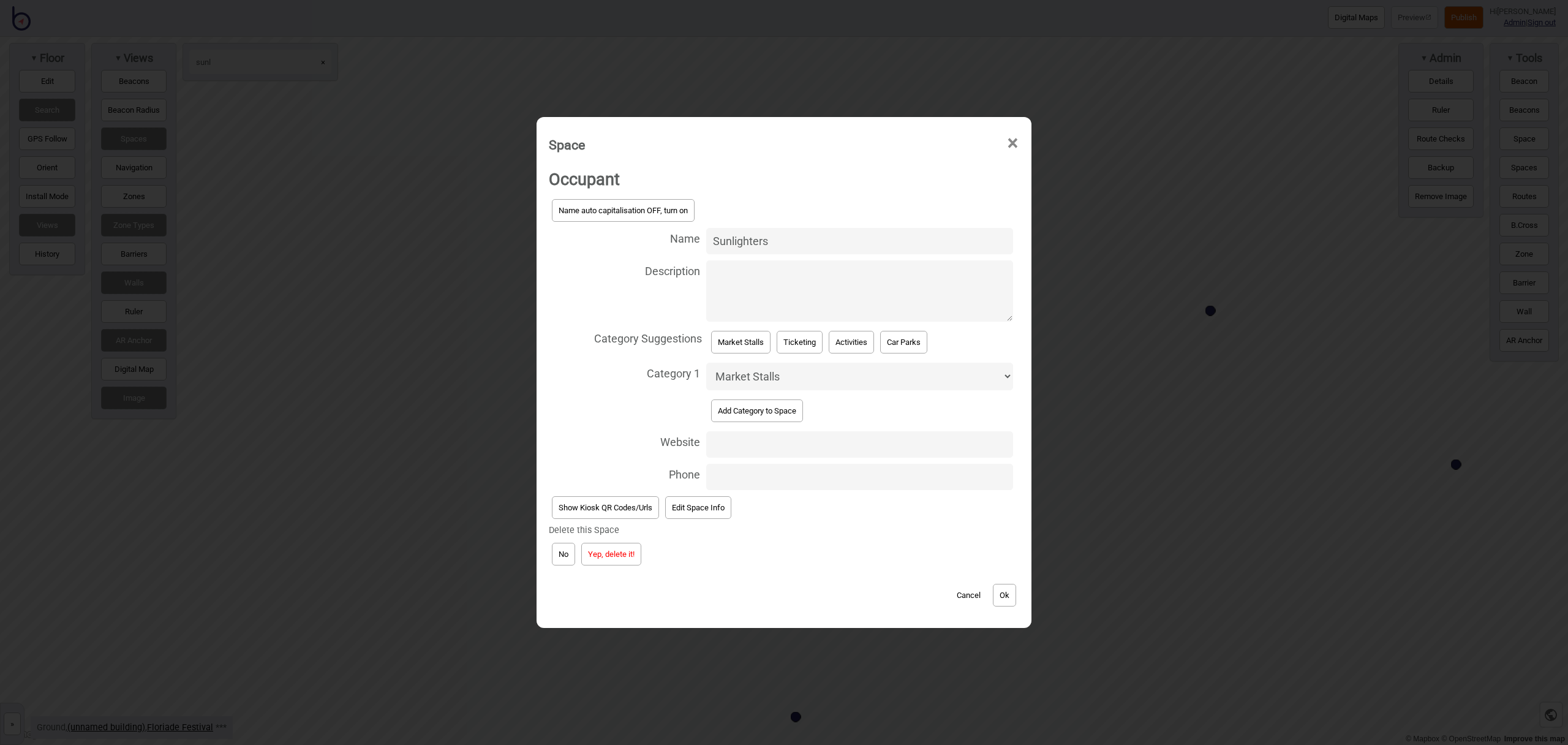
click at [615, 551] on button "Yep, delete it!" at bounding box center [611, 554] width 60 height 23
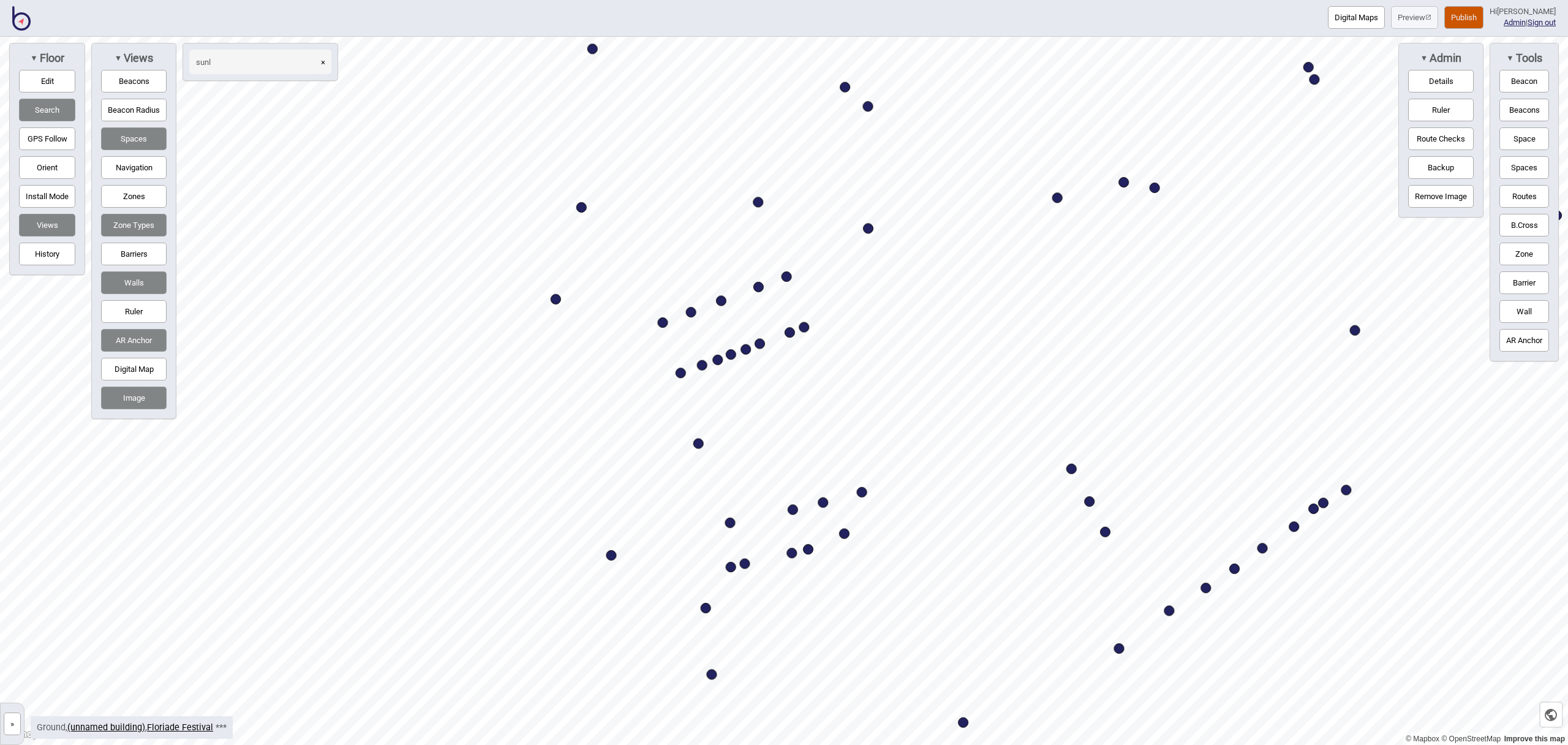
click at [987, 0] on html "Digital Maps Preview Publish Hi [PERSON_NAME] Admin | Sign out © Mapbox © OpenS…" at bounding box center [784, 0] width 1568 height 0
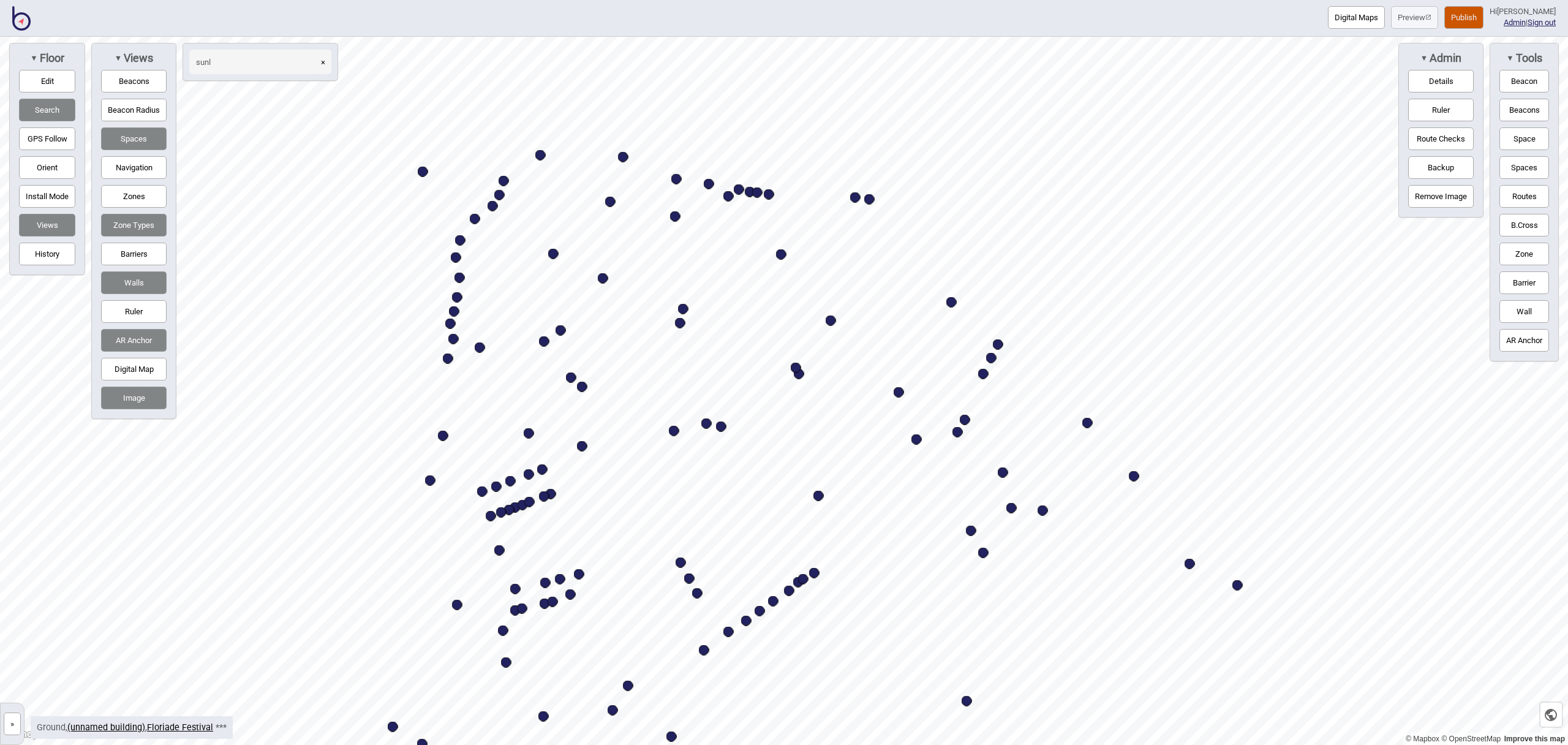
click at [243, 67] on input "sunl" at bounding box center [253, 62] width 129 height 24
type input "s"
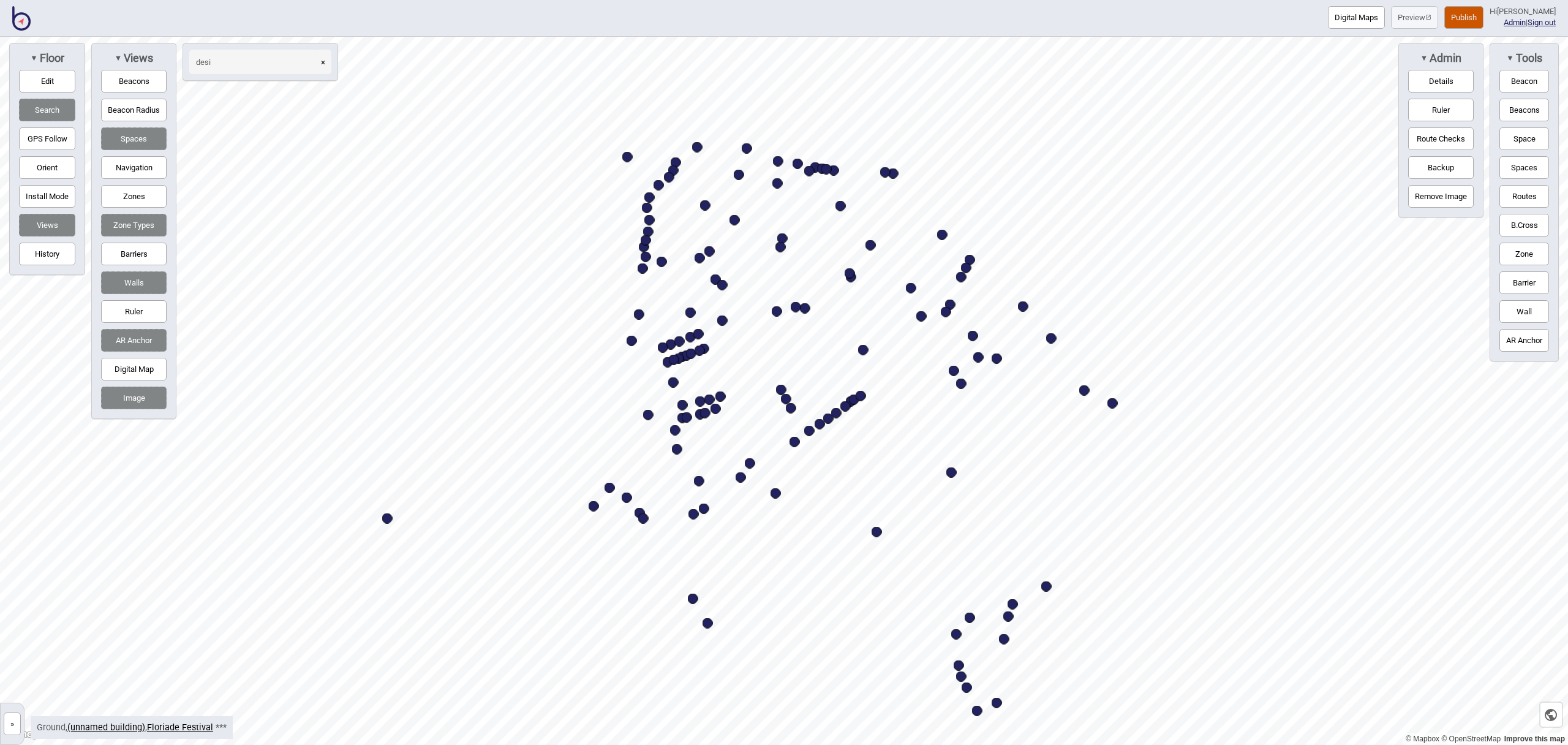
drag, startPoint x: 869, startPoint y: 303, endPoint x: 862, endPoint y: 394, distance: 91.3
click at [862, 394] on div "Map marker" at bounding box center [861, 396] width 11 height 11
click at [253, 67] on input "desi" at bounding box center [253, 62] width 129 height 24
type input "d"
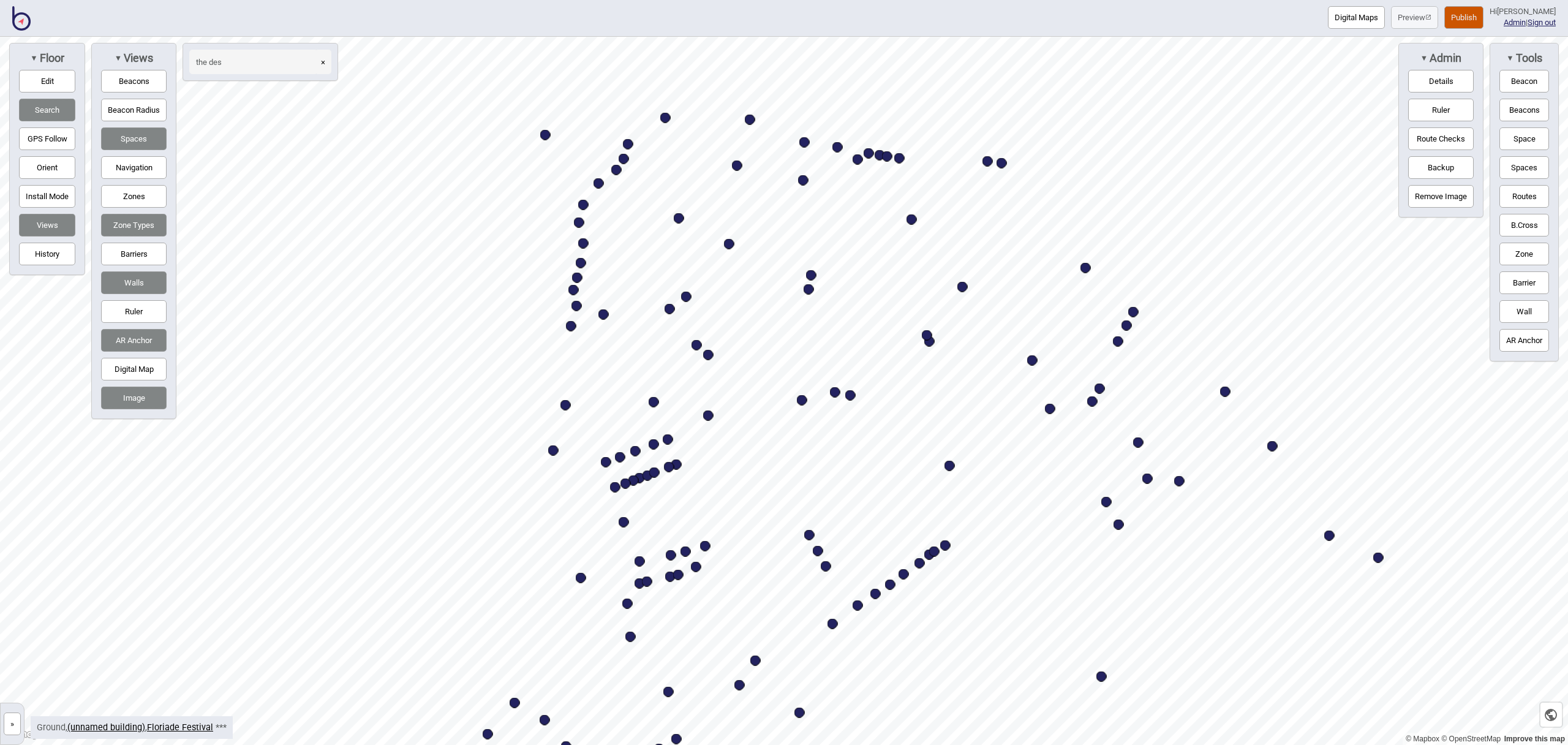
type input "the des"
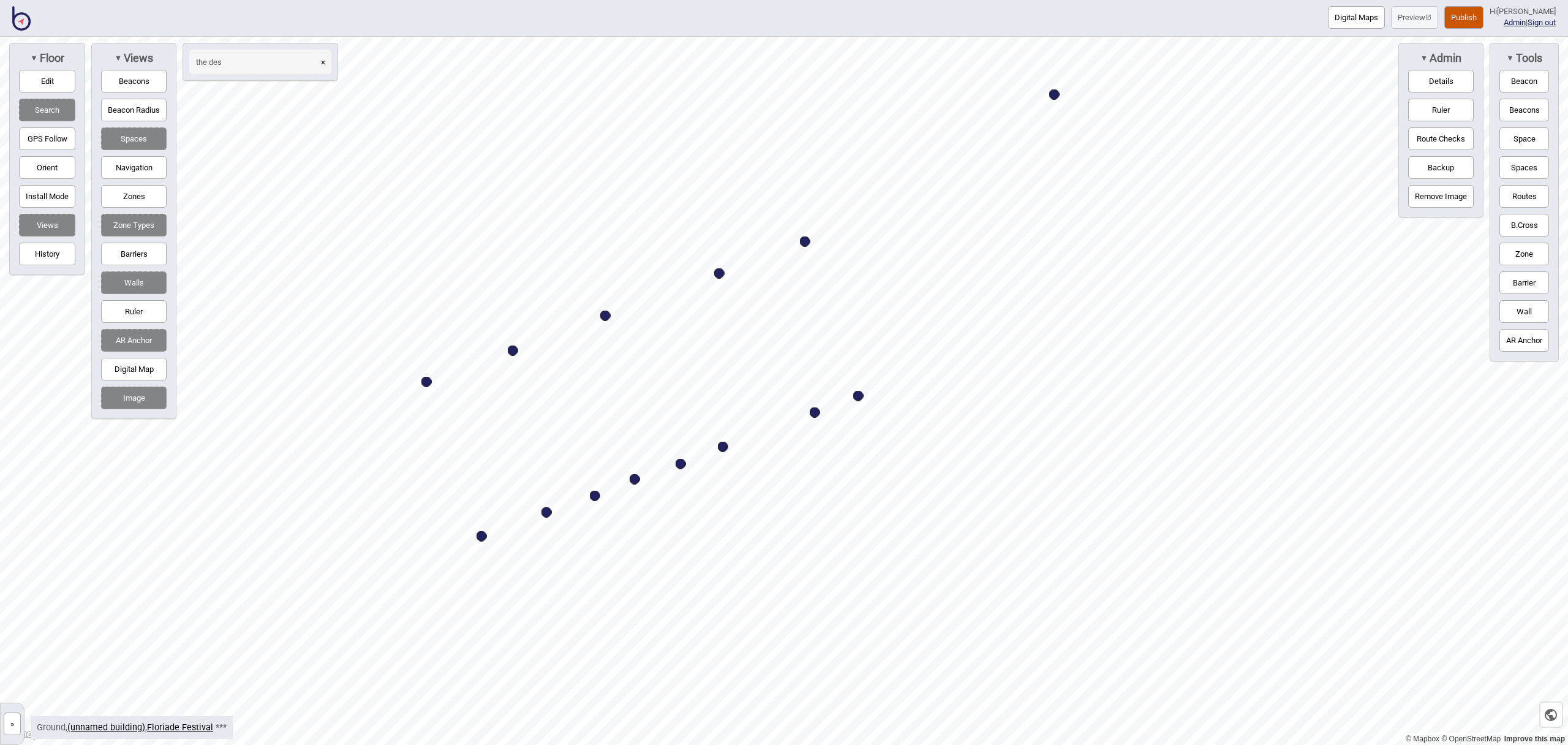
click at [1537, 138] on button "Space" at bounding box center [1524, 138] width 50 height 23
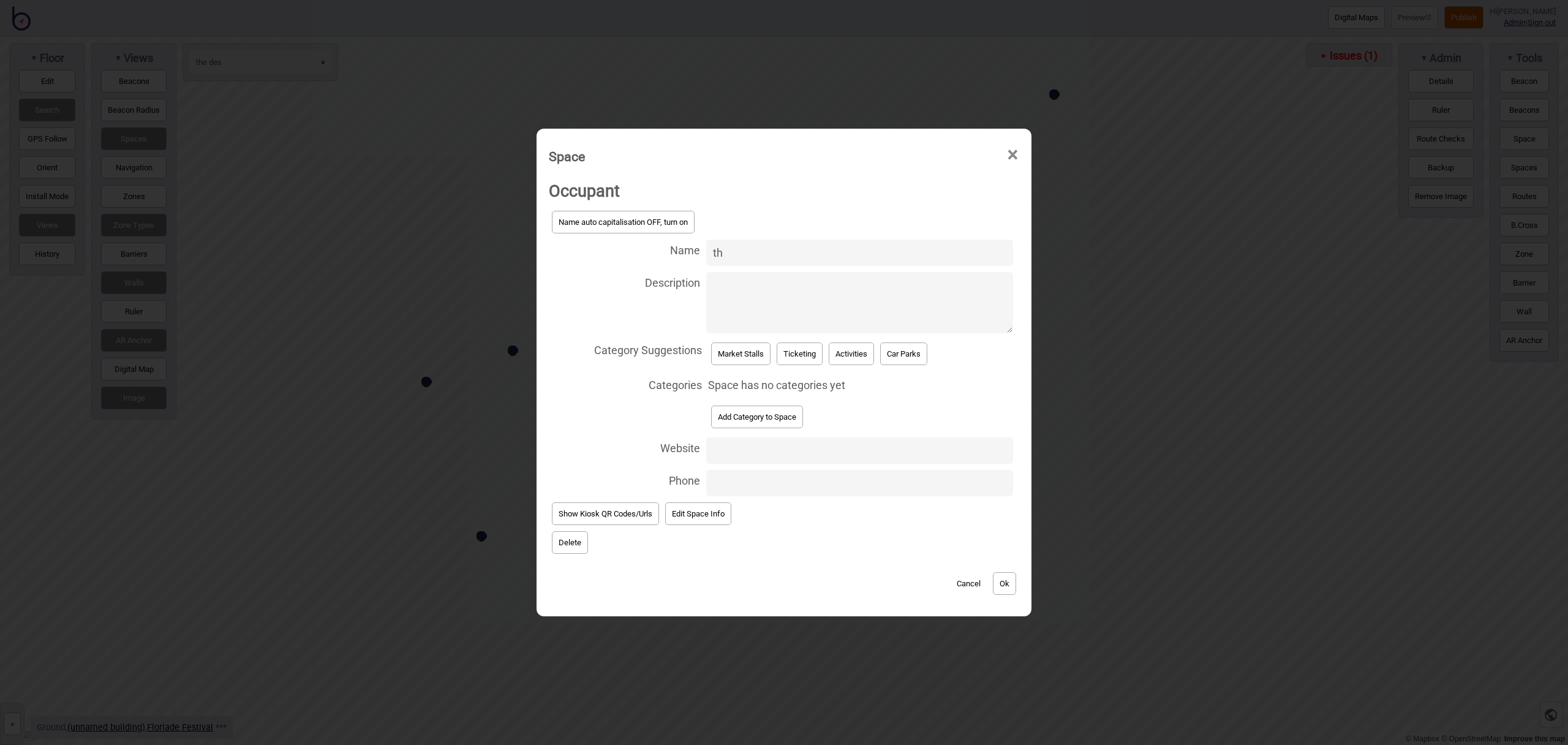
type input "t"
type input "The Fermentalists"
click at [727, 355] on button "Market Stalls" at bounding box center [740, 354] width 60 height 23
select select "Market Stalls"
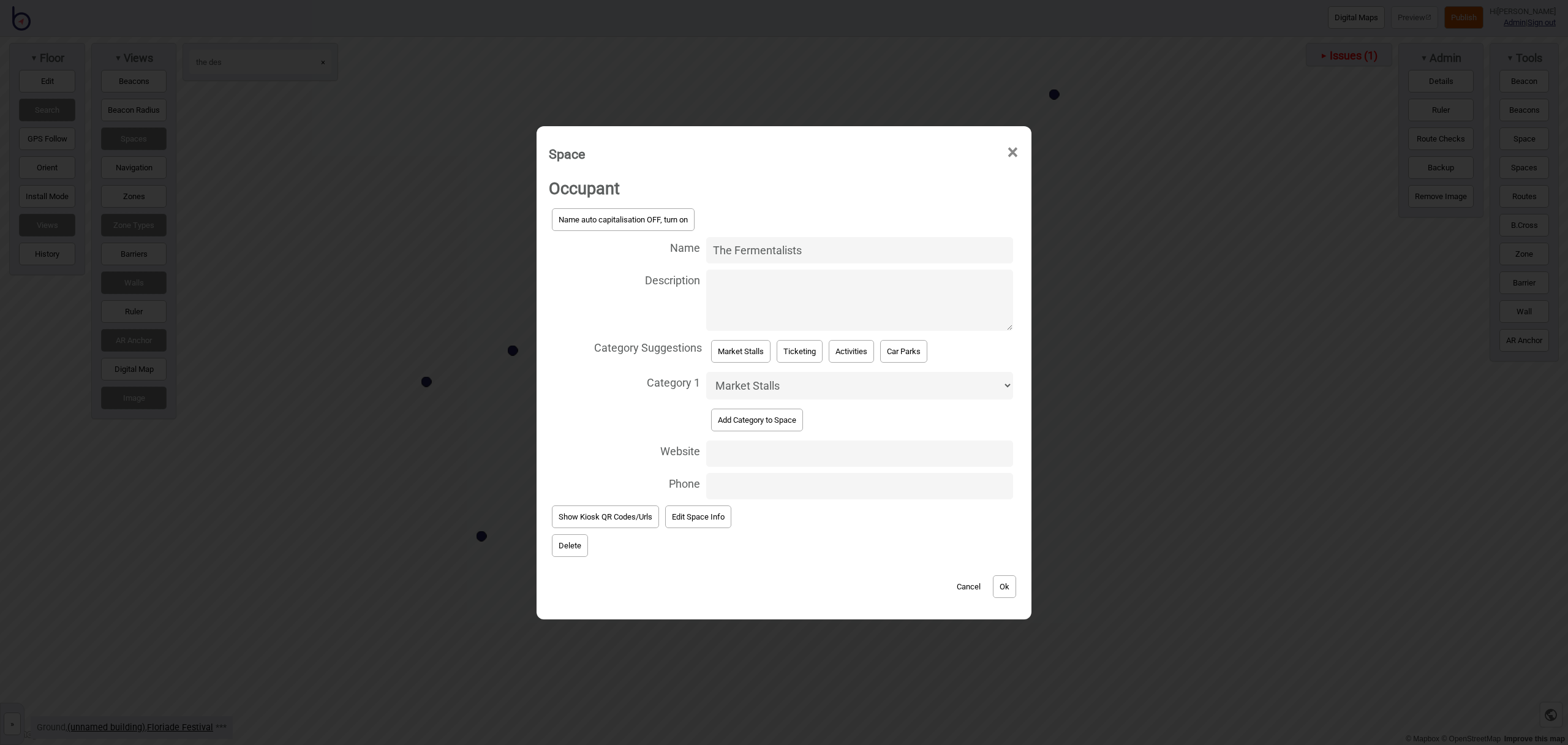
click at [1013, 583] on button "Ok" at bounding box center [1004, 587] width 23 height 23
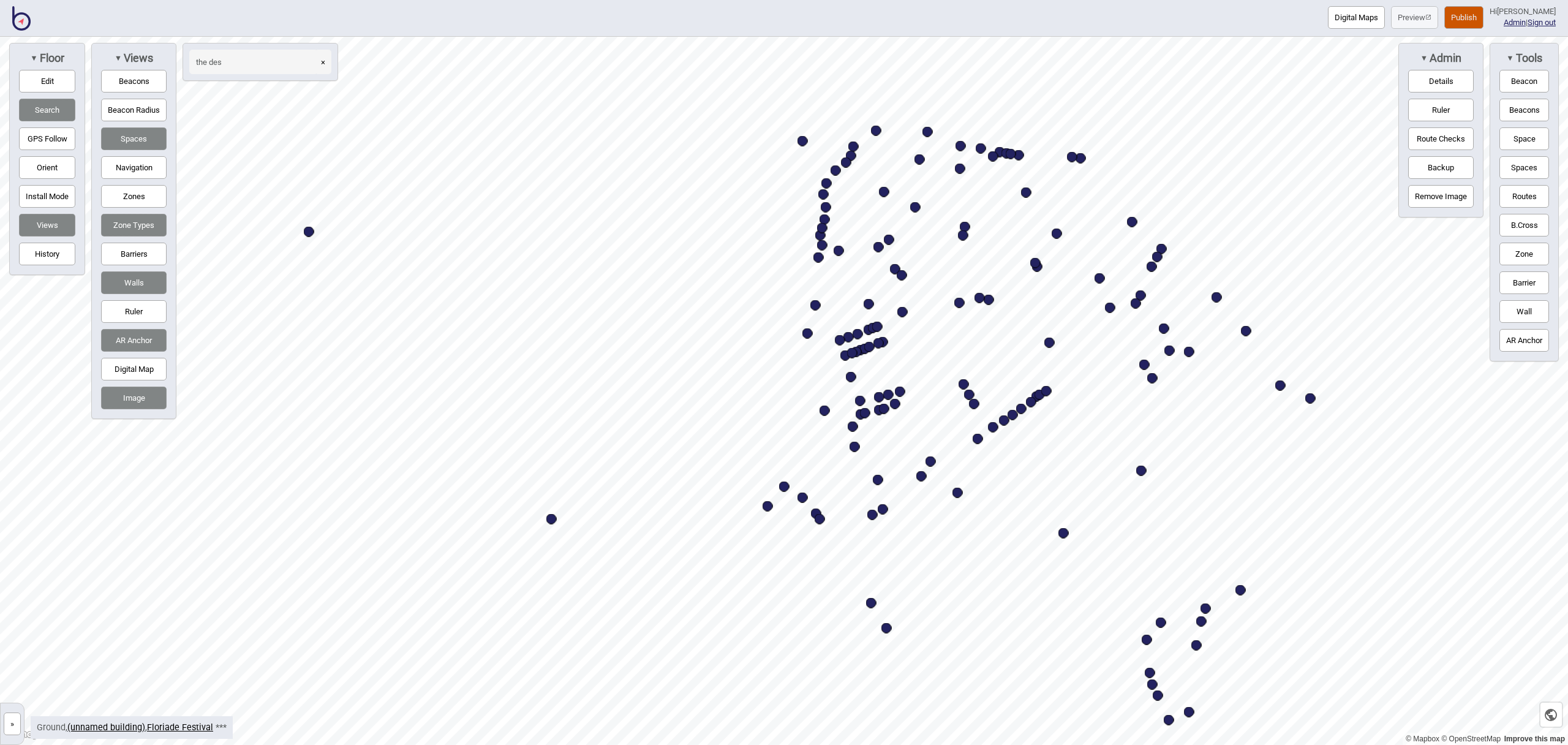
drag, startPoint x: 237, startPoint y: 64, endPoint x: 188, endPoint y: 59, distance: 49.3
click at [188, 59] on div "the des ×" at bounding box center [260, 62] width 156 height 38
type input "[PERSON_NAME]"
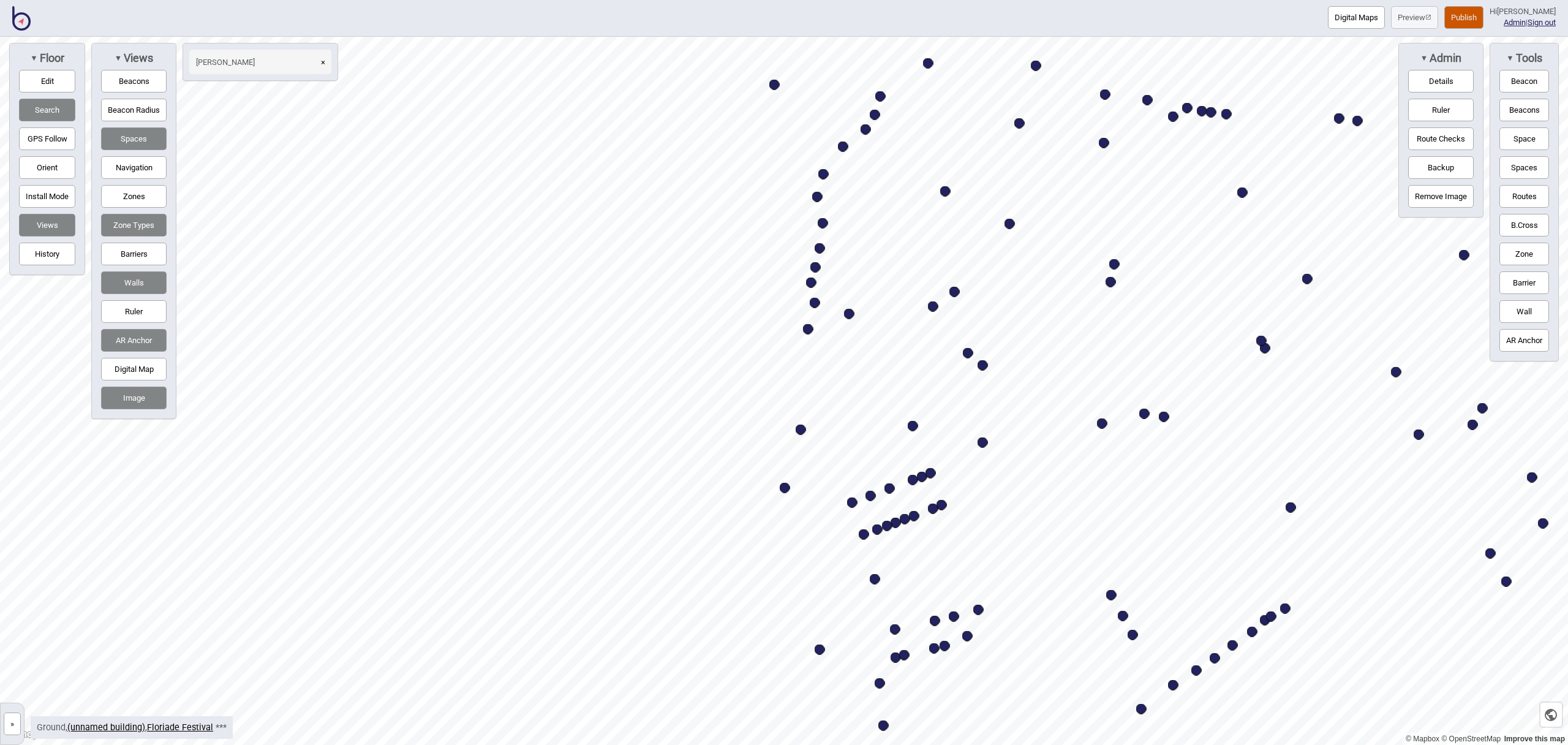
click at [20, 21] on img at bounding box center [21, 18] width 18 height 24
